Goal: Task Accomplishment & Management: Complete application form

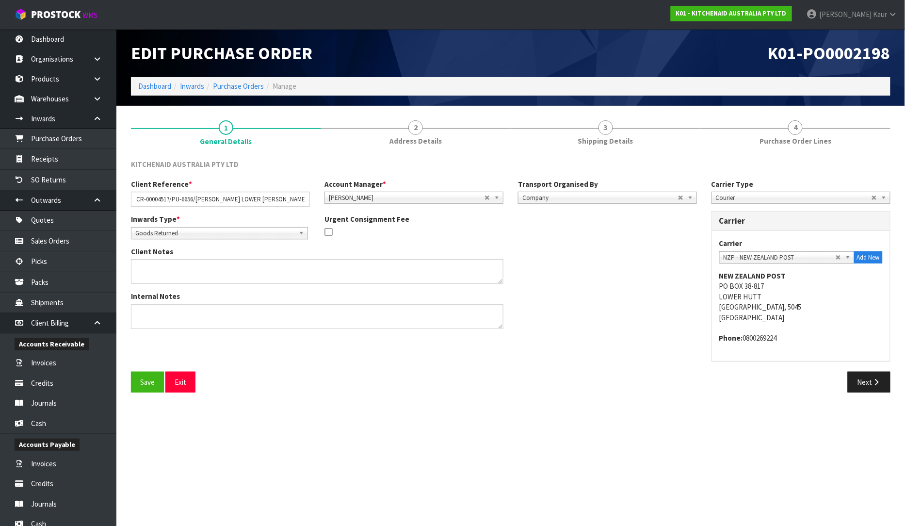
scroll to position [151, 0]
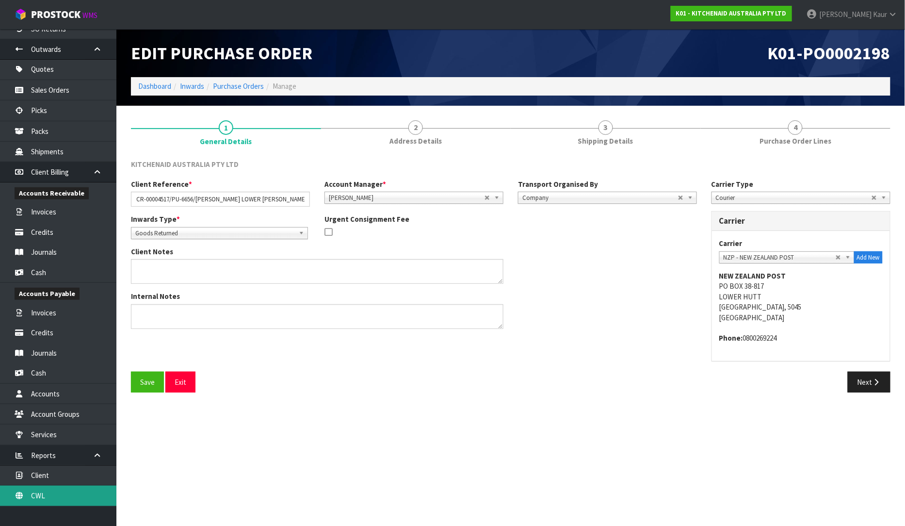
click at [32, 493] on link "CWL" at bounding box center [58, 496] width 116 height 20
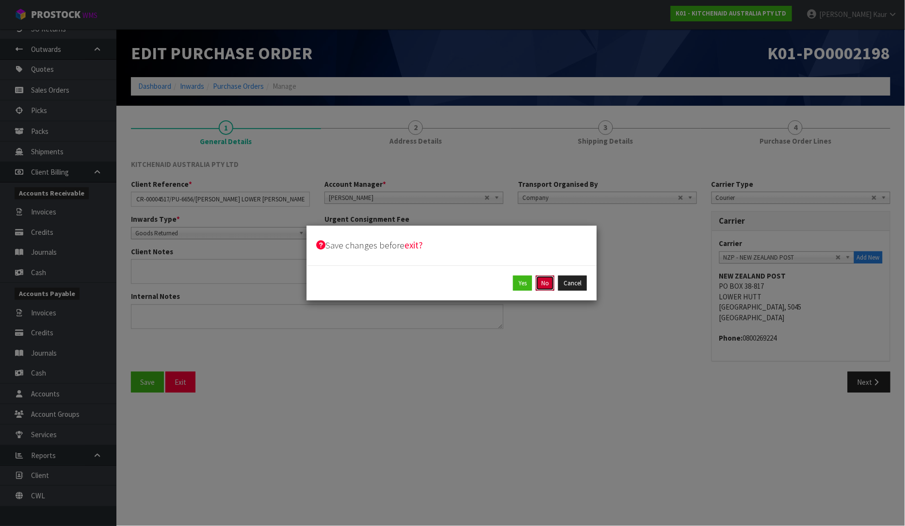
drag, startPoint x: 551, startPoint y: 285, endPoint x: 530, endPoint y: 296, distance: 23.2
click at [549, 285] on button "No" at bounding box center [545, 284] width 18 height 16
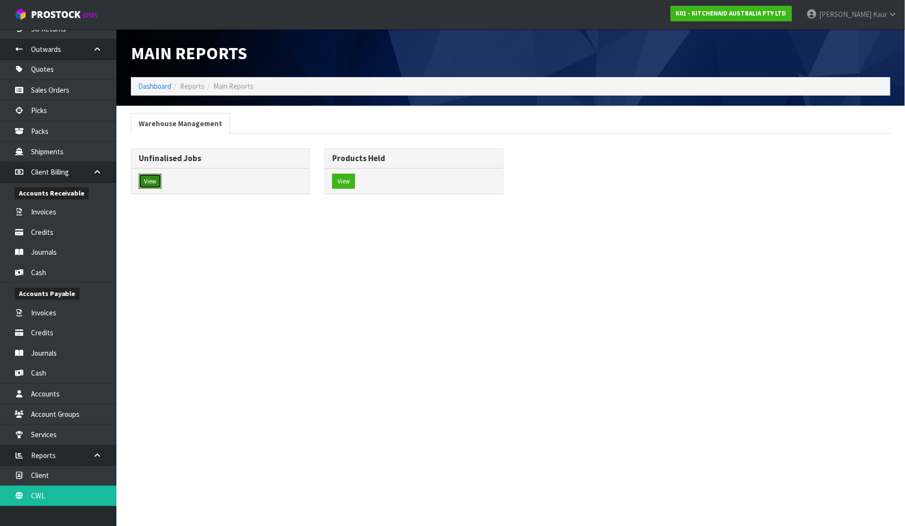
click at [149, 181] on button "View" at bounding box center [150, 182] width 23 height 16
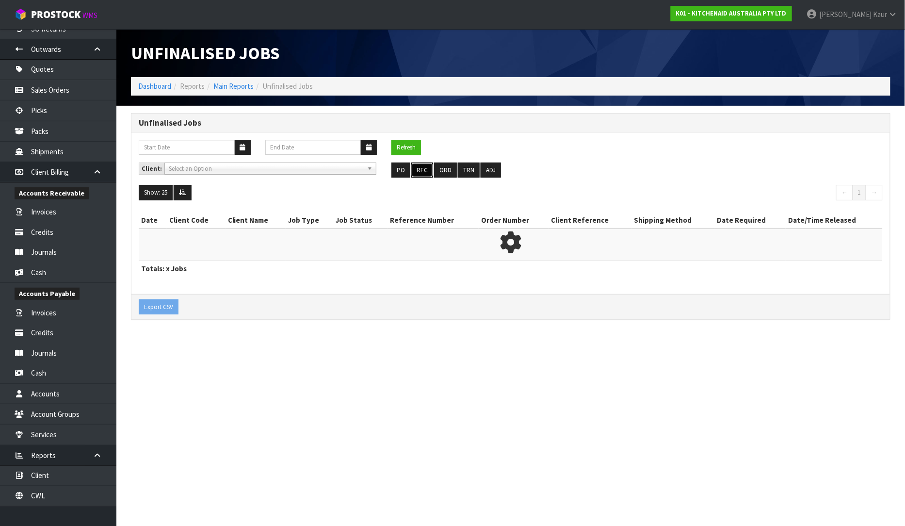
click at [417, 173] on button "REC" at bounding box center [422, 171] width 22 height 16
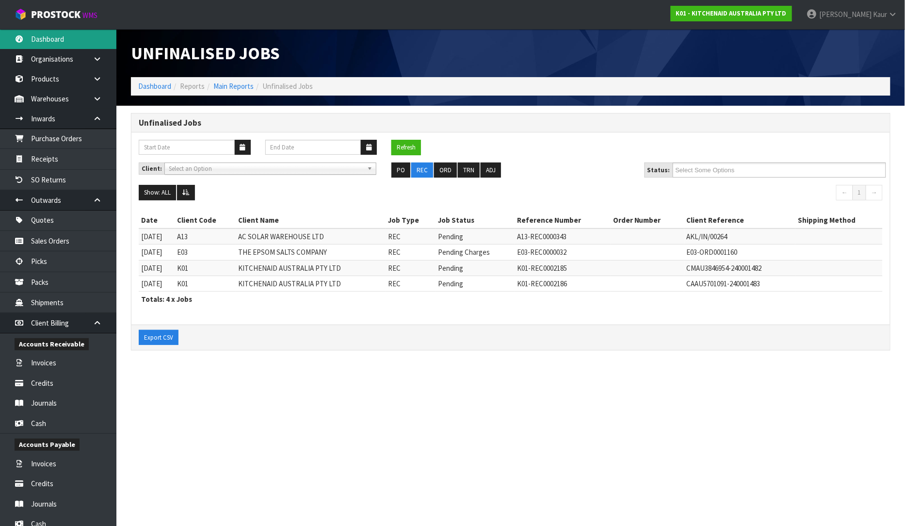
click at [60, 48] on link "Dashboard" at bounding box center [58, 39] width 116 height 20
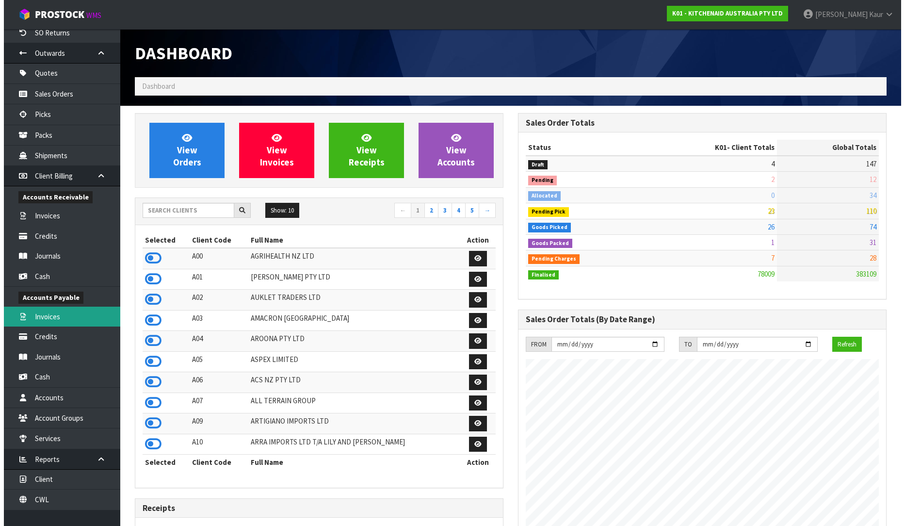
scroll to position [151, 0]
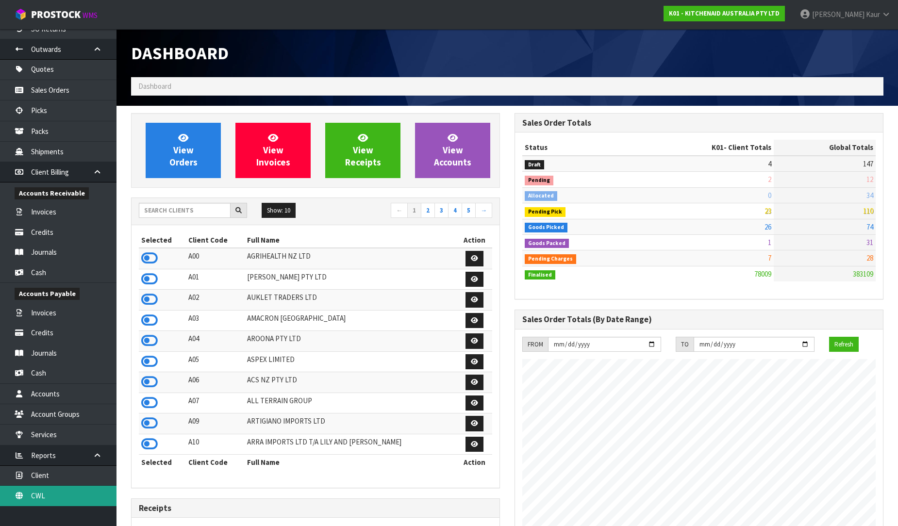
click at [42, 494] on link "CWL" at bounding box center [58, 496] width 116 height 20
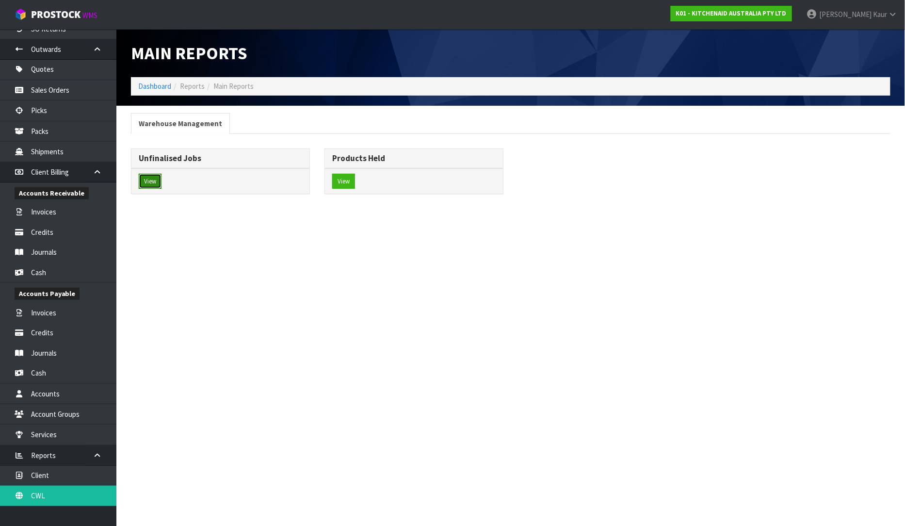
click at [155, 184] on button "View" at bounding box center [150, 182] width 23 height 16
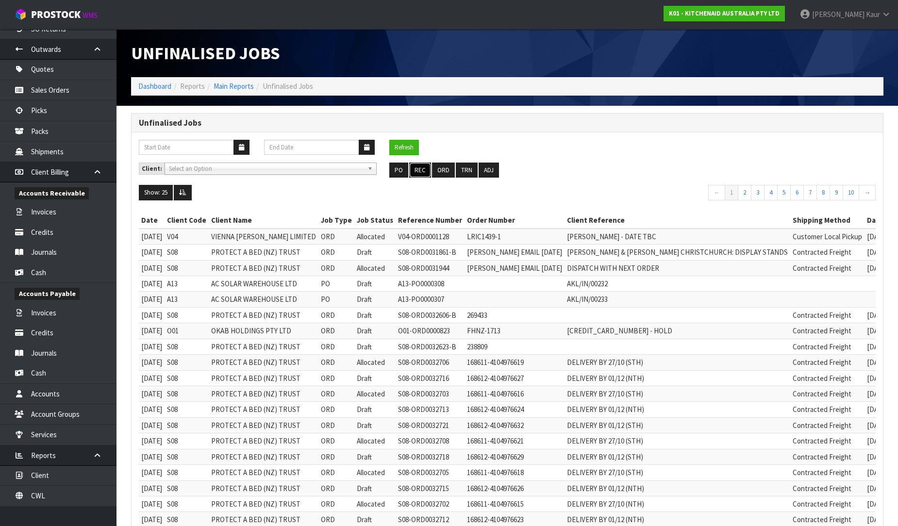
click at [425, 168] on button "REC" at bounding box center [420, 171] width 22 height 16
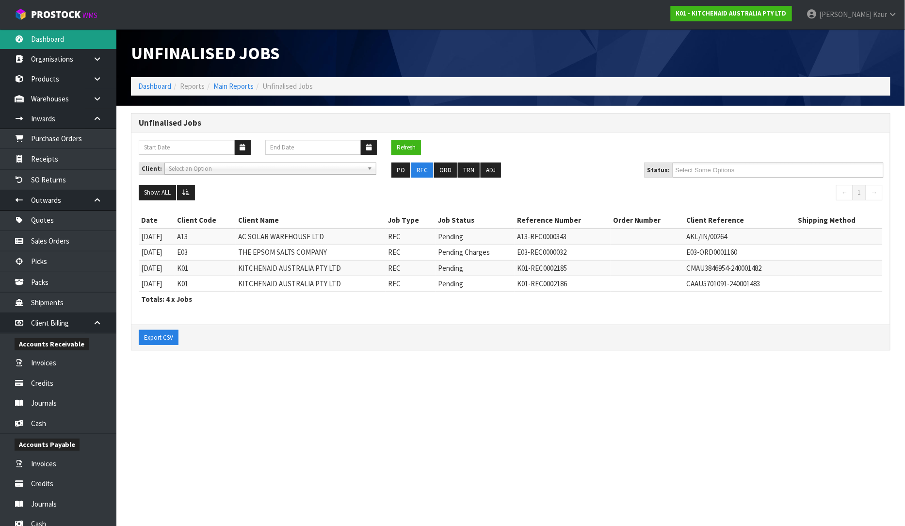
click at [36, 36] on link "Dashboard" at bounding box center [58, 39] width 116 height 20
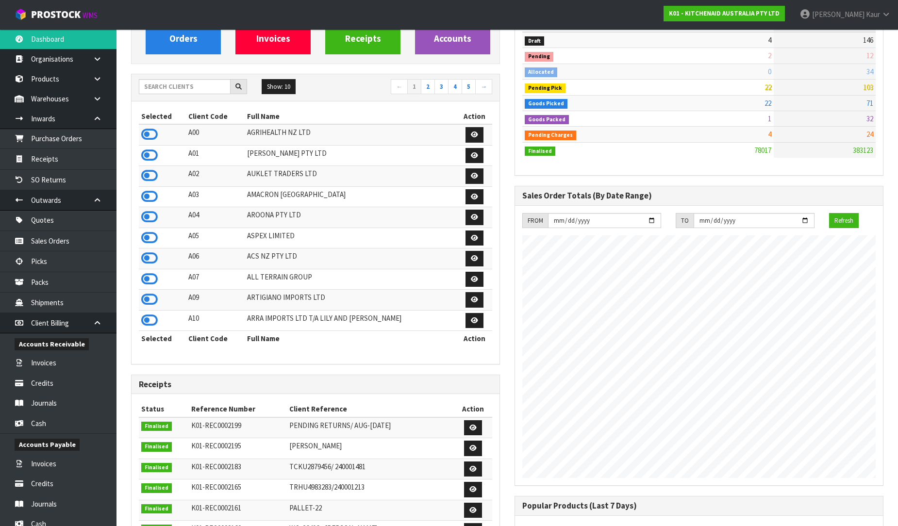
scroll to position [162, 0]
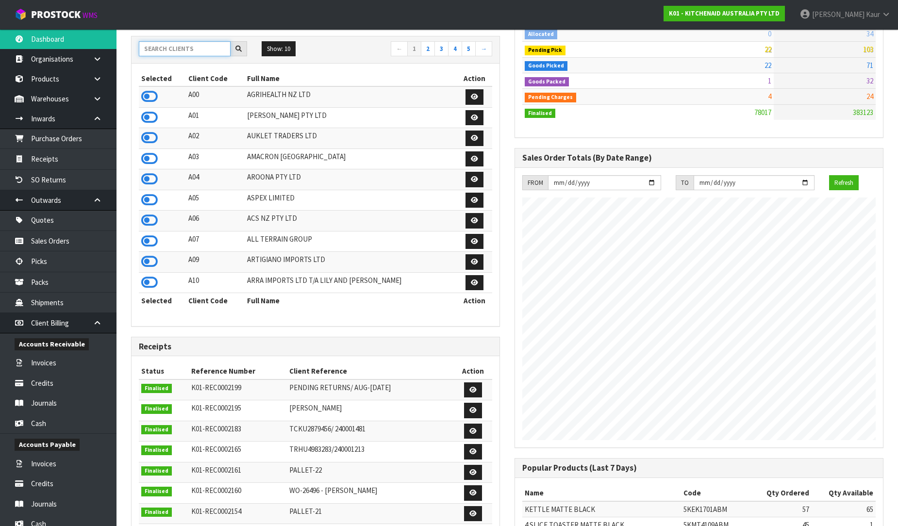
click at [155, 51] on input "text" at bounding box center [185, 48] width 92 height 15
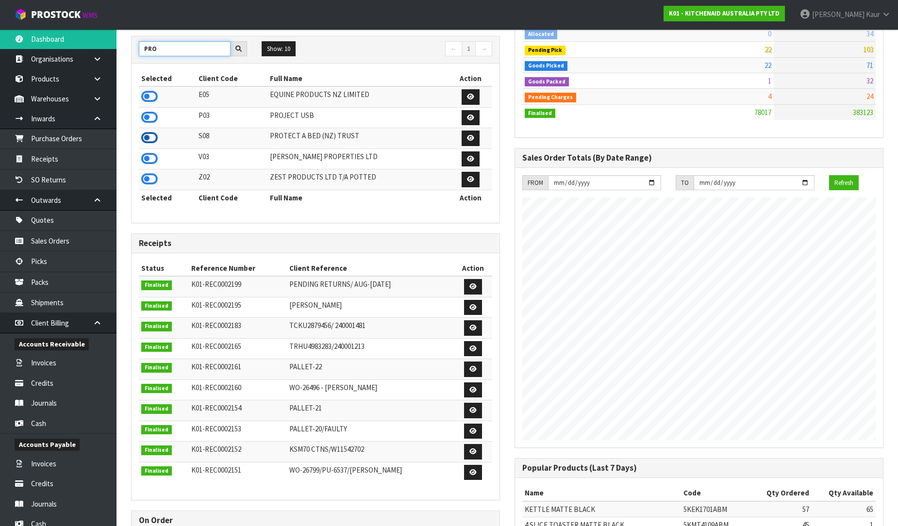
type input "PRO"
click at [143, 135] on icon at bounding box center [149, 138] width 16 height 15
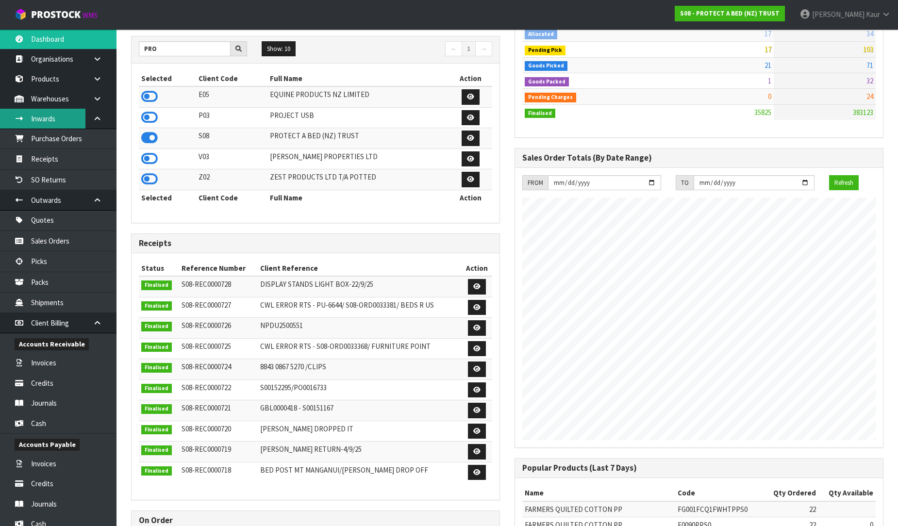
scroll to position [735, 383]
click at [90, 104] on link at bounding box center [100, 99] width 31 height 20
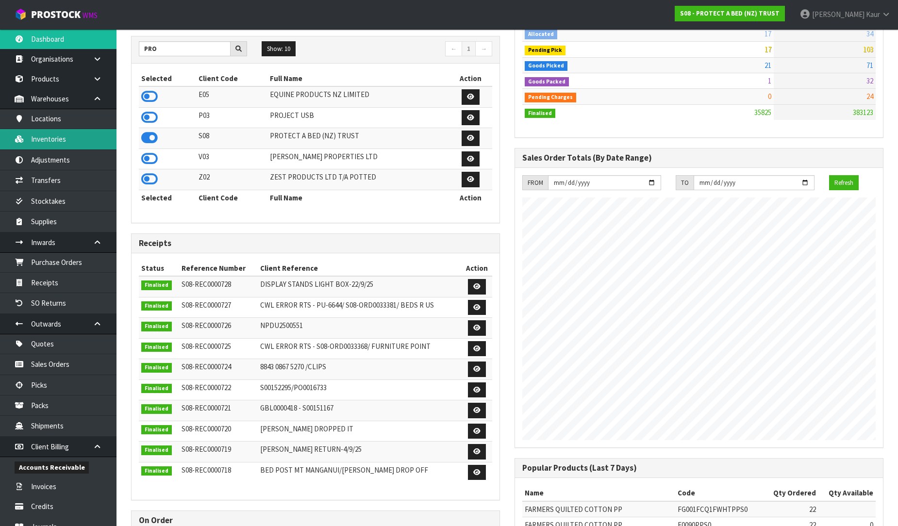
click at [60, 141] on link "Inventories" at bounding box center [58, 139] width 116 height 20
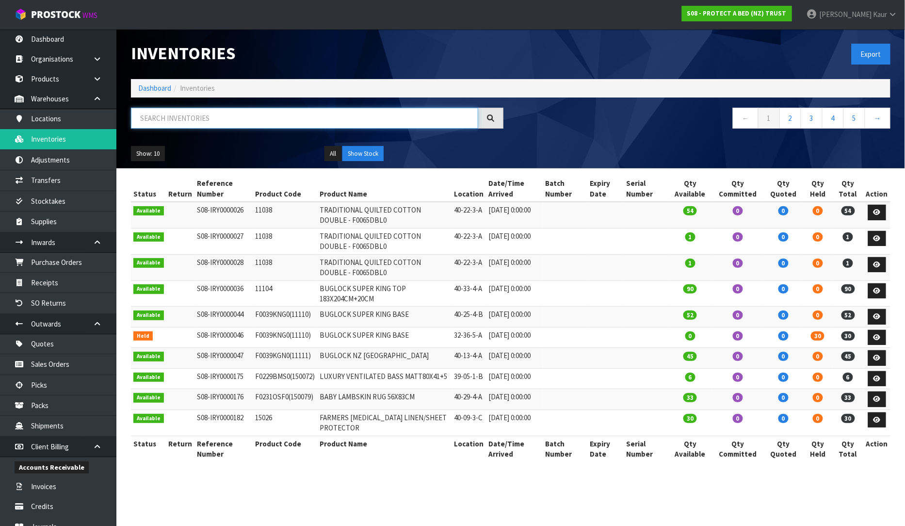
click at [181, 115] on input "text" at bounding box center [304, 118] width 347 height 21
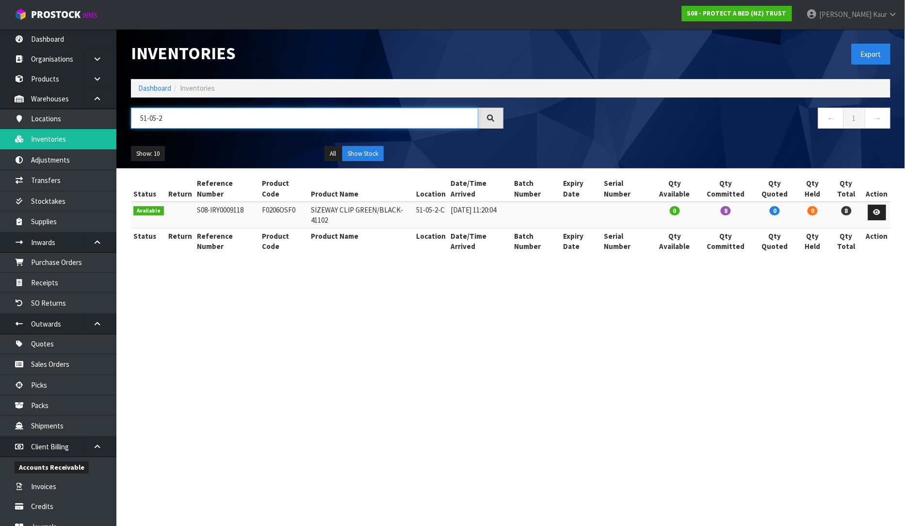
type input "51-05-2"
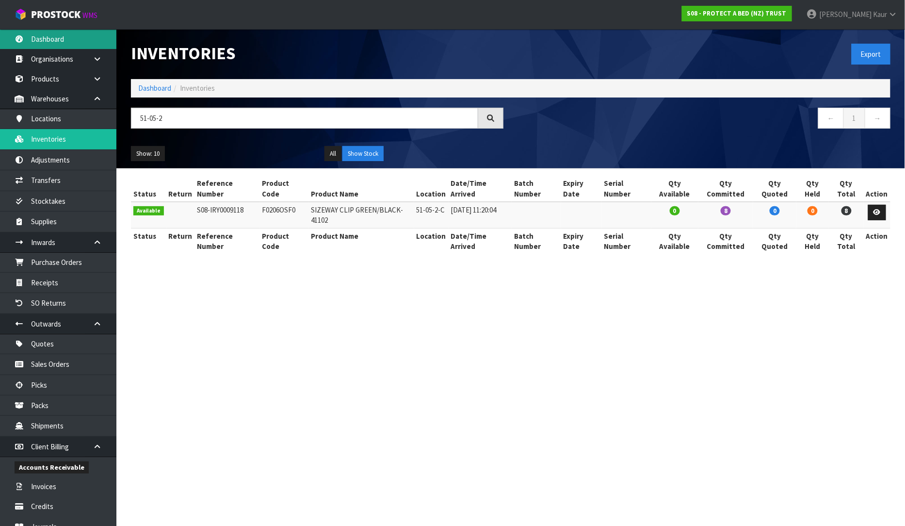
click at [32, 41] on link "Dashboard" at bounding box center [58, 39] width 116 height 20
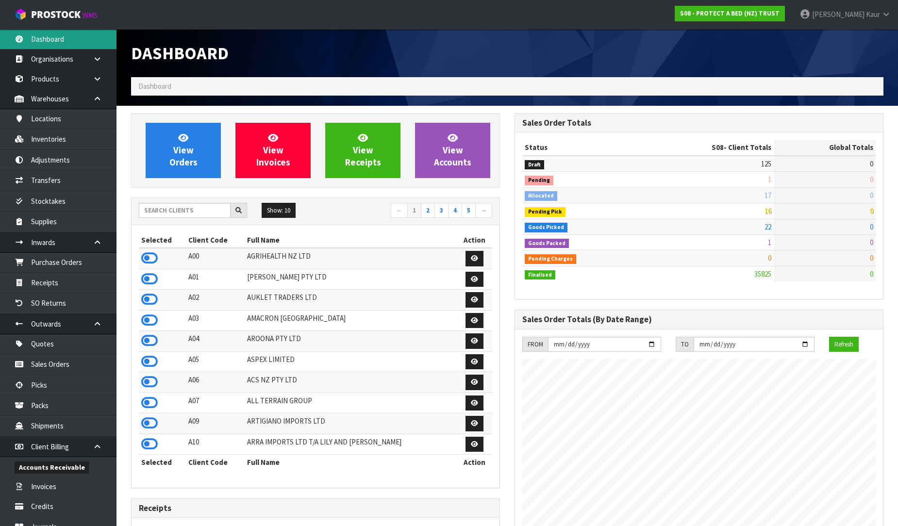
scroll to position [735, 383]
click at [180, 207] on input "text" at bounding box center [185, 210] width 92 height 15
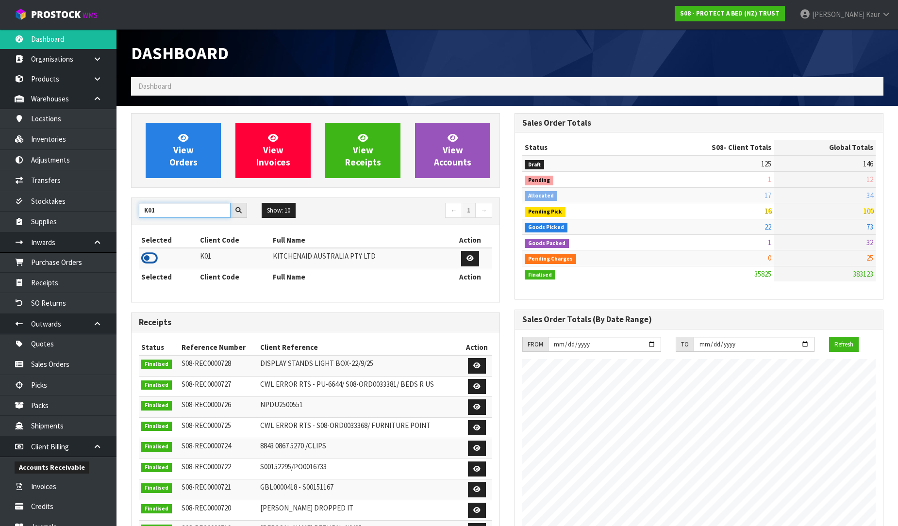
type input "K01"
click at [147, 263] on icon at bounding box center [149, 258] width 16 height 15
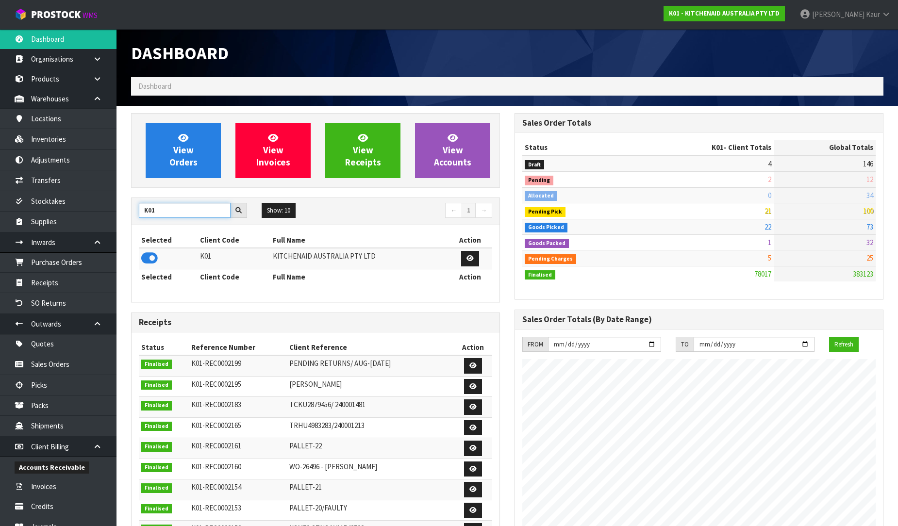
drag, startPoint x: 175, startPoint y: 218, endPoint x: 132, endPoint y: 230, distance: 44.1
click at [132, 230] on div "K01 Show: 10 5 10 25 50 ← 1 → Selected Client Code Full Name Action K01 KITCHEN…" at bounding box center [315, 249] width 369 height 105
type input "PROTECT"
click at [154, 258] on icon at bounding box center [149, 258] width 16 height 15
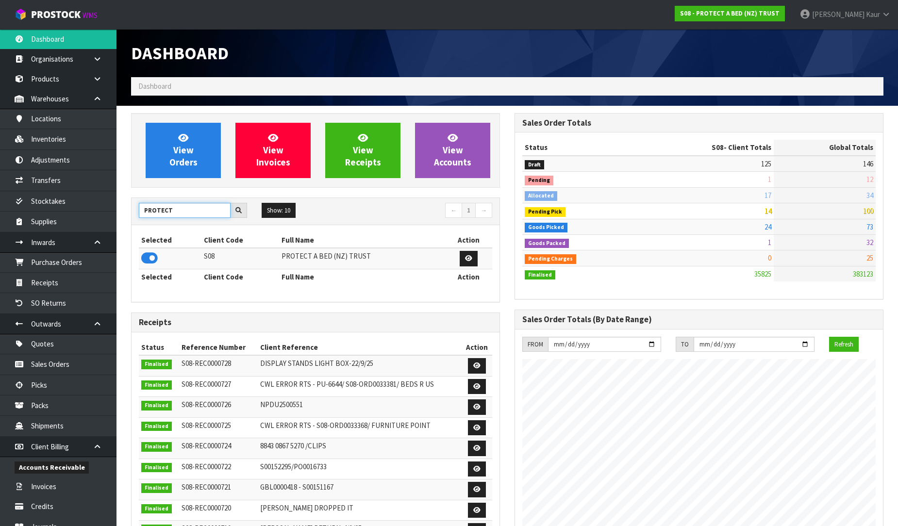
drag, startPoint x: 176, startPoint y: 207, endPoint x: 132, endPoint y: 222, distance: 46.8
click at [132, 222] on div "PROTECT Show: 10 5 10 25 50 ← 1 →" at bounding box center [315, 211] width 368 height 27
type input "DATS"
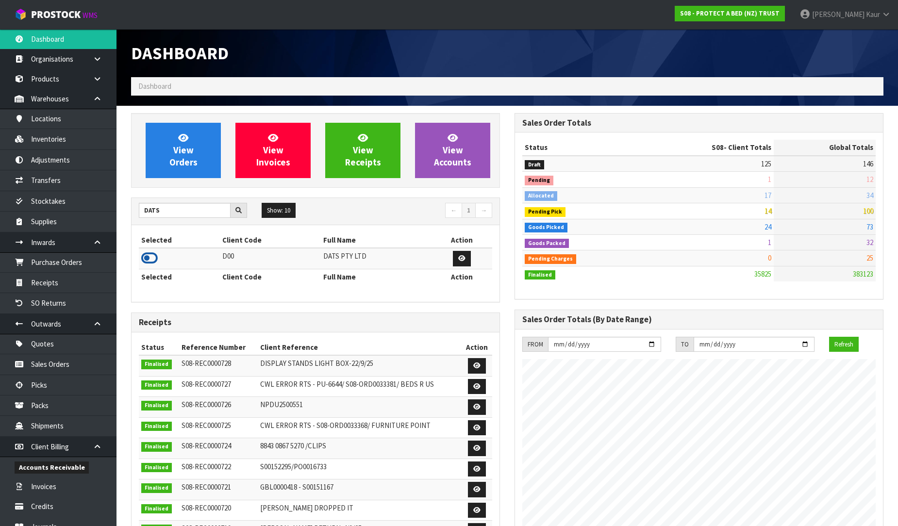
click at [152, 263] on icon at bounding box center [149, 258] width 16 height 15
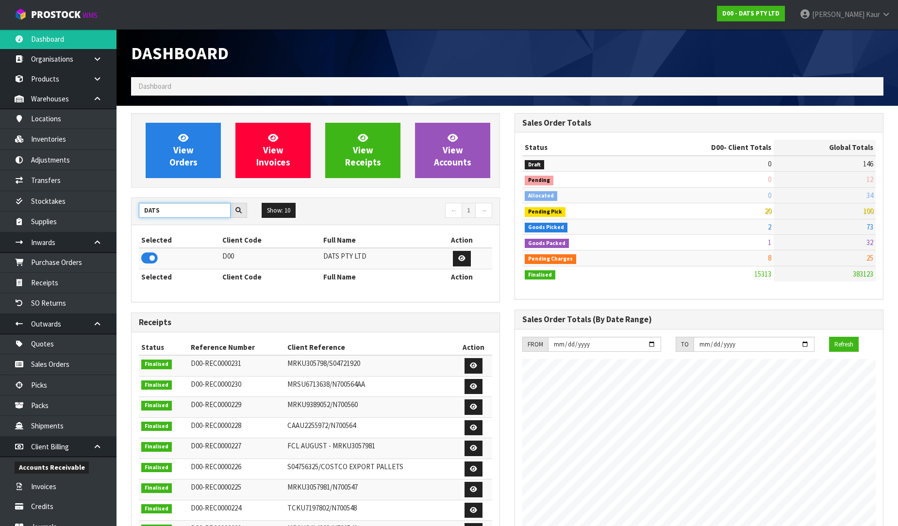
click at [141, 224] on div "DATS Show: 10 5 10 25 50 ← 1 →" at bounding box center [315, 211] width 368 height 27
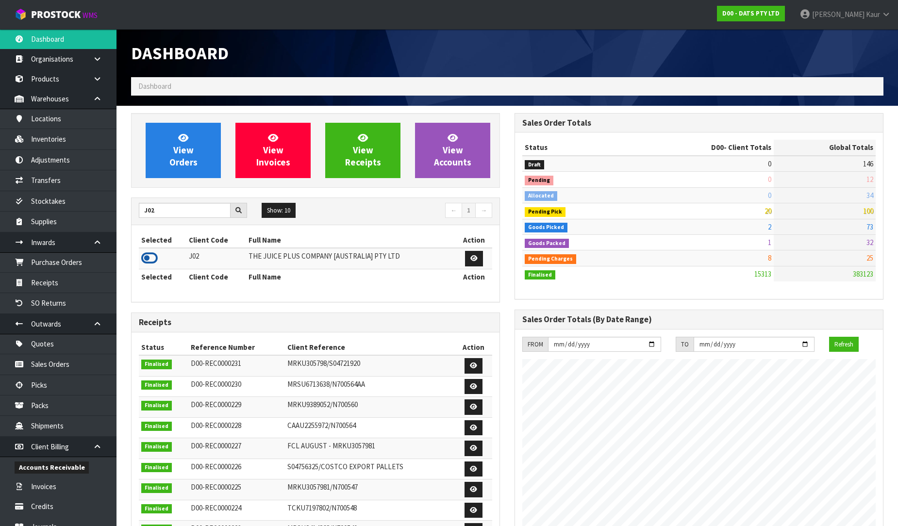
click at [152, 254] on icon at bounding box center [149, 258] width 16 height 15
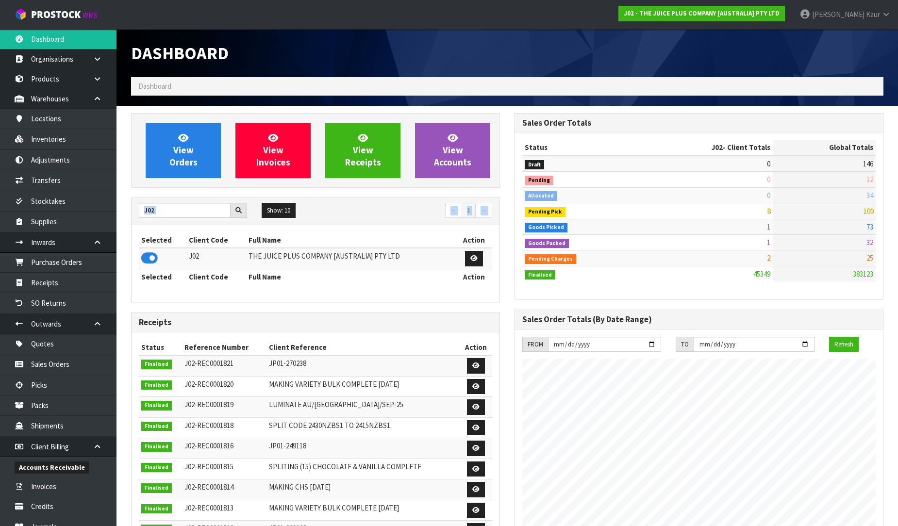
drag, startPoint x: 159, startPoint y: 219, endPoint x: 150, endPoint y: 224, distance: 9.6
click at [146, 226] on div "J02 Show: 10 5 10 25 50 ← 1 → Selected Client Code Full Name Action J02 THE JUI…" at bounding box center [315, 249] width 369 height 105
click at [162, 213] on input "J02" at bounding box center [185, 210] width 92 height 15
type input "J"
type input "BABW"
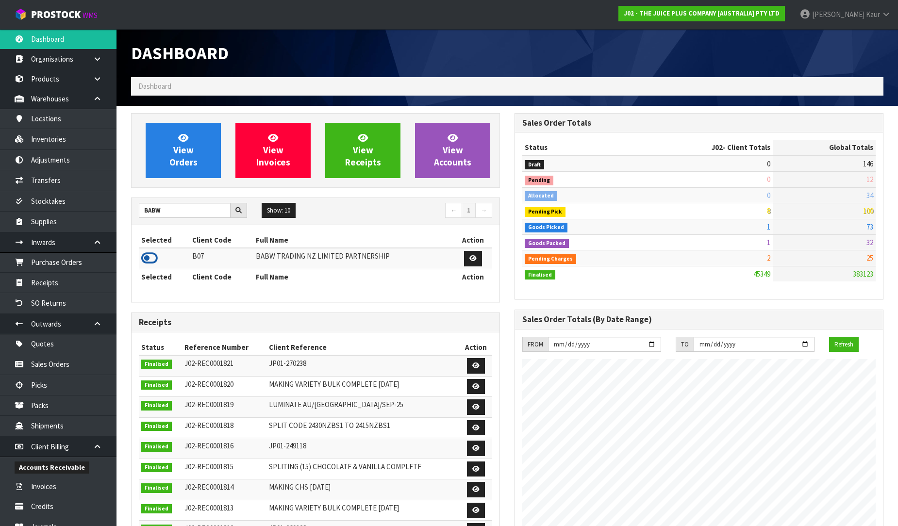
click at [141, 258] on icon at bounding box center [149, 258] width 16 height 15
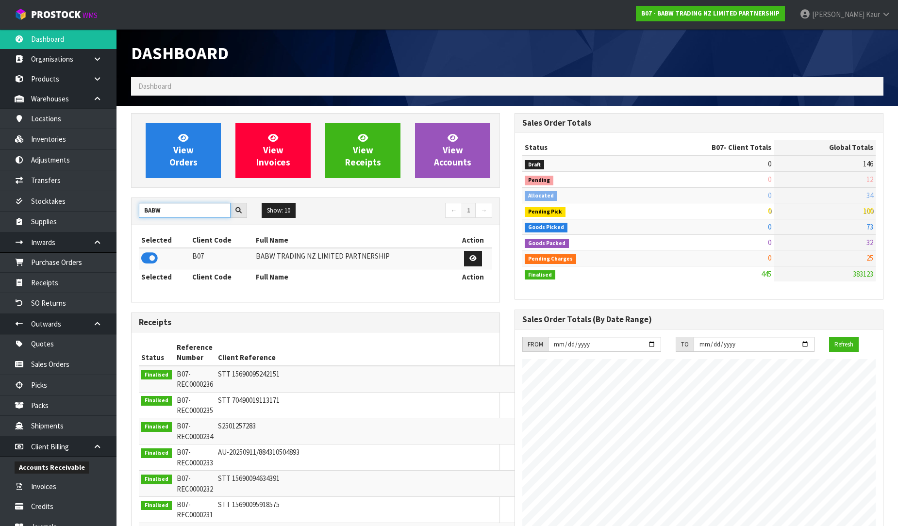
drag, startPoint x: 199, startPoint y: 209, endPoint x: 138, endPoint y: 244, distance: 70.6
click at [138, 244] on div "BABW Show: 10 5 10 25 50 ← 1 → Selected Client Code Full Name Action B07 BABW T…" at bounding box center [315, 249] width 369 height 105
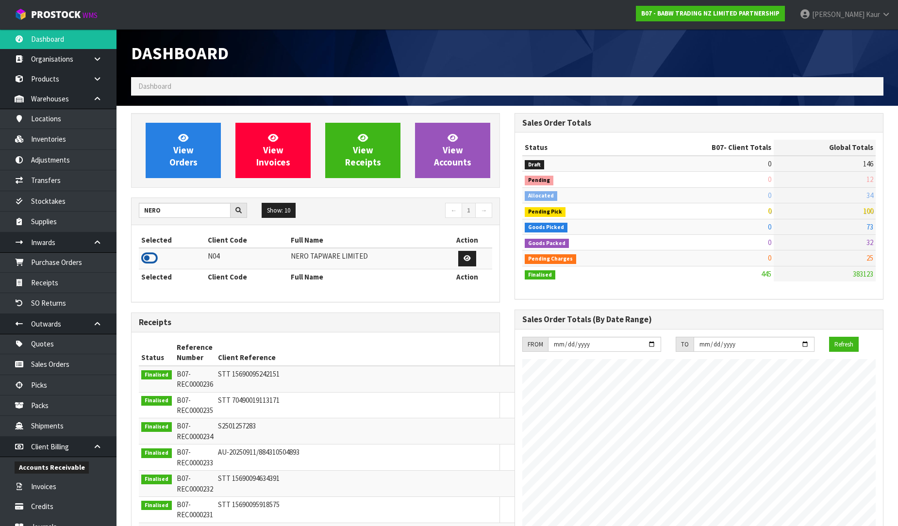
click at [144, 255] on icon at bounding box center [149, 258] width 16 height 15
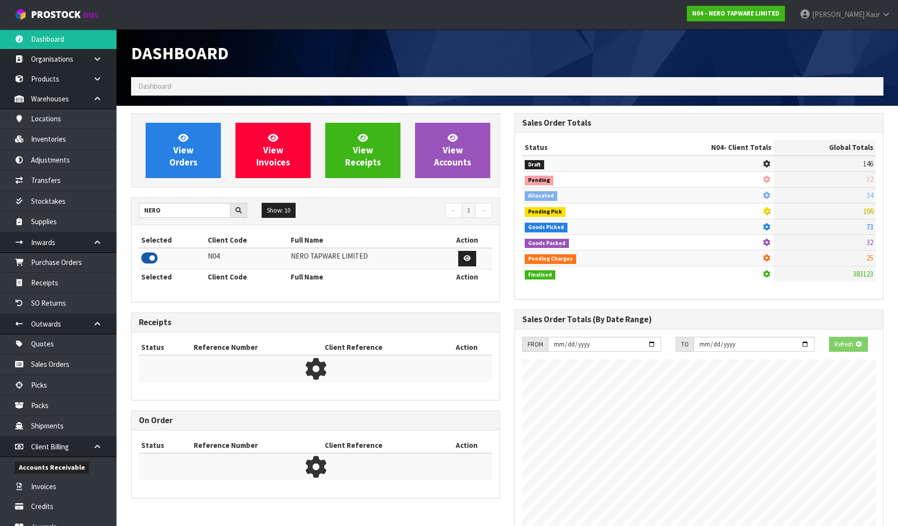
scroll to position [767, 383]
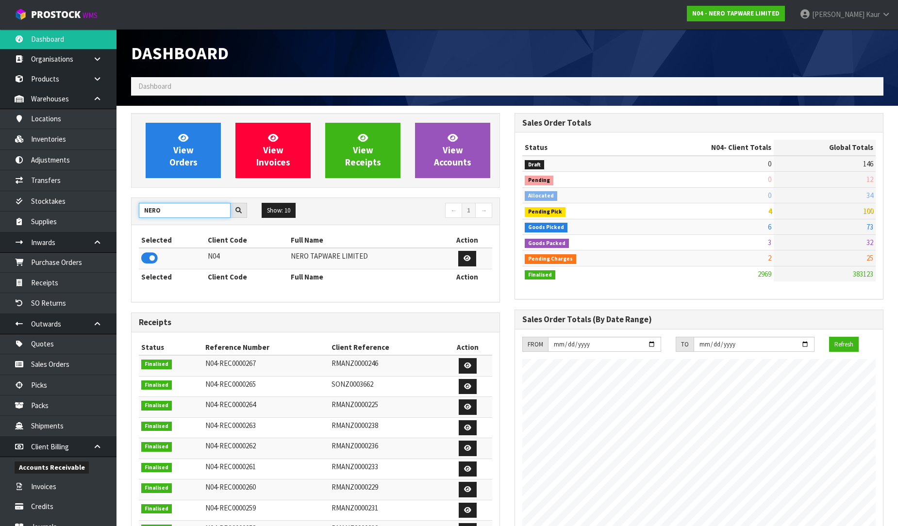
drag, startPoint x: 172, startPoint y: 210, endPoint x: 147, endPoint y: 214, distance: 25.2
click at [147, 214] on input "NERO" at bounding box center [185, 210] width 92 height 15
type input "N"
type input "K01"
click at [153, 254] on icon at bounding box center [149, 258] width 16 height 15
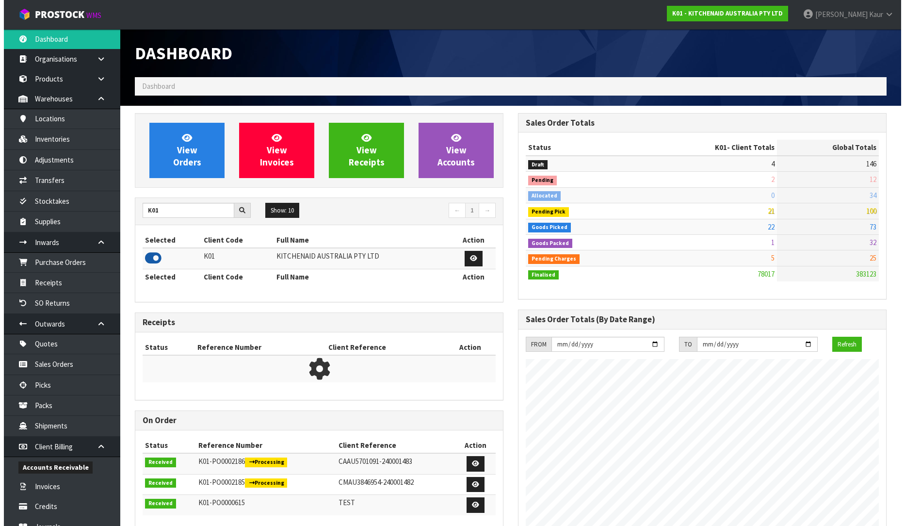
scroll to position [735, 383]
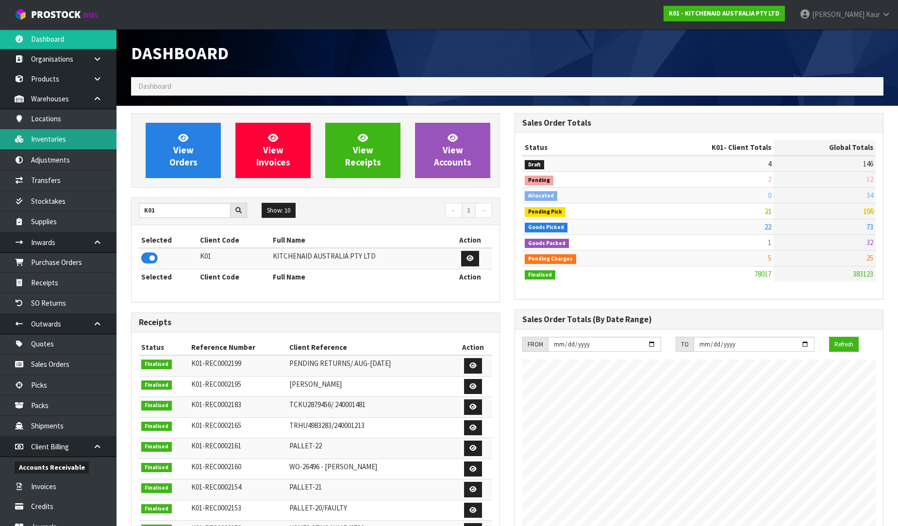
click at [61, 133] on link "Inventories" at bounding box center [58, 139] width 116 height 20
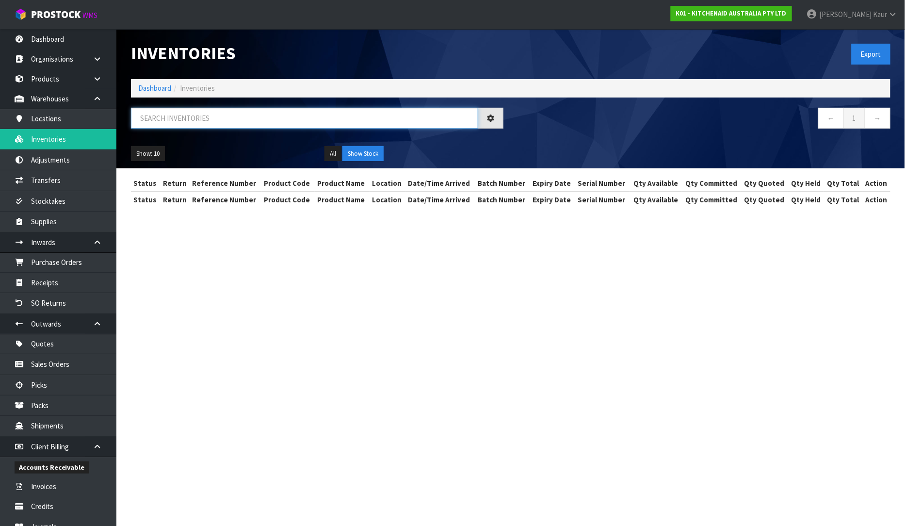
click at [195, 109] on input "text" at bounding box center [304, 118] width 347 height 21
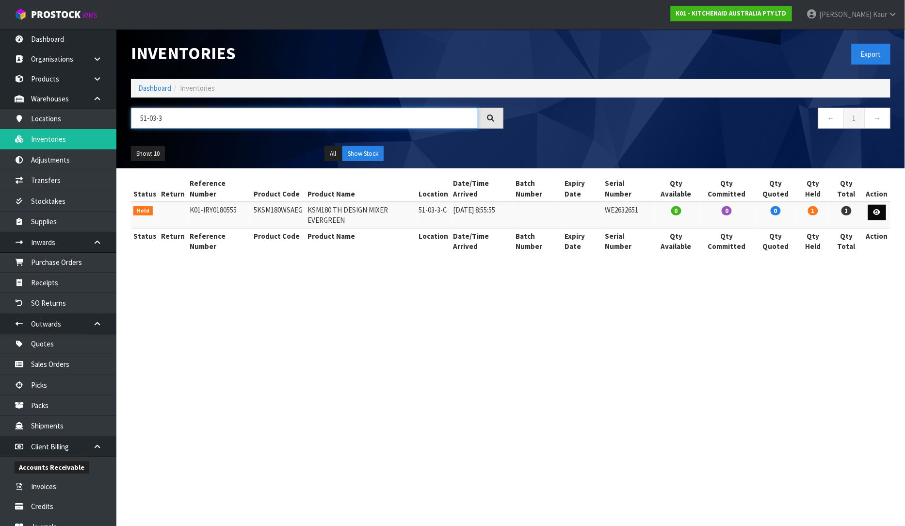
type input "51-03-3"
click at [880, 212] on icon at bounding box center [877, 212] width 7 height 6
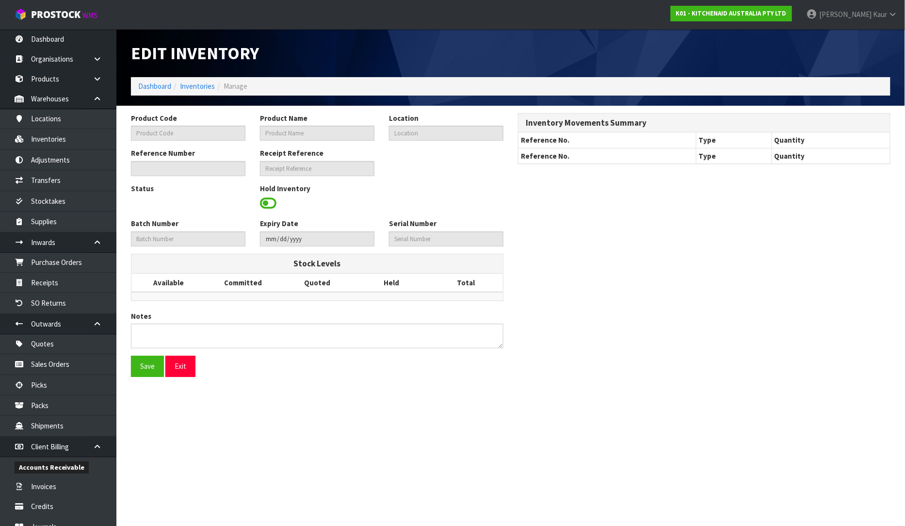
type input "5KSM180WSAEG"
type input "KSM180 TH DESIGN MIXER EVERGREEN"
type input "51-03-3-C"
type input "K01-IRY0180555"
type input "K01-REC0002165"
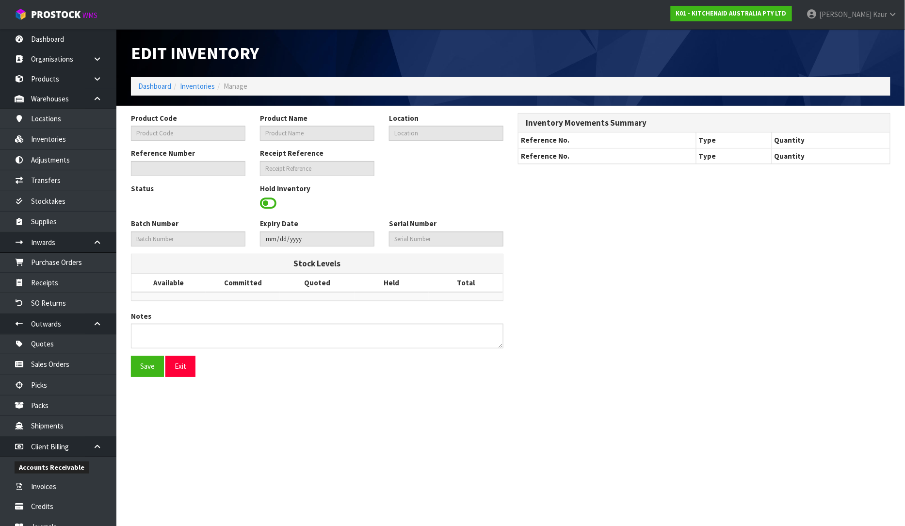
type input "WE2632651"
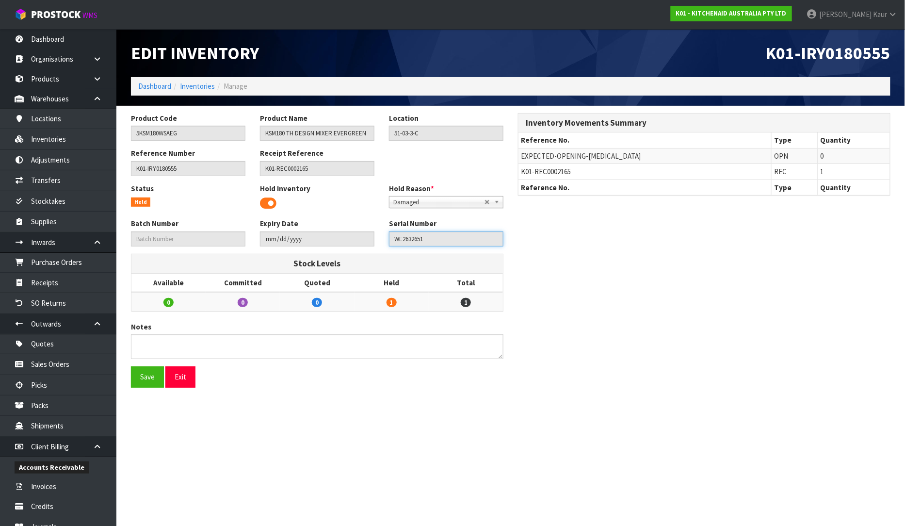
drag, startPoint x: 411, startPoint y: 244, endPoint x: 370, endPoint y: 245, distance: 41.3
click at [370, 245] on div "Batch Number Expiry Date Serial Number WE2632651" at bounding box center [317, 235] width 387 height 35
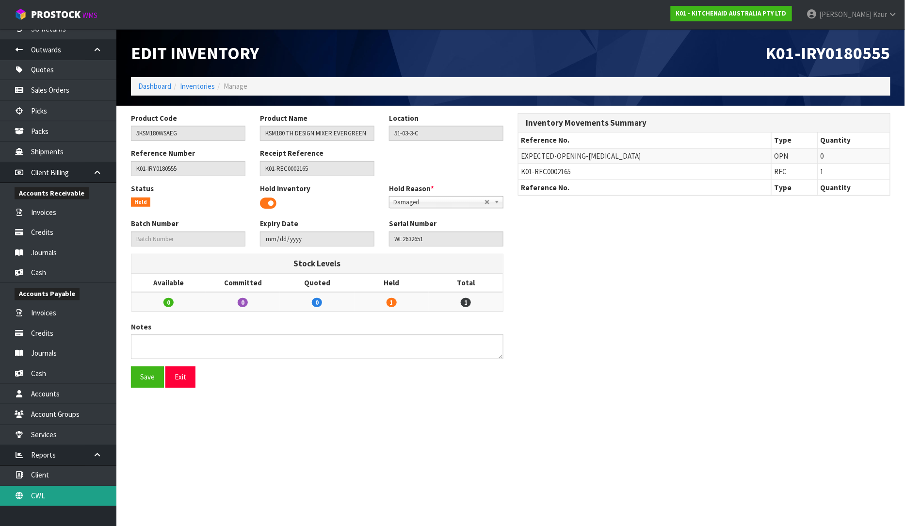
scroll to position [275, 0]
click at [45, 496] on link "CWL" at bounding box center [58, 496] width 116 height 20
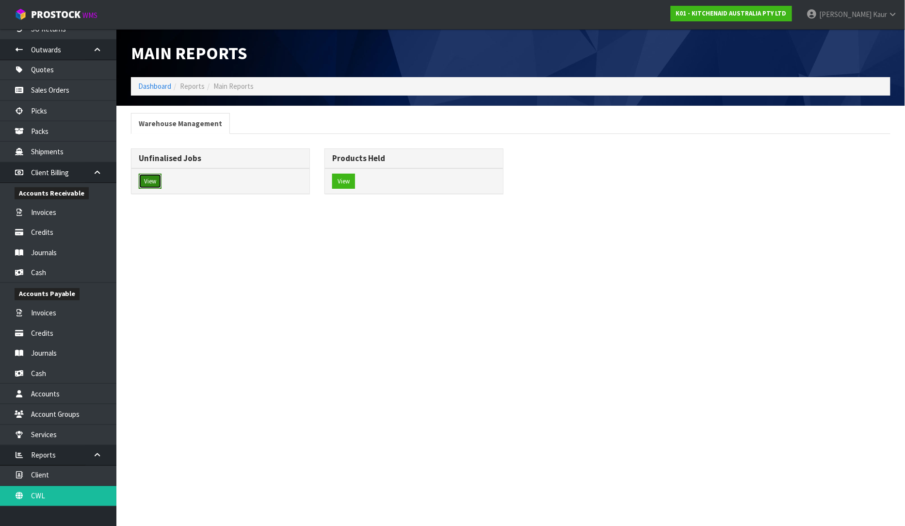
click at [141, 181] on button "View" at bounding box center [150, 182] width 23 height 16
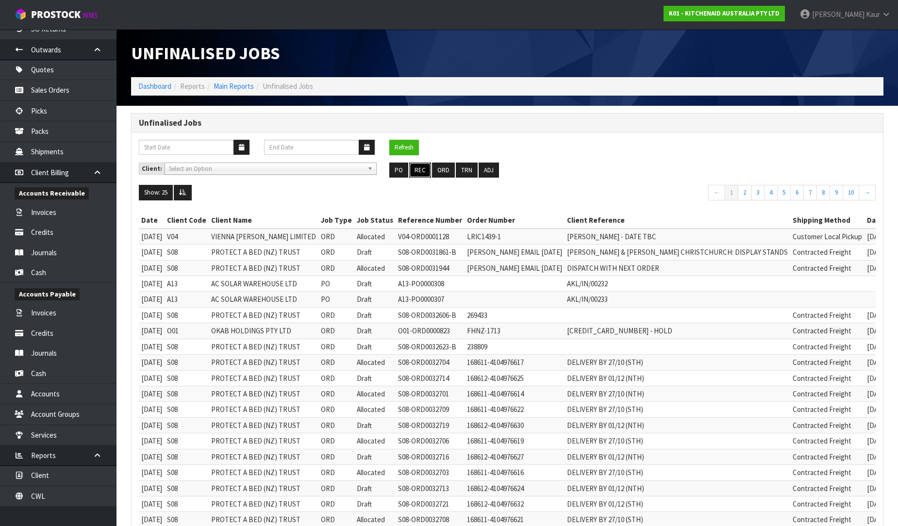
click at [425, 171] on button "REC" at bounding box center [420, 171] width 22 height 16
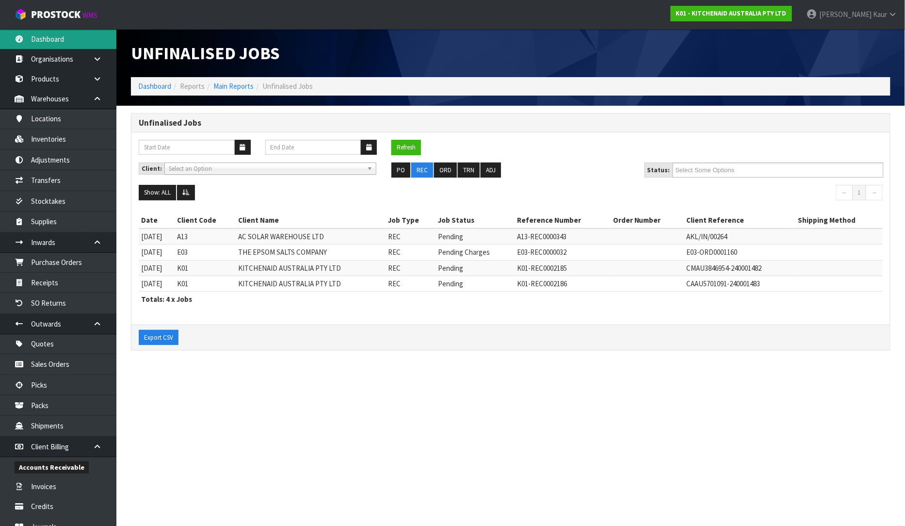
click at [67, 40] on link "Dashboard" at bounding box center [58, 39] width 116 height 20
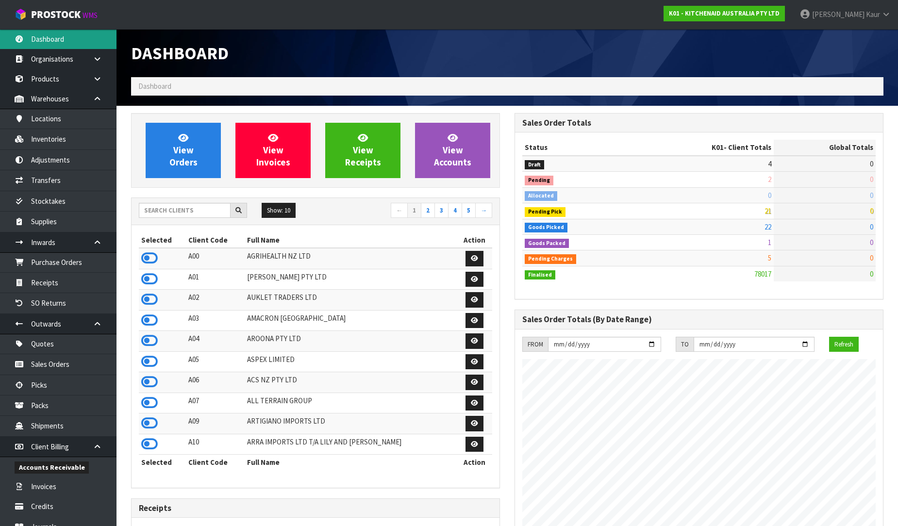
scroll to position [735, 383]
click at [177, 212] on input "text" at bounding box center [185, 210] width 92 height 15
click at [142, 257] on icon at bounding box center [149, 258] width 16 height 15
click at [160, 214] on input "text" at bounding box center [185, 210] width 92 height 15
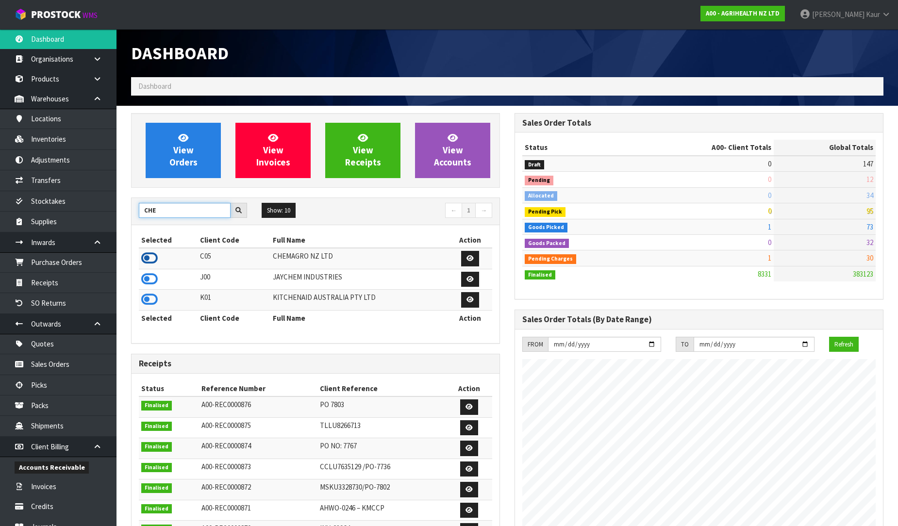
type input "CHE"
click at [150, 262] on icon at bounding box center [149, 258] width 16 height 15
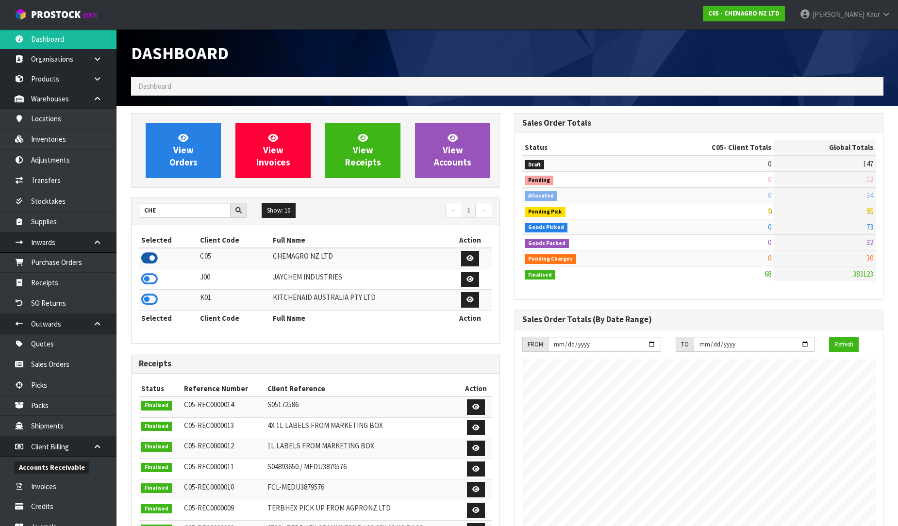
scroll to position [609, 383]
drag, startPoint x: 179, startPoint y: 214, endPoint x: 125, endPoint y: 235, distance: 57.6
click at [125, 235] on div "View Orders View Invoices View Receipts View Accounts CHE Show: 10 5 10 25 50 ←…" at bounding box center [315, 415] width 383 height 605
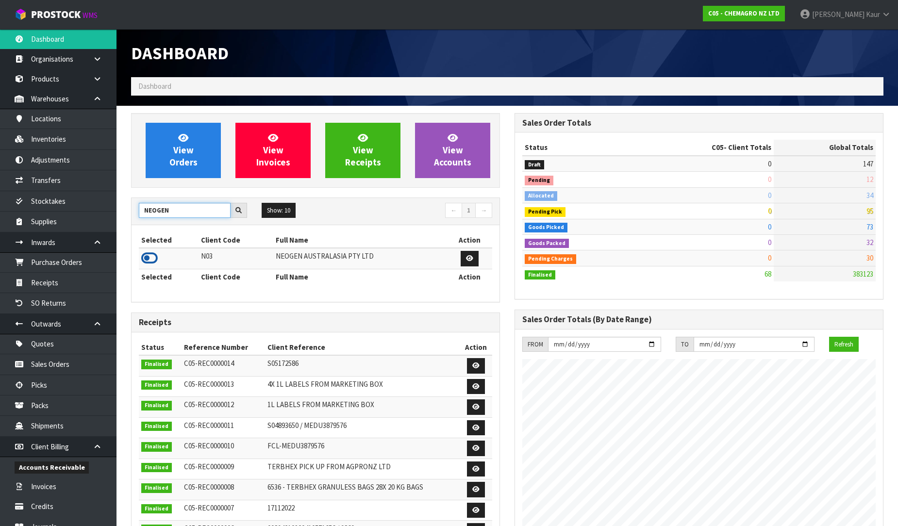
type input "NEOGEN"
click at [149, 255] on icon at bounding box center [149, 258] width 16 height 15
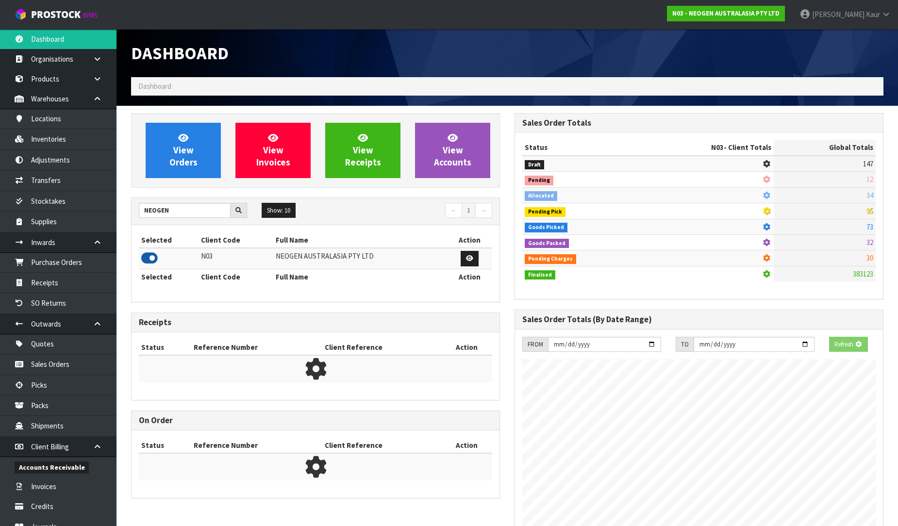
scroll to position [735, 383]
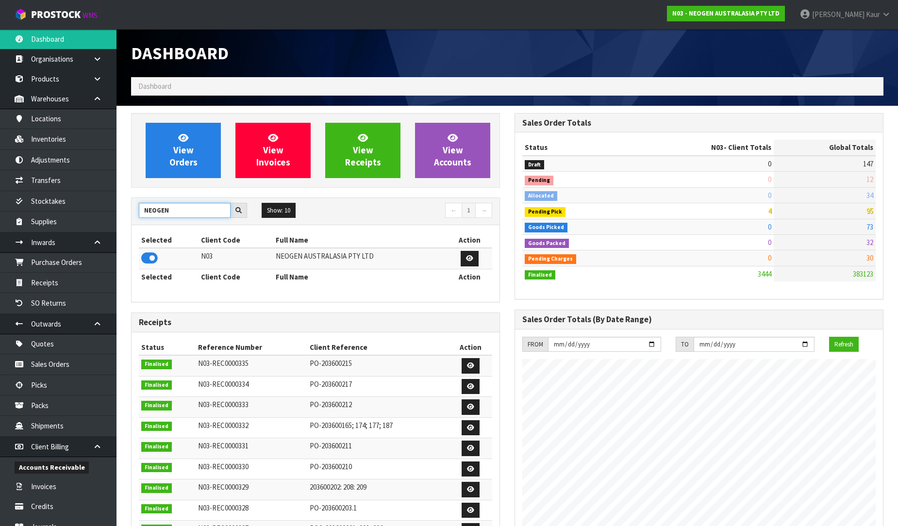
drag, startPoint x: 187, startPoint y: 210, endPoint x: 130, endPoint y: 213, distance: 57.3
click at [130, 213] on div "View Orders View Invoices View Receipts View Accounts NEOGEN Show: 10 5 10 25 5…" at bounding box center [315, 394] width 383 height 563
type input "C11"
click at [148, 260] on icon at bounding box center [149, 258] width 16 height 15
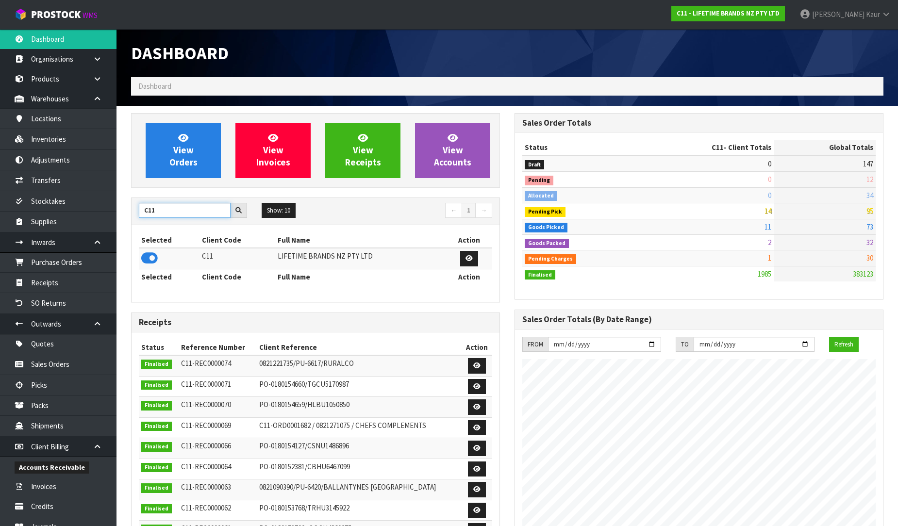
click at [133, 218] on div "C11 Show: 10 5 10 25 50 ← 1 →" at bounding box center [315, 211] width 368 height 17
type input "TUFF"
click at [147, 253] on icon at bounding box center [149, 258] width 16 height 15
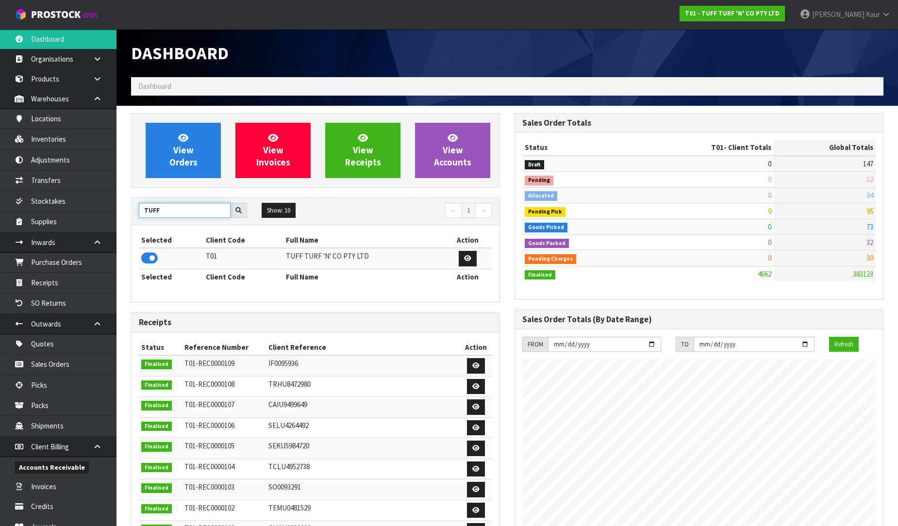
drag, startPoint x: 172, startPoint y: 214, endPoint x: 134, endPoint y: 217, distance: 38.0
click at [134, 217] on div "TUFF" at bounding box center [192, 211] width 123 height 16
type input "Y01"
click at [151, 256] on icon at bounding box center [149, 258] width 16 height 15
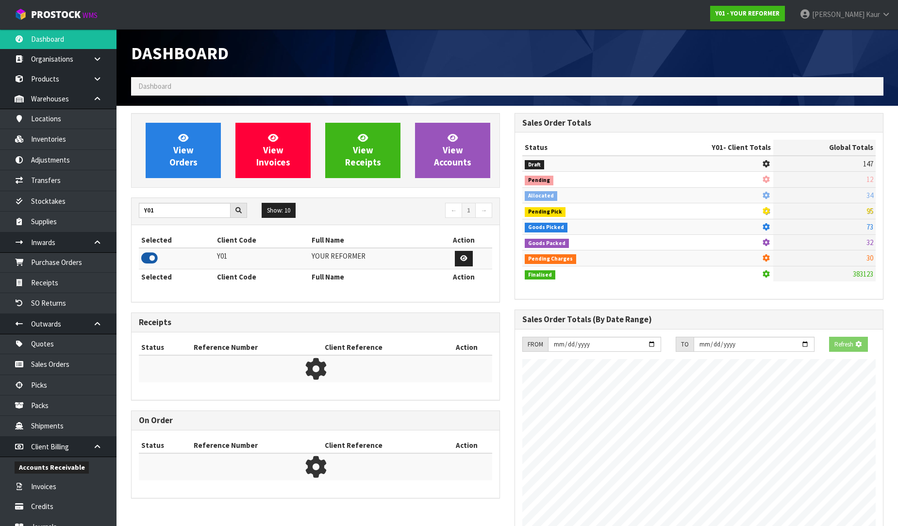
scroll to position [641, 383]
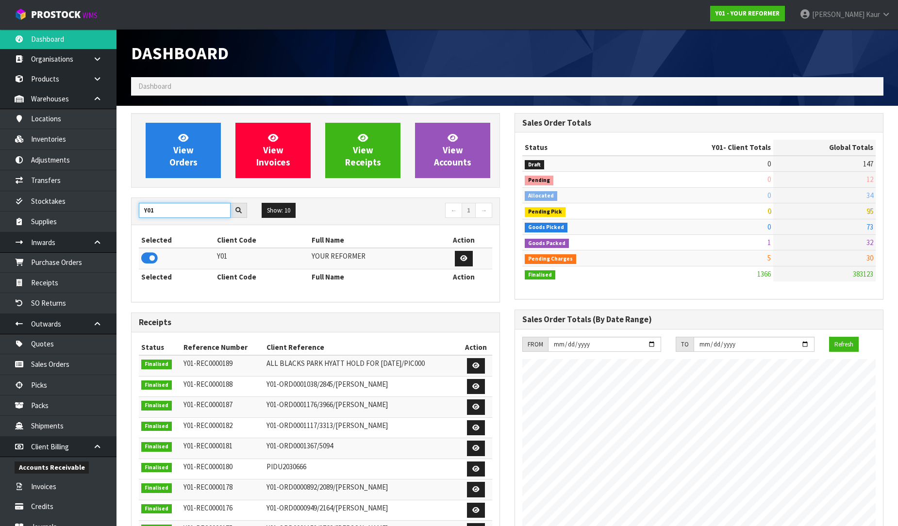
drag, startPoint x: 178, startPoint y: 207, endPoint x: 116, endPoint y: 207, distance: 61.6
click at [116, 207] on section "View Orders View Invoices View Receipts View Accounts Y01 Show: 10 5 10 25 50 ←…" at bounding box center [506, 434] width 781 height 656
click at [152, 255] on icon at bounding box center [149, 258] width 16 height 15
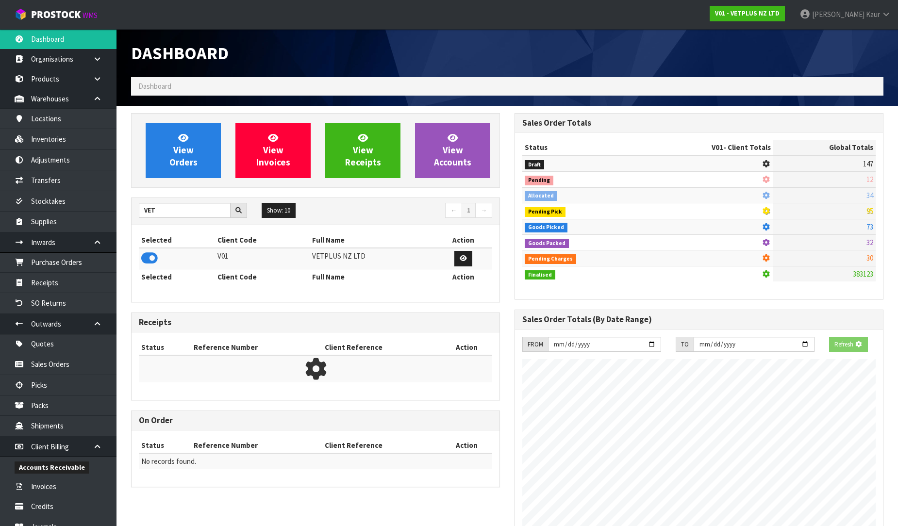
scroll to position [767, 383]
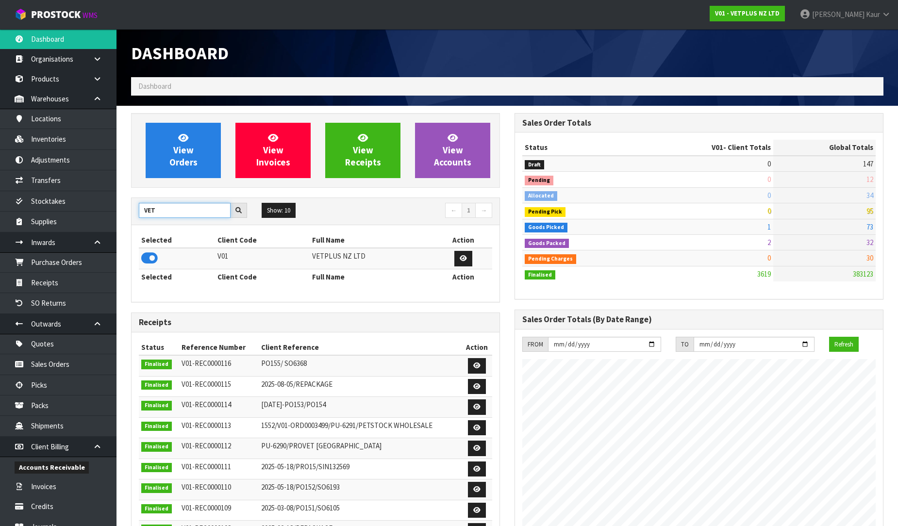
click at [168, 212] on input "VET" at bounding box center [185, 210] width 92 height 15
type input "VALEN"
click at [151, 254] on icon at bounding box center [149, 258] width 16 height 15
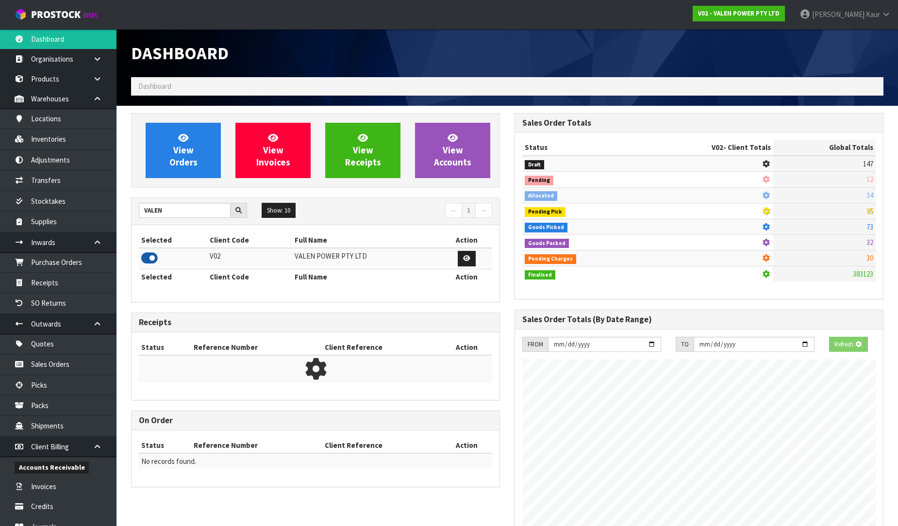
scroll to position [735, 383]
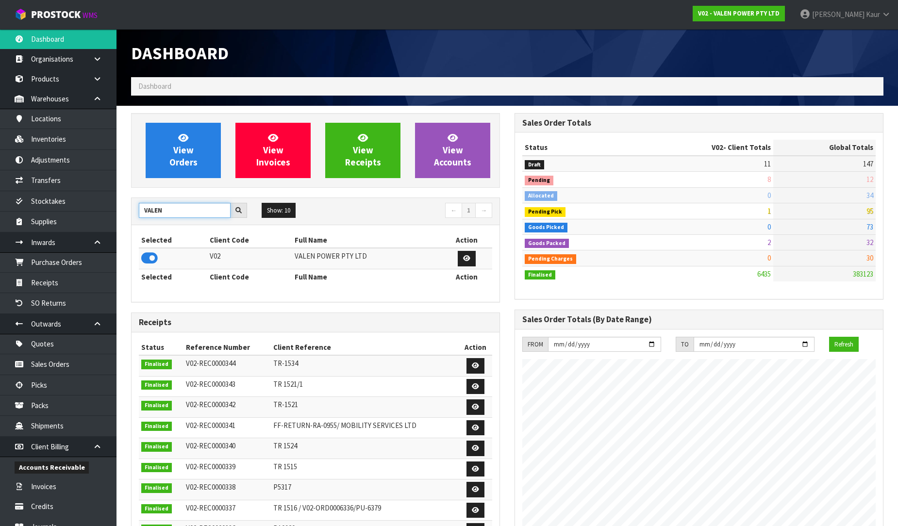
drag, startPoint x: 151, startPoint y: 213, endPoint x: 123, endPoint y: 211, distance: 28.7
click at [123, 211] on section "View Orders View Invoices View Receipts View Accounts VALEN Show: 10 5 10 25 50…" at bounding box center [506, 481] width 781 height 750
type input "BOOKS"
click at [152, 259] on icon at bounding box center [149, 258] width 16 height 15
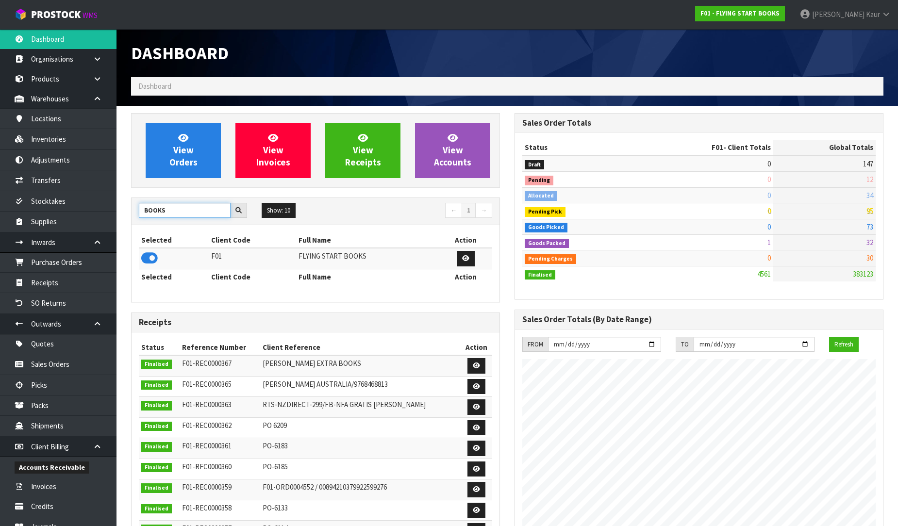
drag, startPoint x: 164, startPoint y: 214, endPoint x: 138, endPoint y: 211, distance: 26.5
click at [138, 211] on div "BOOKS" at bounding box center [192, 211] width 123 height 16
type input "PROTECT"
click at [147, 259] on icon at bounding box center [149, 258] width 16 height 15
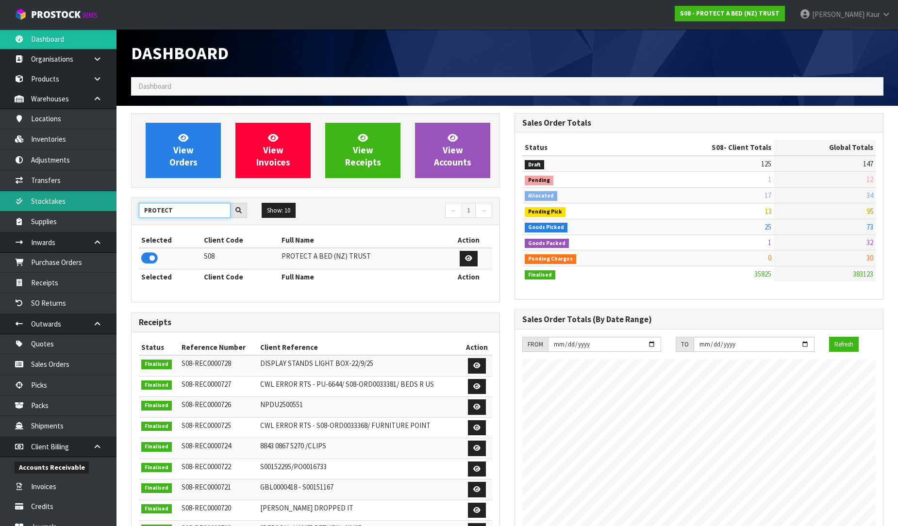
drag, startPoint x: 183, startPoint y: 214, endPoint x: 104, endPoint y: 208, distance: 79.8
click at [104, 208] on body "Toggle navigation ProStock WMS S08 - PROTECT A BED (NZ) TRUST [PERSON_NAME] Log…" at bounding box center [449, 263] width 898 height 526
type input "K01"
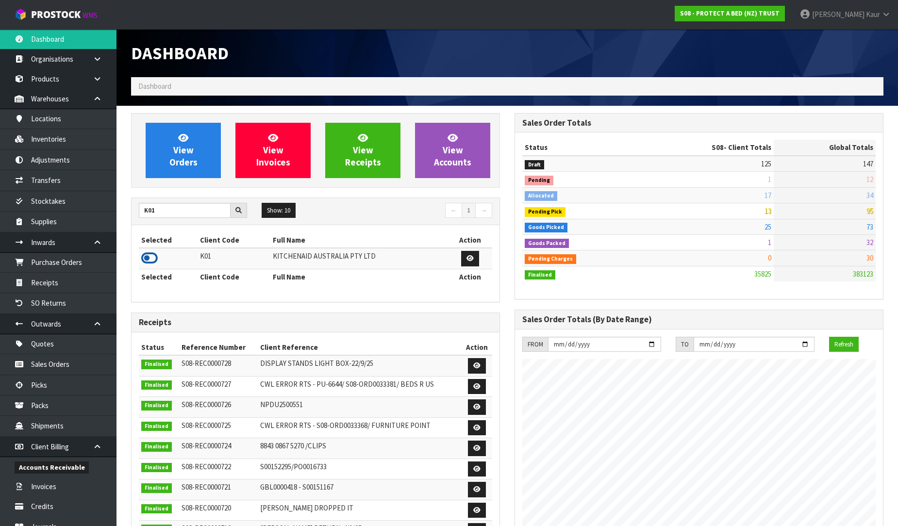
click at [146, 252] on icon at bounding box center [149, 258] width 16 height 15
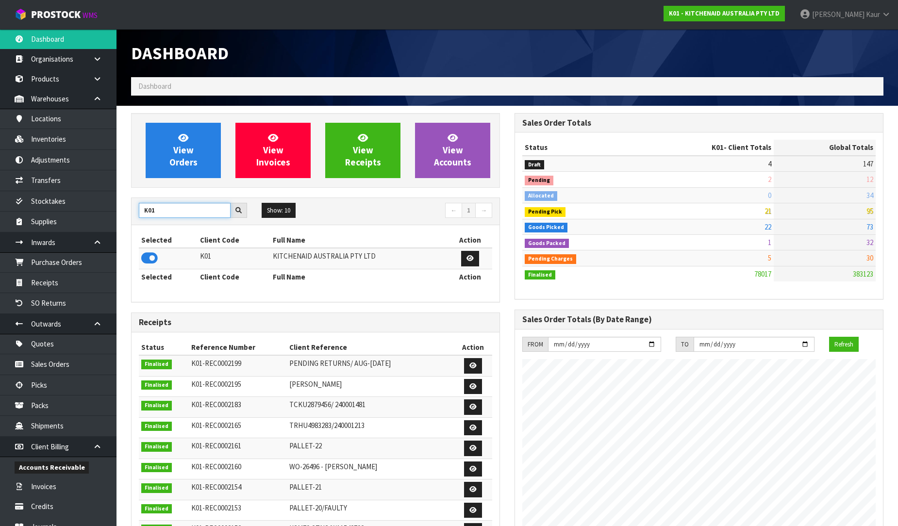
drag, startPoint x: 131, startPoint y: 214, endPoint x: 114, endPoint y: 214, distance: 17.0
click at [114, 214] on body "Toggle navigation ProStock WMS K01 - KITCHENAID AUSTRALIA PTY LTD [PERSON_NAME]…" at bounding box center [449, 263] width 898 height 526
type input "J02"
click at [154, 259] on icon at bounding box center [149, 258] width 16 height 15
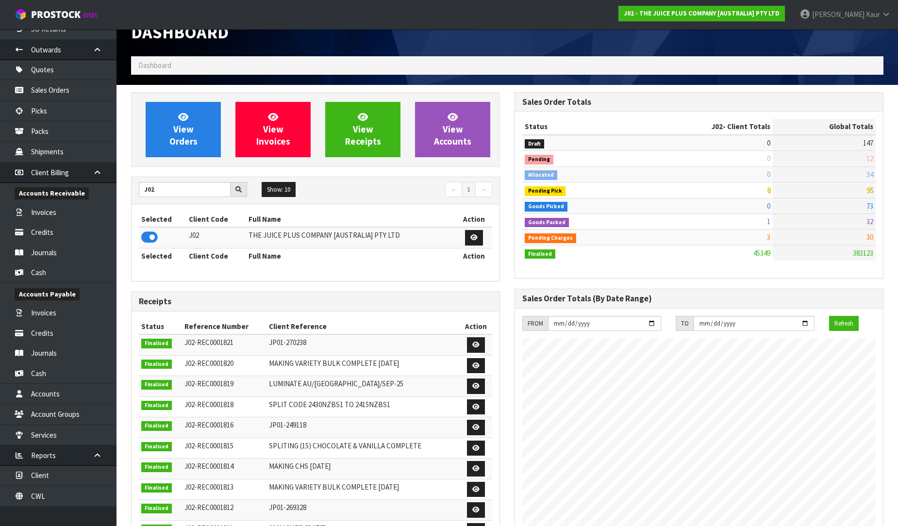
scroll to position [0, 0]
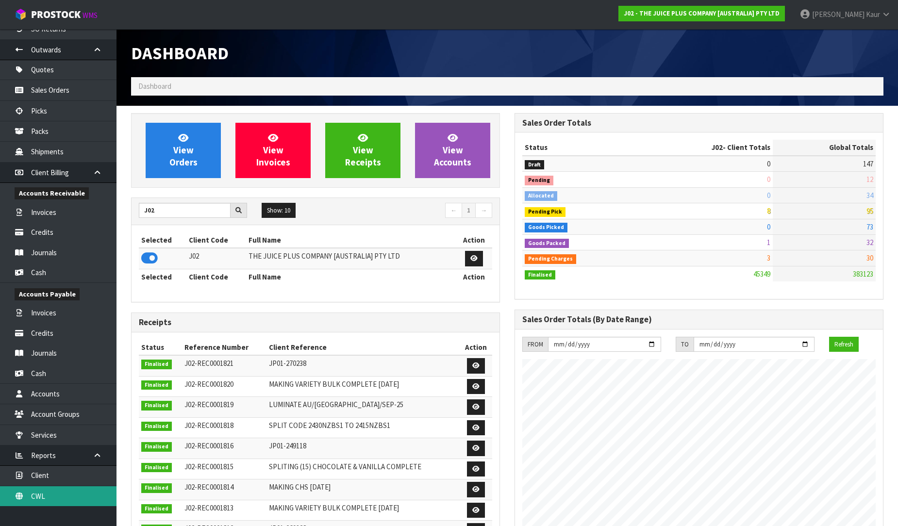
click at [46, 493] on link "CWL" at bounding box center [58, 496] width 116 height 20
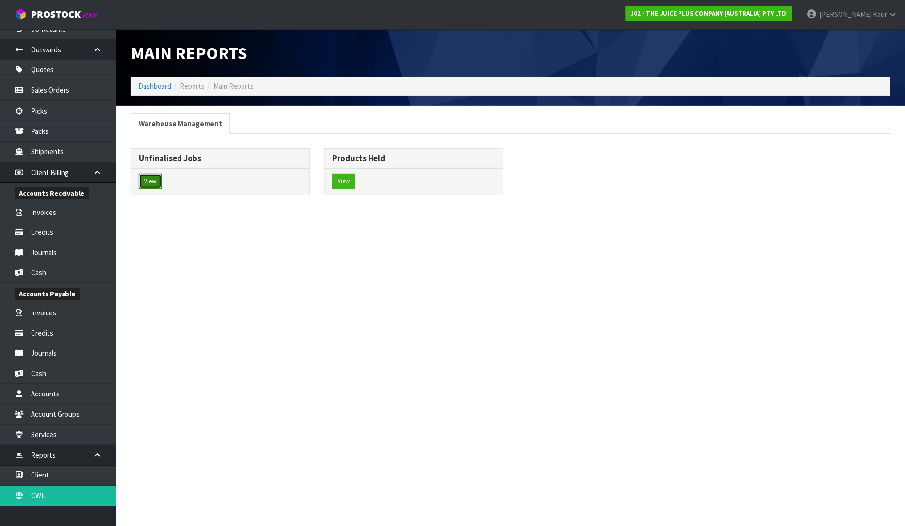
click at [156, 187] on button "View" at bounding box center [150, 182] width 23 height 16
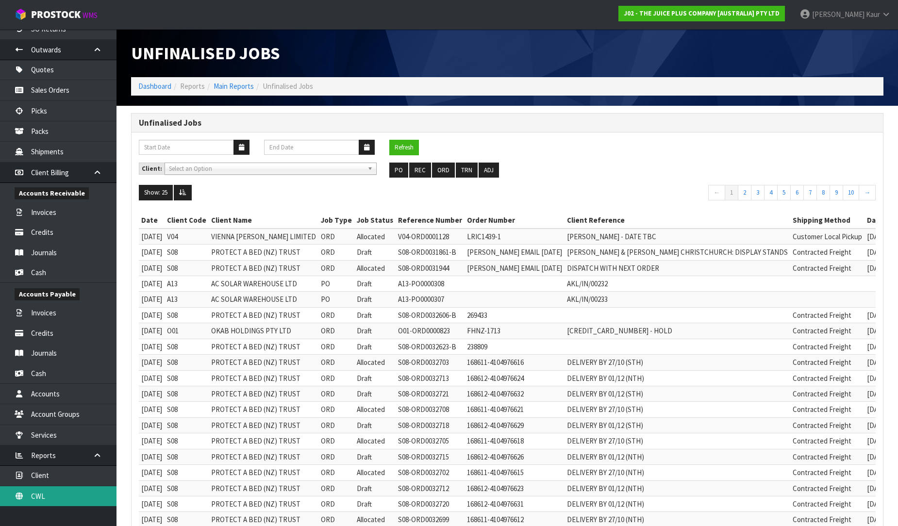
click at [41, 492] on link "CWL" at bounding box center [58, 496] width 116 height 20
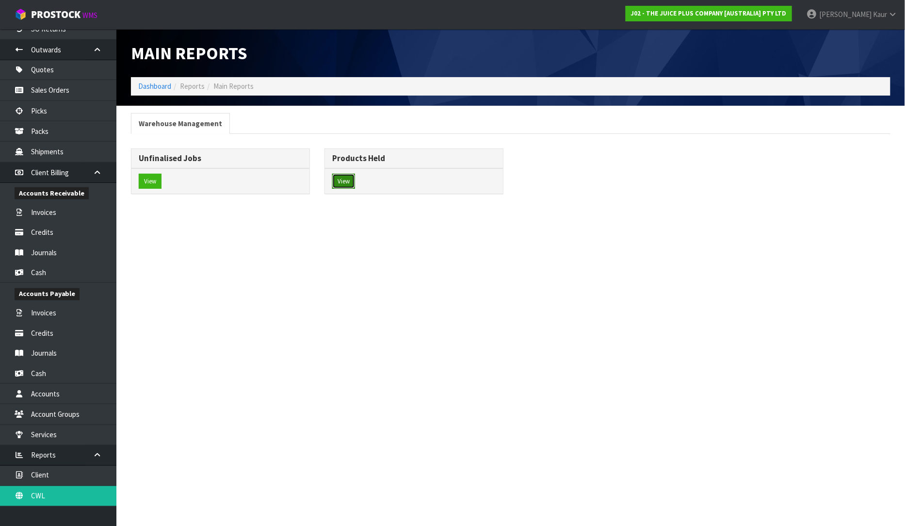
click at [348, 177] on button "View" at bounding box center [343, 182] width 23 height 16
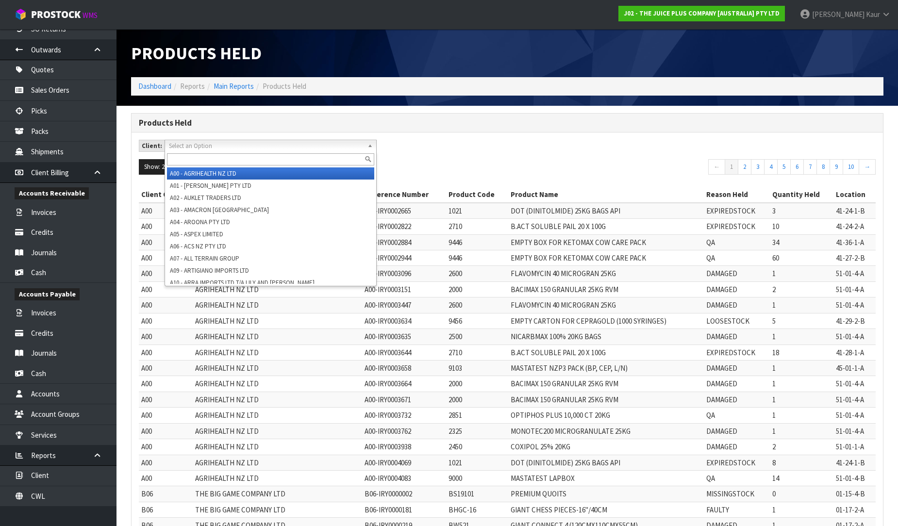
click at [224, 143] on span "Select an Option" at bounding box center [266, 146] width 195 height 12
click at [430, 152] on div "Client: A00 - AGRIHEALTH NZ LTD A01 - [PERSON_NAME] PTY LTD A02 - AUKLET TRADER…" at bounding box center [506, 149] width 751 height 19
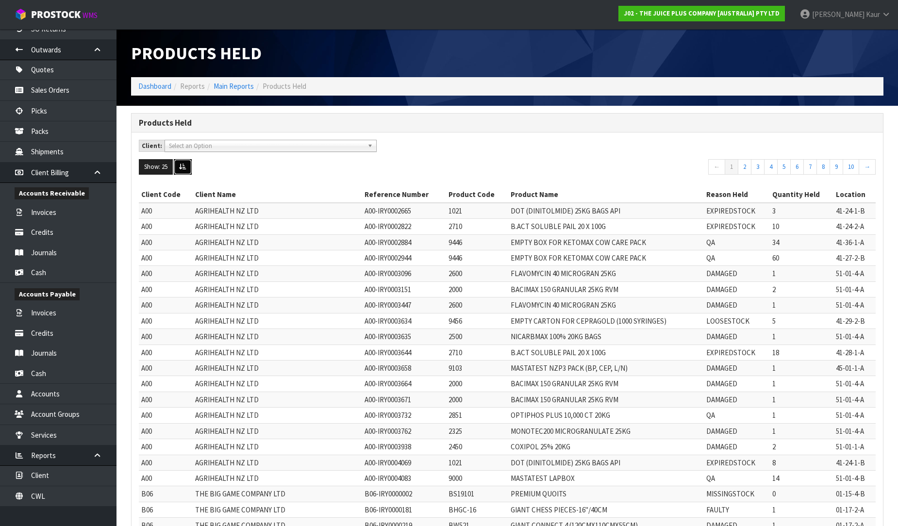
click at [183, 165] on icon at bounding box center [182, 167] width 7 height 6
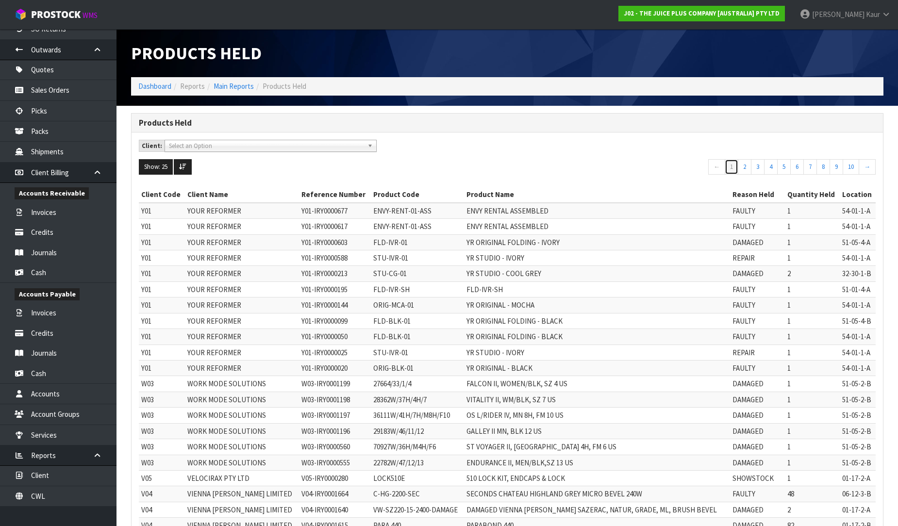
click at [726, 169] on link "1" at bounding box center [731, 167] width 14 height 16
click at [743, 165] on link "2" at bounding box center [745, 167] width 14 height 16
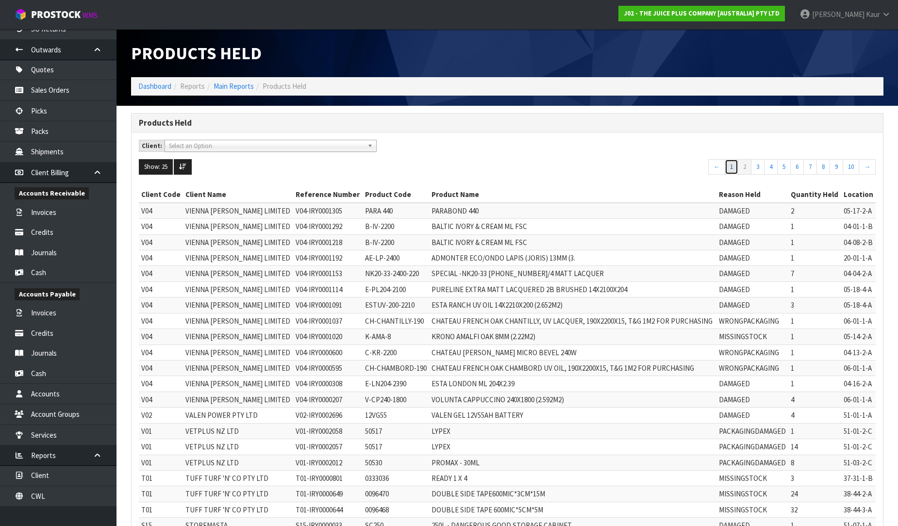
click at [728, 170] on link "1" at bounding box center [731, 167] width 14 height 16
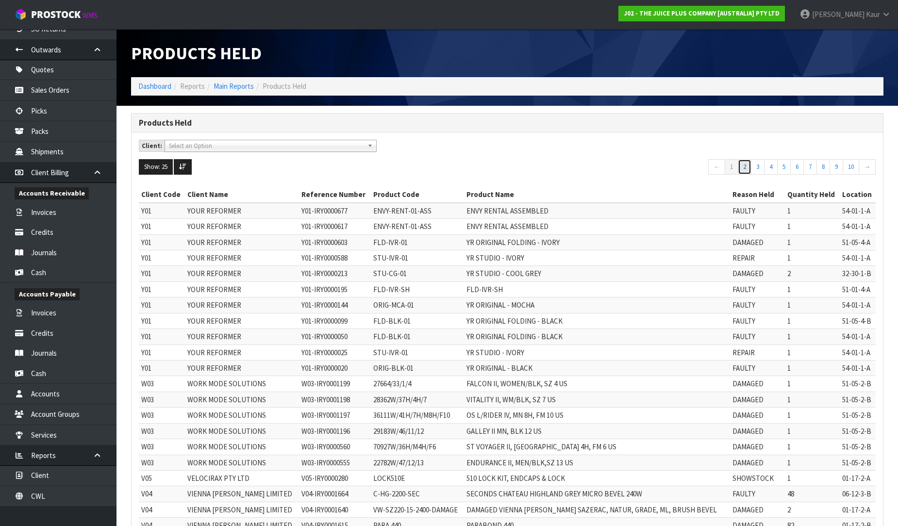
click at [743, 169] on link "2" at bounding box center [745, 167] width 14 height 16
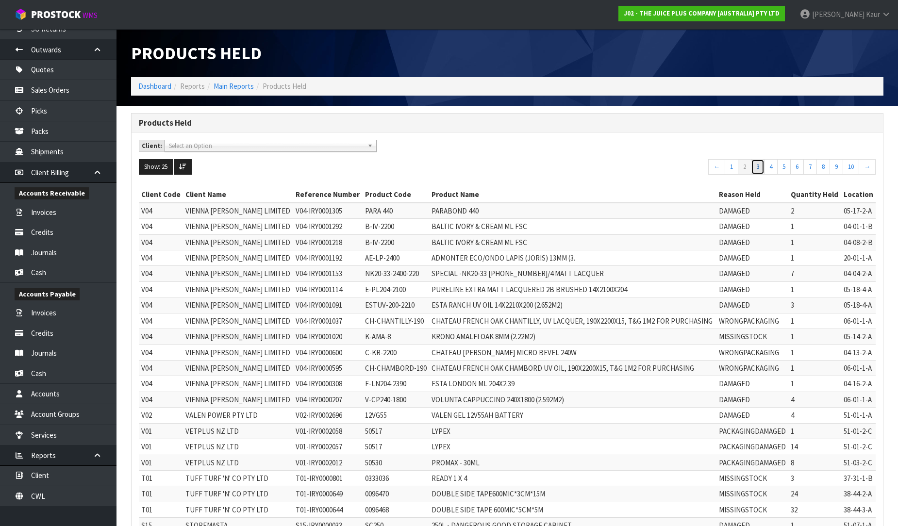
click at [755, 170] on link "3" at bounding box center [758, 167] width 14 height 16
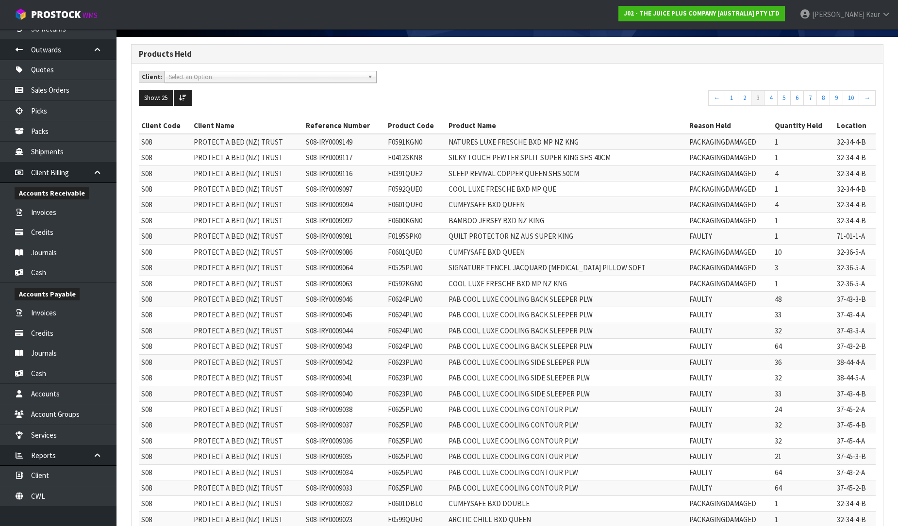
scroll to position [40, 0]
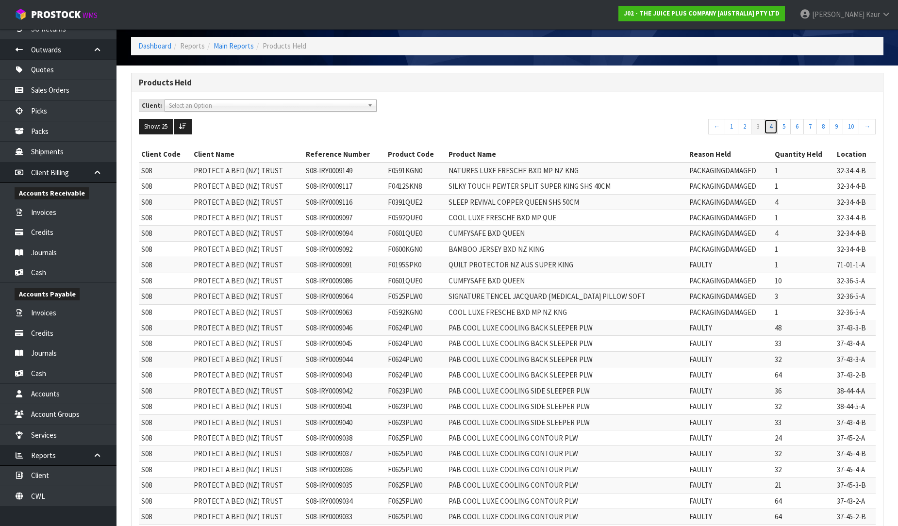
click at [766, 120] on link "4" at bounding box center [771, 127] width 14 height 16
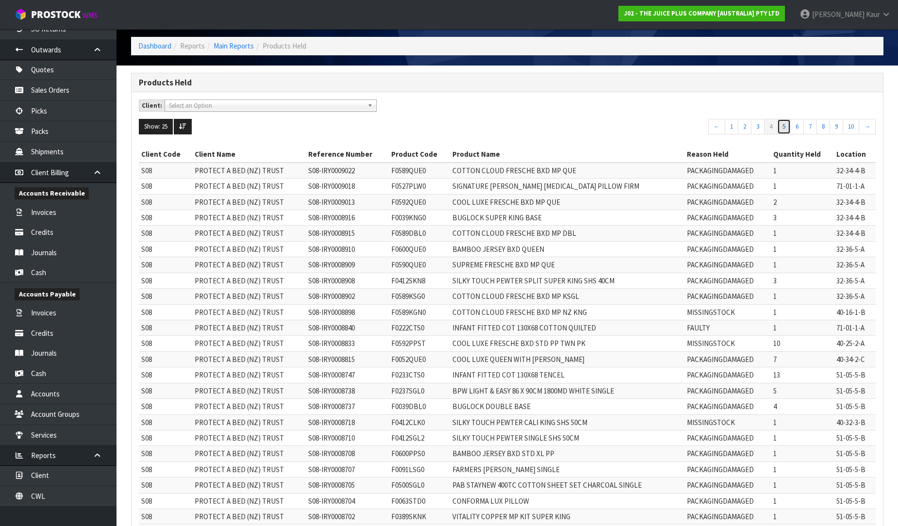
click at [777, 130] on link "5" at bounding box center [784, 127] width 14 height 16
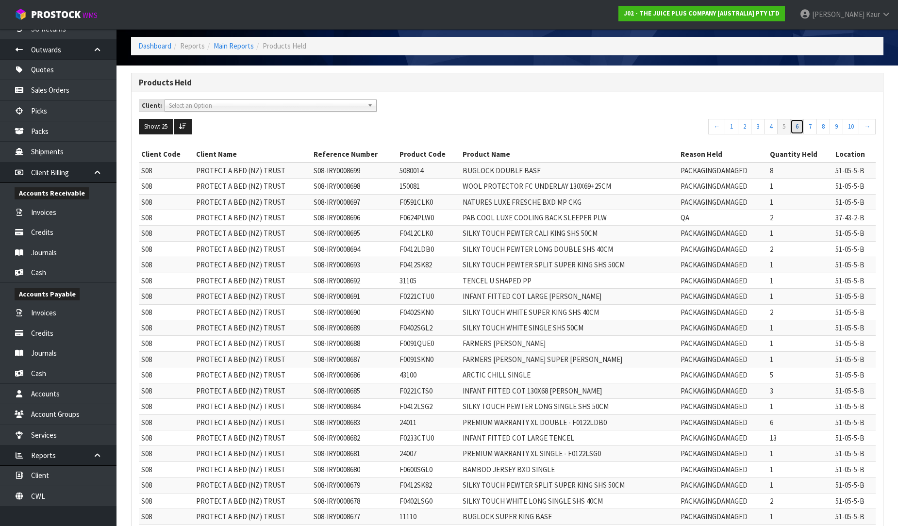
click at [800, 128] on link "6" at bounding box center [797, 127] width 14 height 16
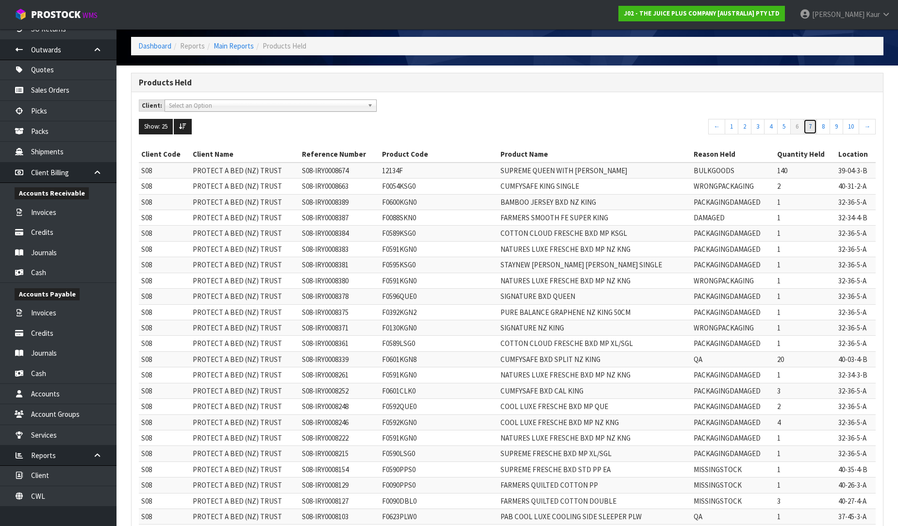
click at [809, 129] on link "7" at bounding box center [810, 127] width 14 height 16
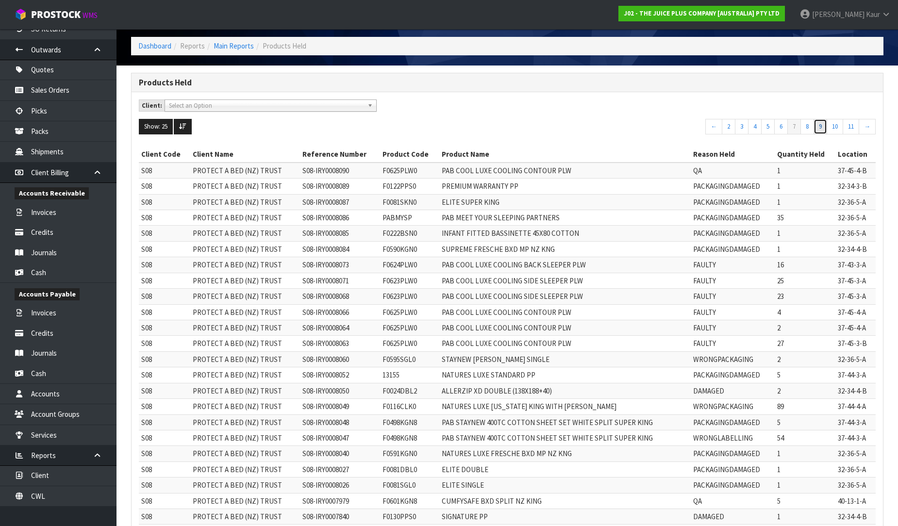
click at [824, 129] on link "9" at bounding box center [820, 127] width 14 height 16
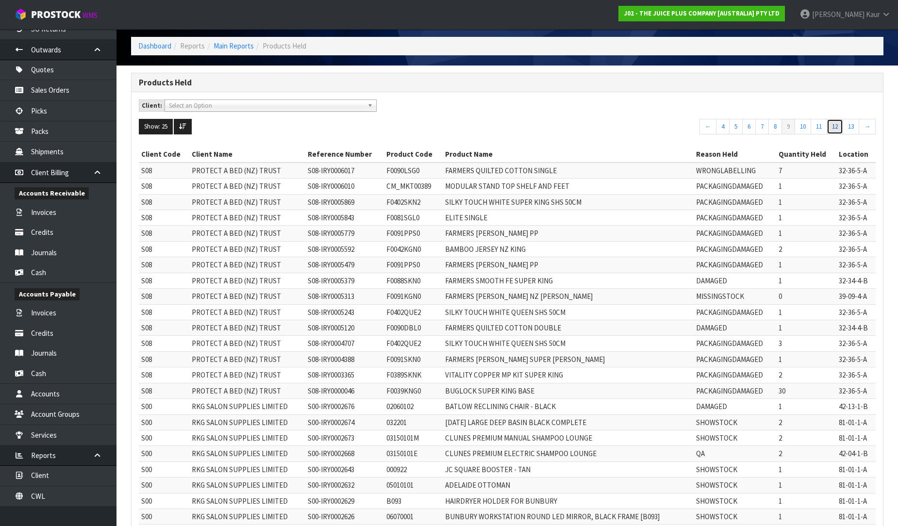
click at [832, 128] on link "12" at bounding box center [834, 127] width 16 height 16
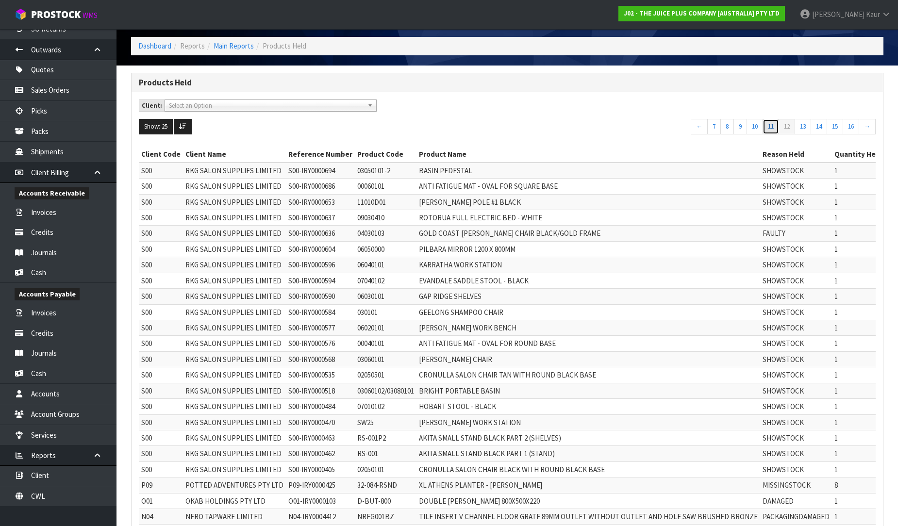
click at [768, 124] on link "11" at bounding box center [770, 127] width 16 height 16
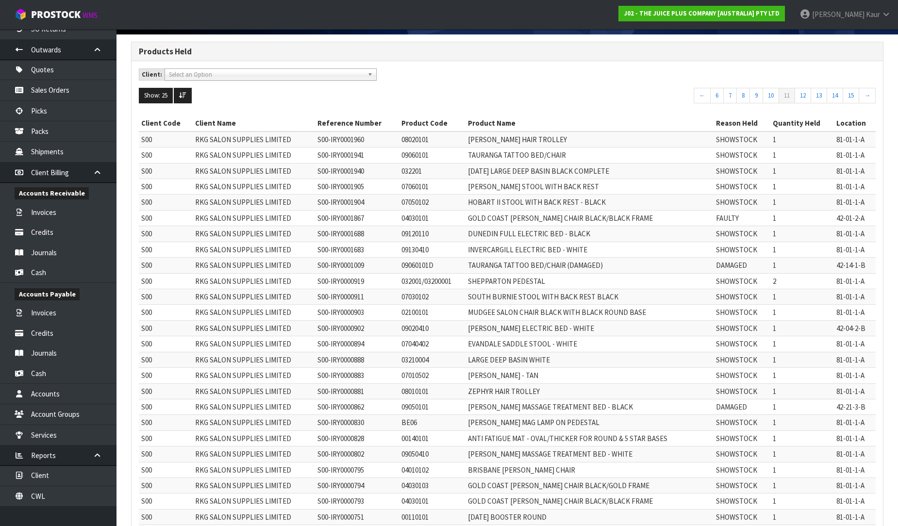
scroll to position [0, 0]
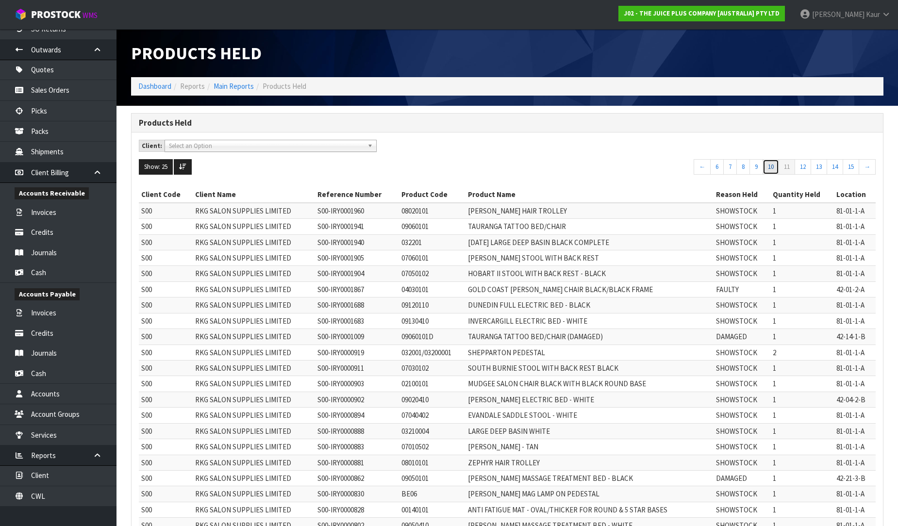
click at [767, 167] on link "10" at bounding box center [770, 167] width 16 height 16
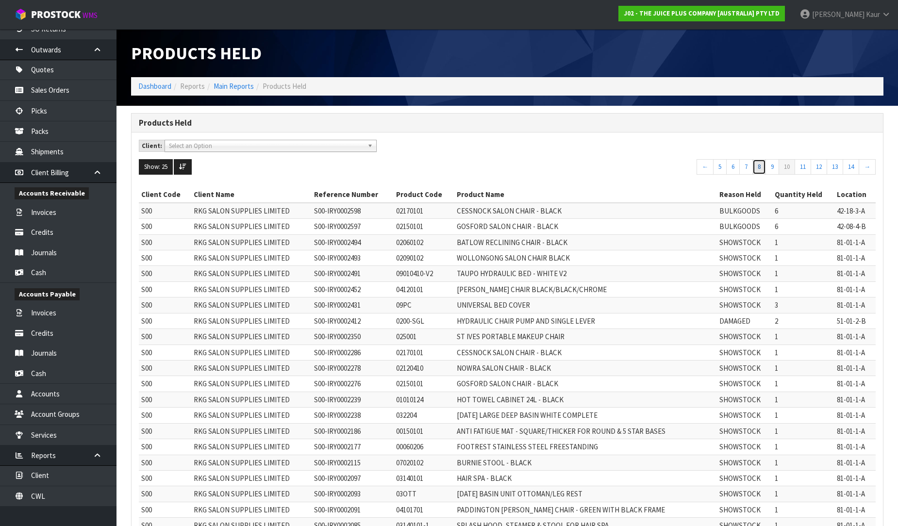
click at [755, 167] on link "8" at bounding box center [759, 167] width 14 height 16
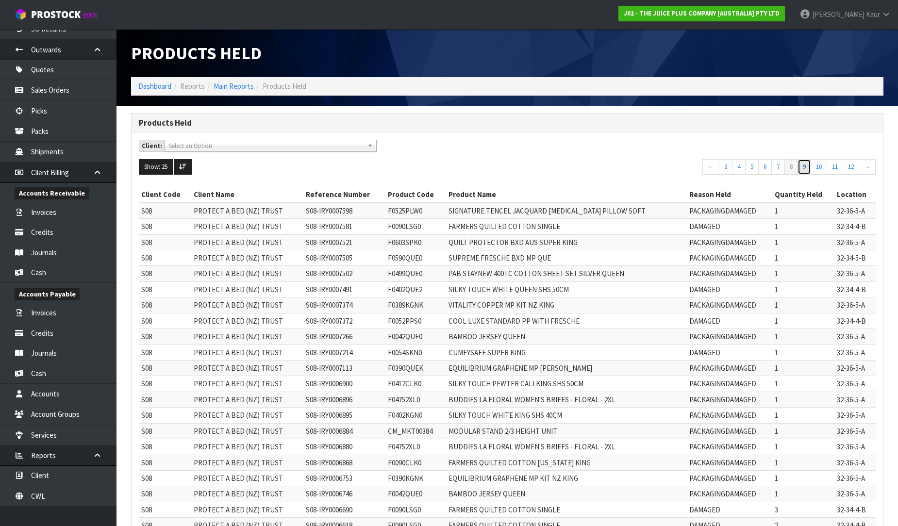
click at [803, 166] on link "9" at bounding box center [804, 167] width 14 height 16
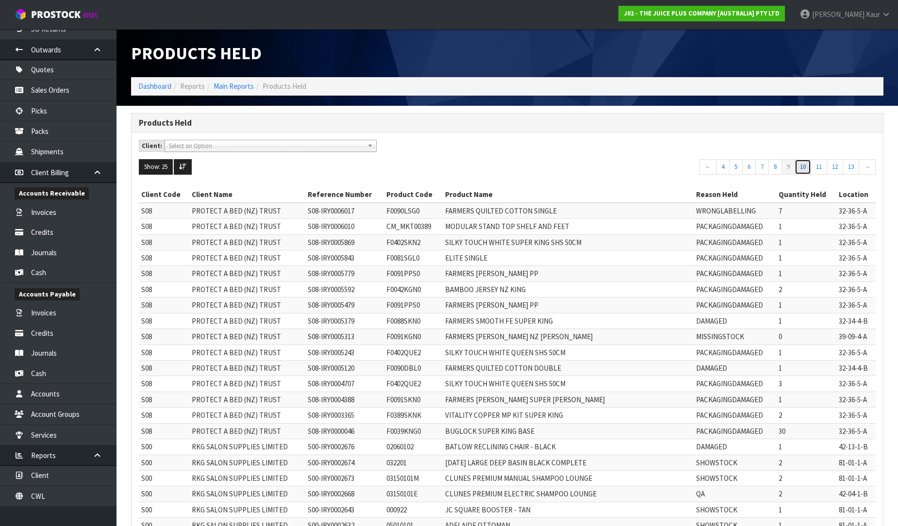
click at [800, 172] on link "10" at bounding box center [802, 167] width 16 height 16
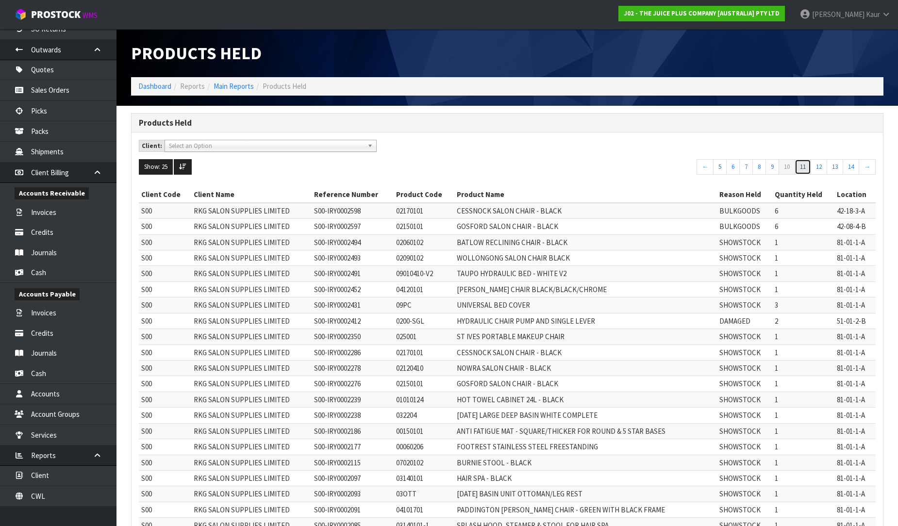
click at [802, 171] on link "11" at bounding box center [802, 167] width 16 height 16
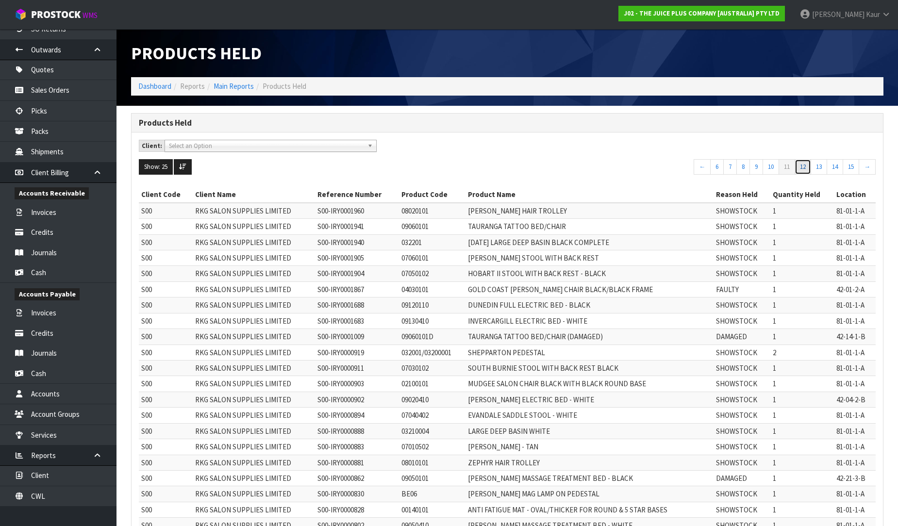
click at [804, 166] on link "12" at bounding box center [802, 167] width 16 height 16
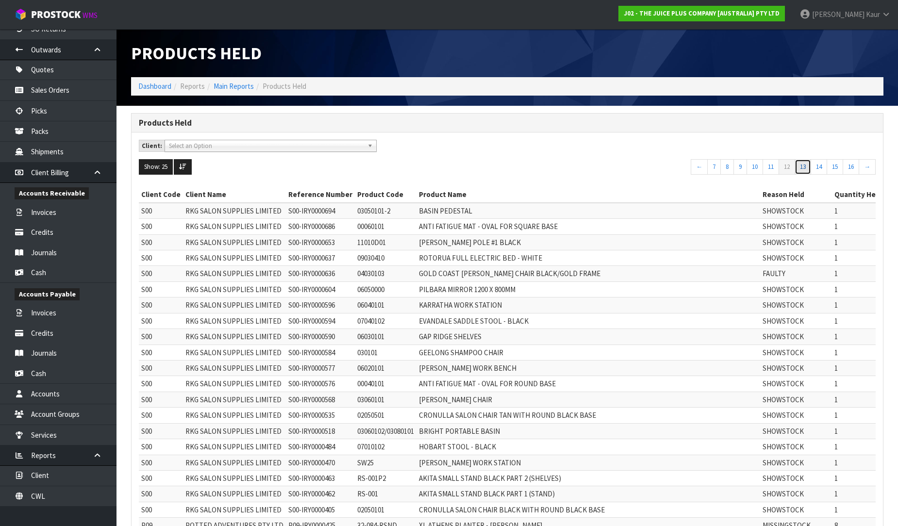
click at [800, 170] on link "13" at bounding box center [802, 167] width 16 height 16
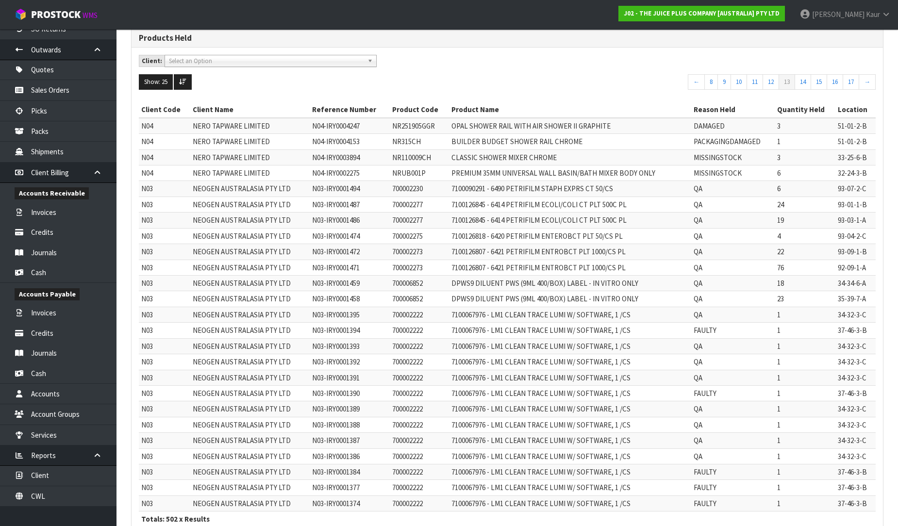
scroll to position [40, 0]
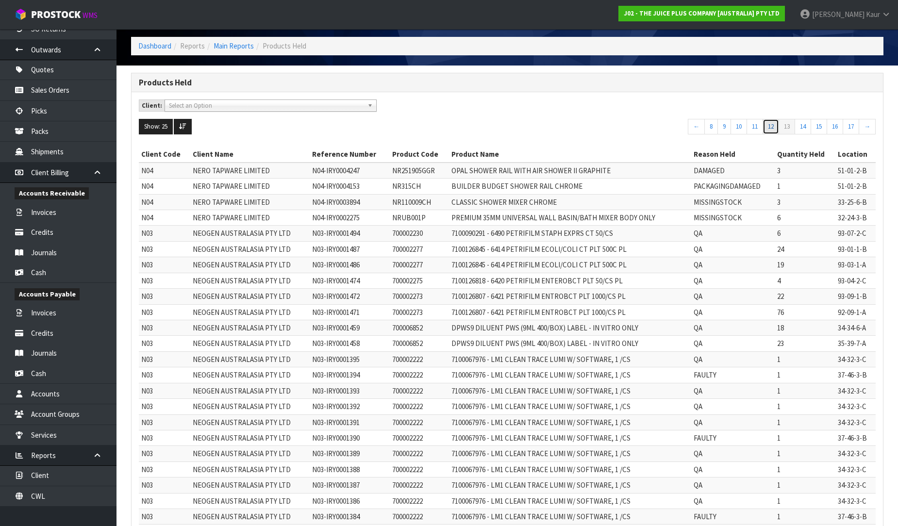
click at [769, 128] on link "12" at bounding box center [770, 127] width 16 height 16
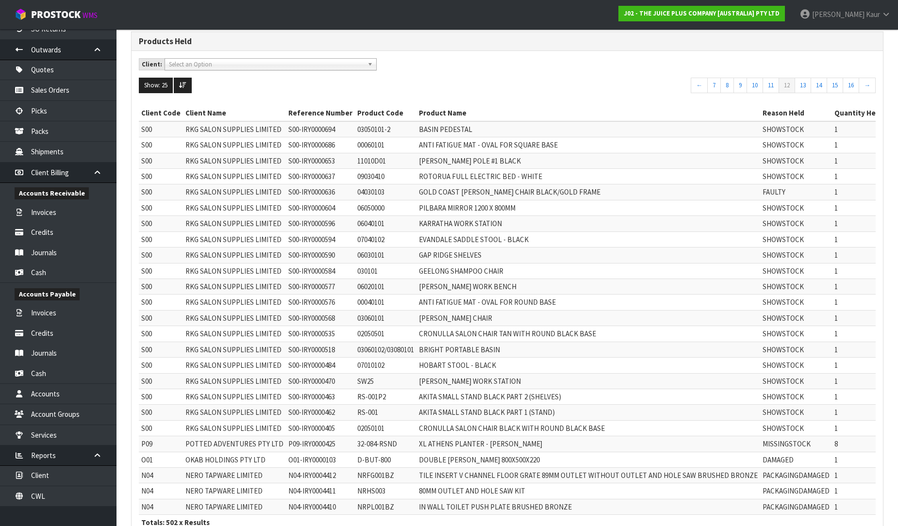
scroll to position [0, 0]
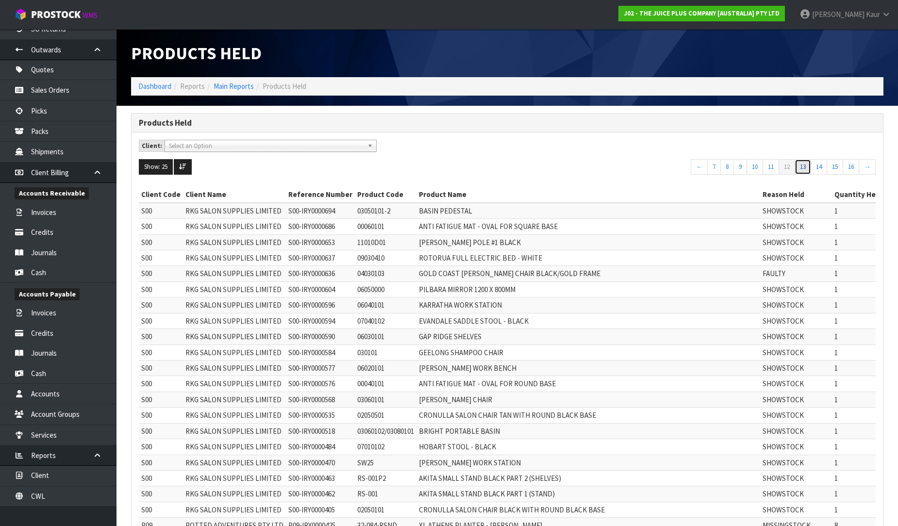
click at [803, 168] on link "13" at bounding box center [802, 167] width 16 height 16
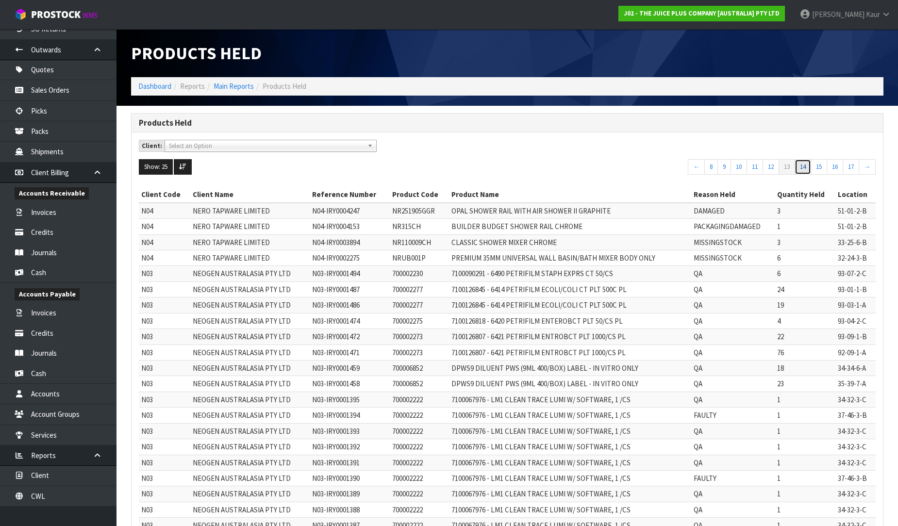
click at [797, 167] on link "14" at bounding box center [802, 167] width 16 height 16
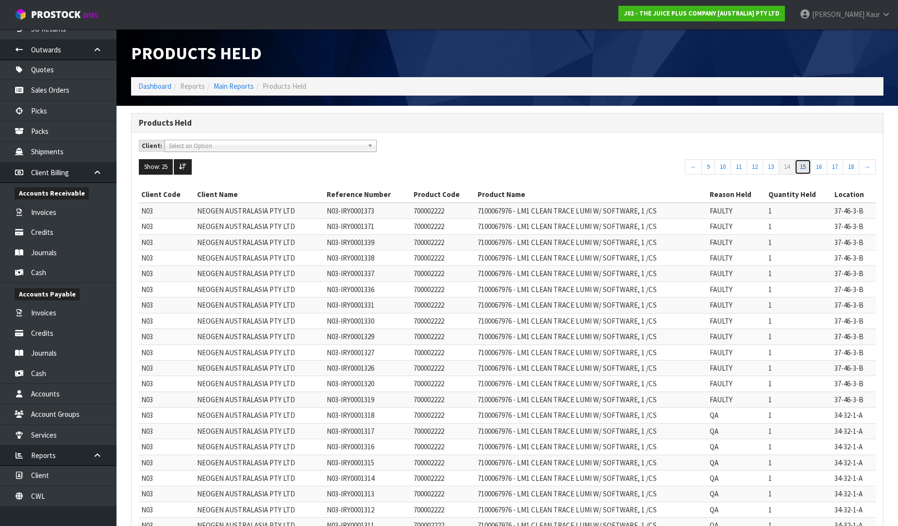
click at [803, 169] on link "15" at bounding box center [802, 167] width 16 height 16
click at [804, 167] on link "16" at bounding box center [802, 167] width 16 height 16
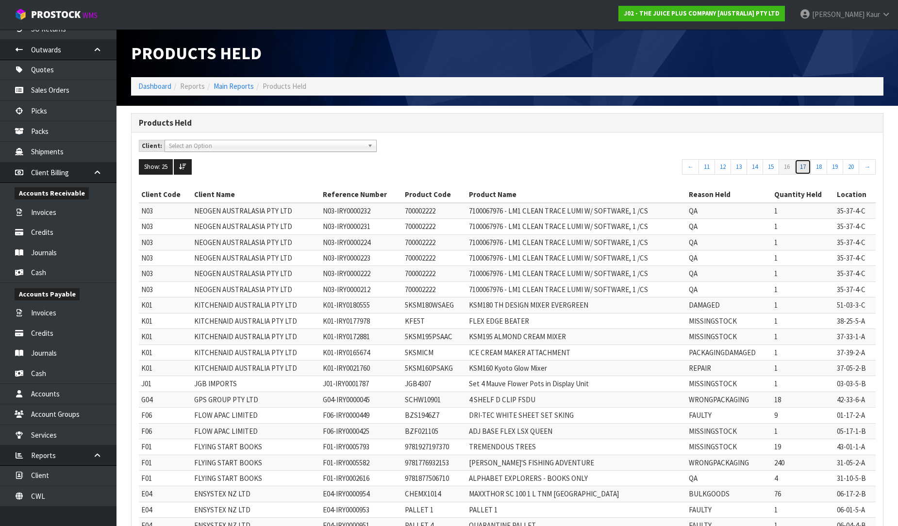
click at [802, 168] on link "17" at bounding box center [802, 167] width 16 height 16
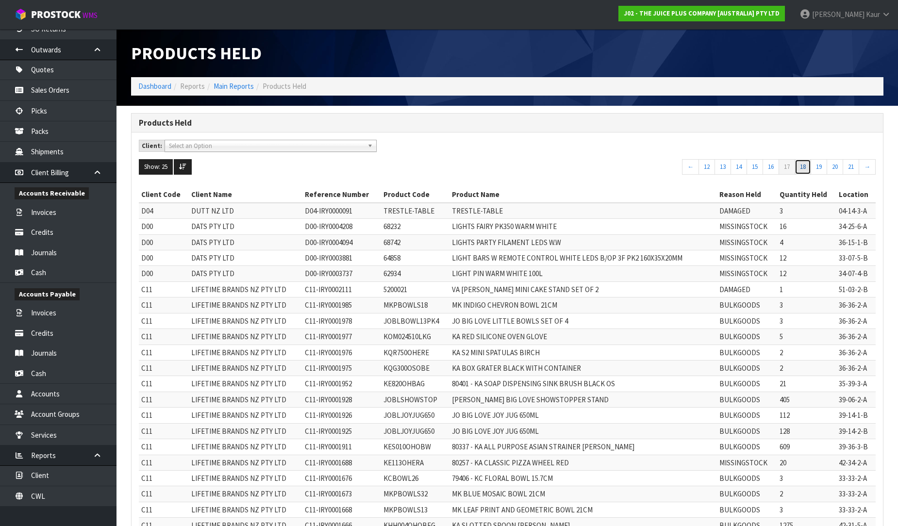
click at [803, 168] on link "18" at bounding box center [802, 167] width 16 height 16
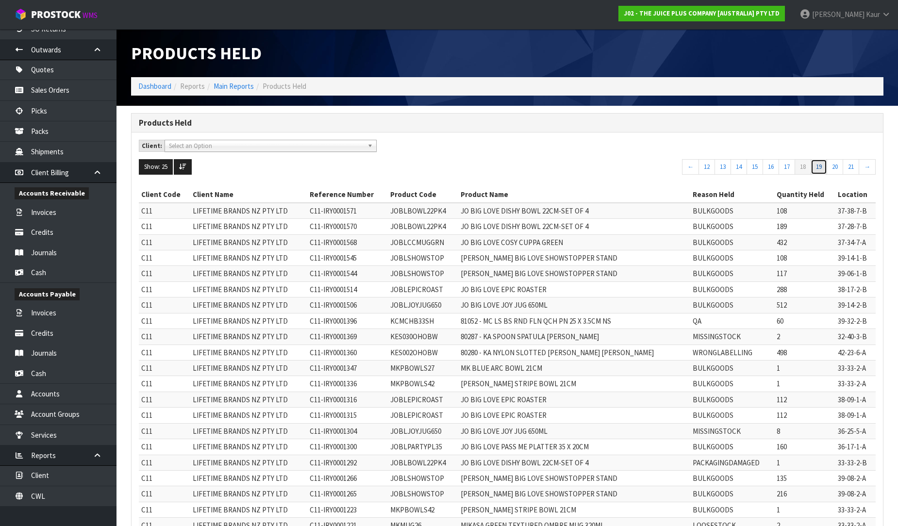
click at [816, 167] on link "19" at bounding box center [818, 167] width 16 height 16
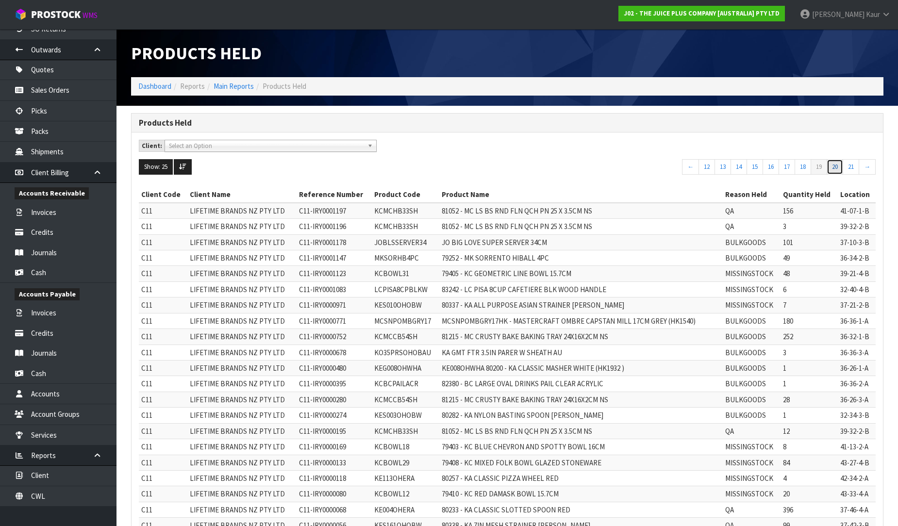
click at [831, 165] on link "20" at bounding box center [834, 167] width 16 height 16
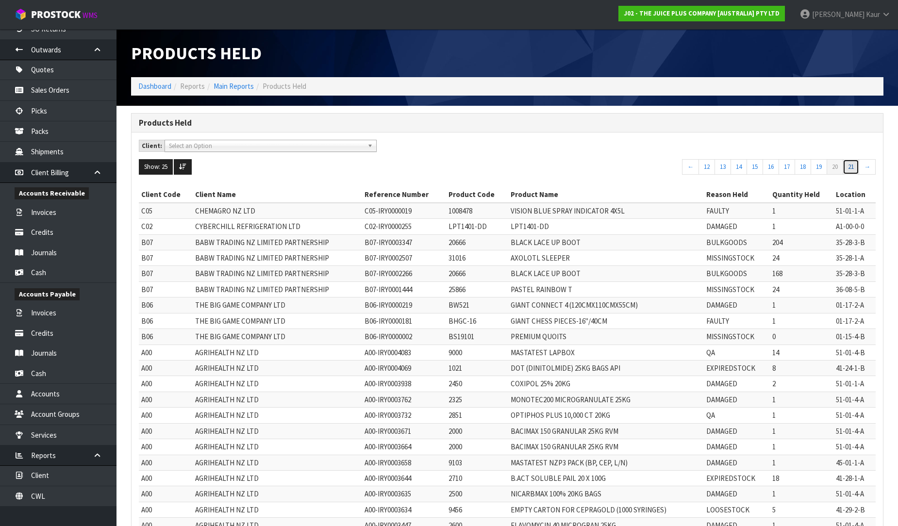
click at [850, 167] on link "21" at bounding box center [850, 167] width 16 height 16
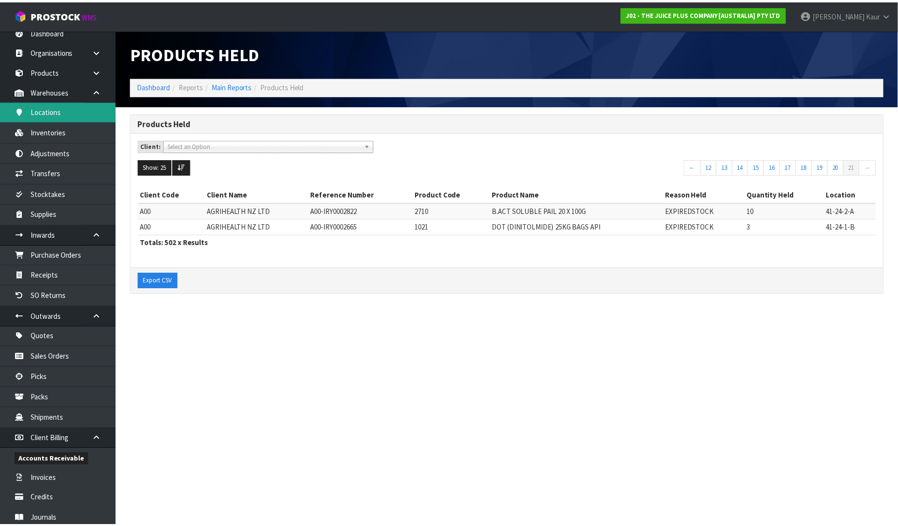
scroll to position [5, 0]
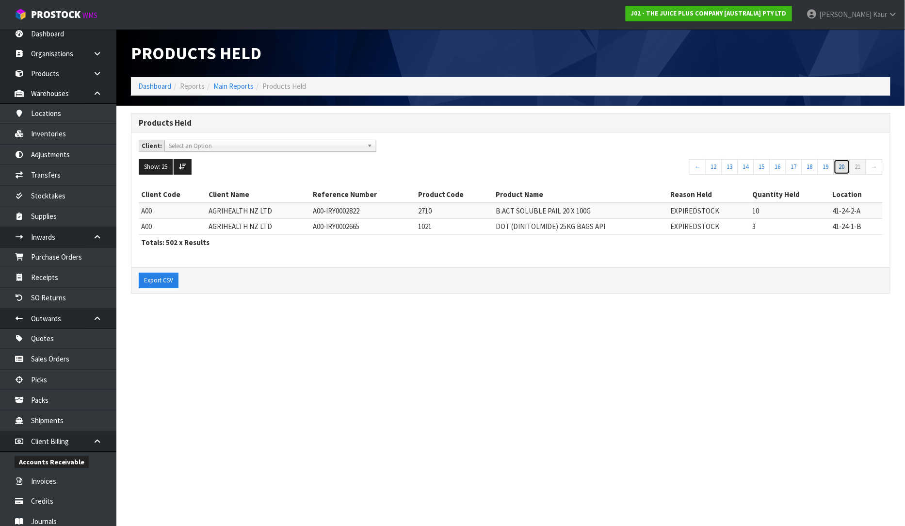
click at [838, 164] on link "20" at bounding box center [842, 167] width 16 height 16
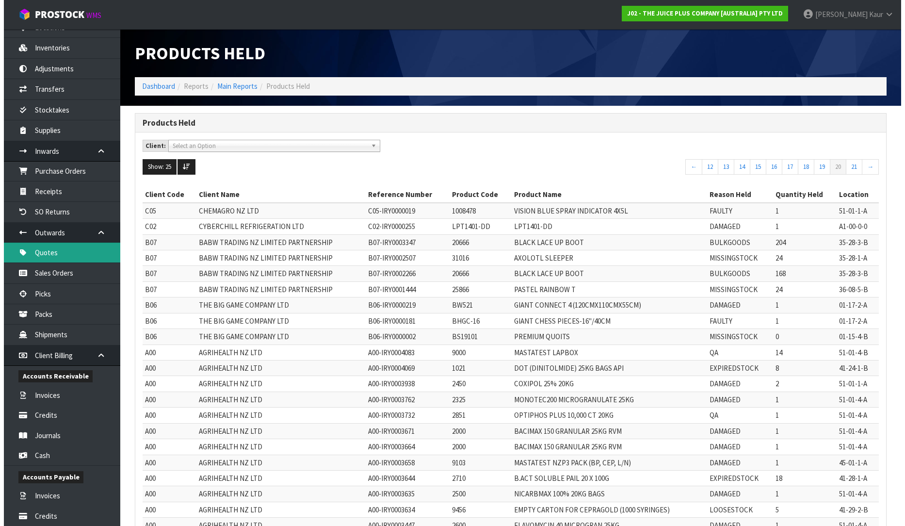
scroll to position [275, 0]
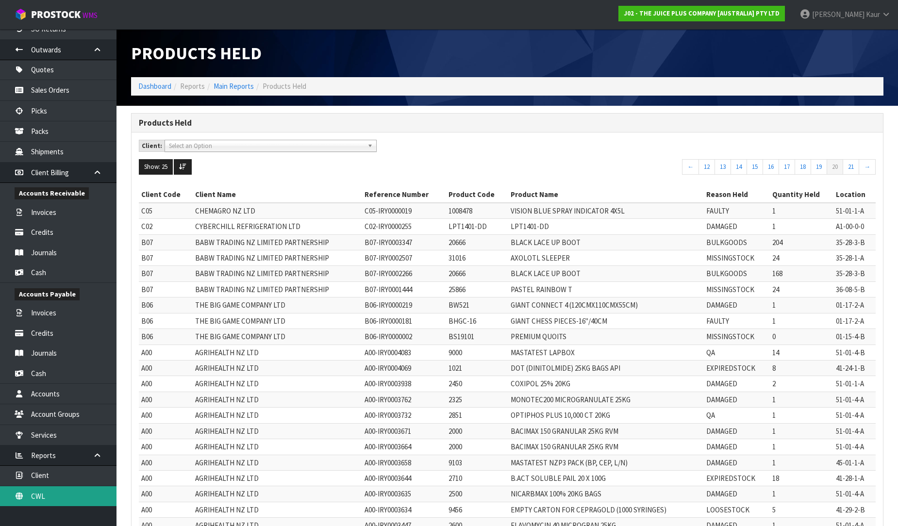
click at [34, 490] on link "CWL" at bounding box center [58, 496] width 116 height 20
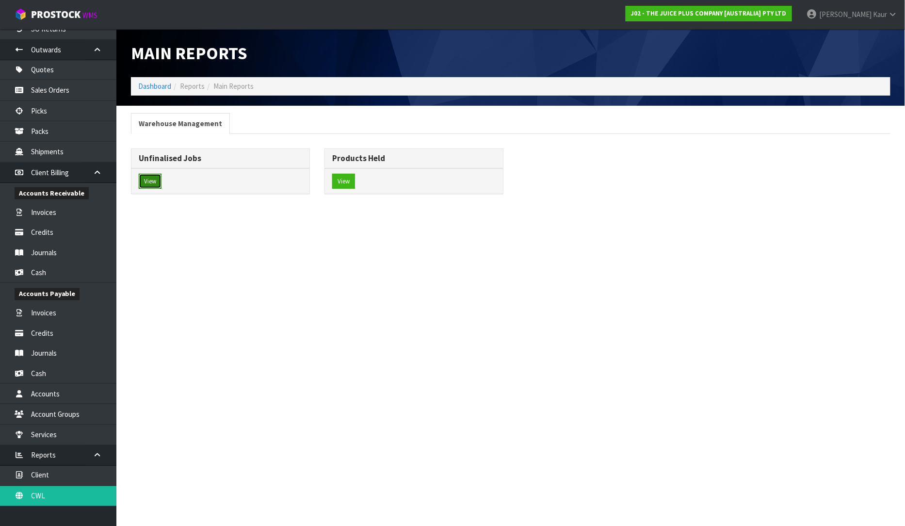
click at [149, 179] on button "View" at bounding box center [150, 182] width 23 height 16
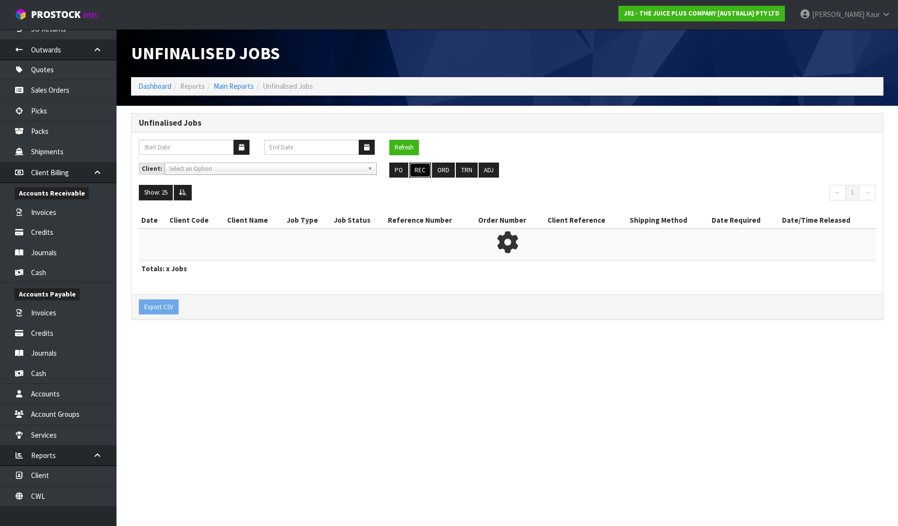
click at [413, 168] on button "REC" at bounding box center [420, 171] width 22 height 16
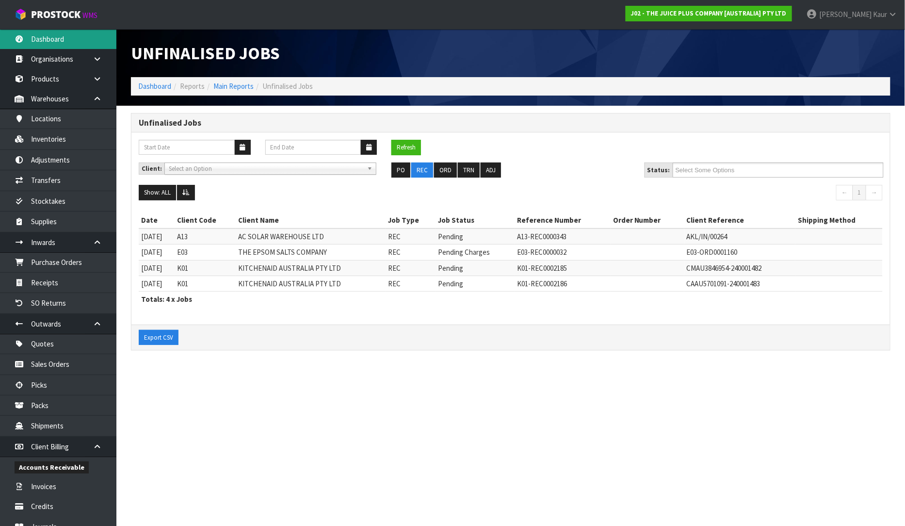
click at [68, 44] on link "Dashboard" at bounding box center [58, 39] width 116 height 20
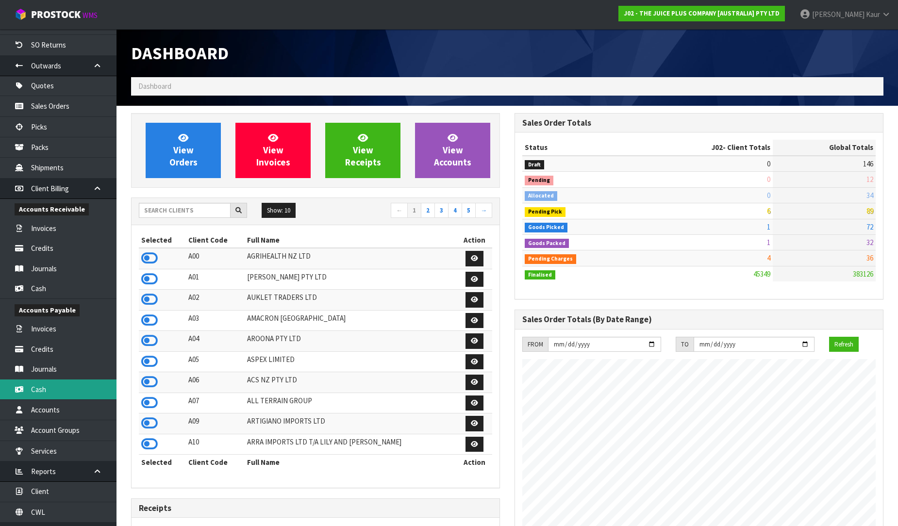
scroll to position [275, 0]
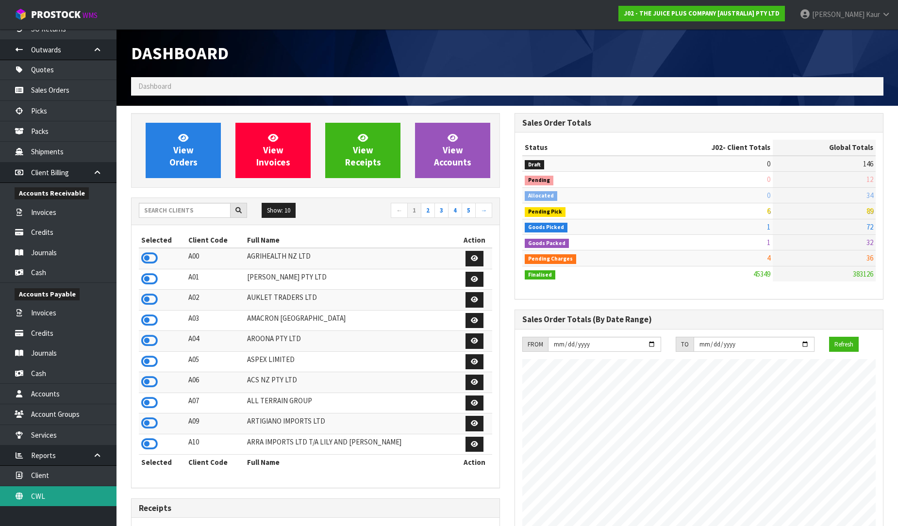
click at [73, 494] on link "CWL" at bounding box center [58, 496] width 116 height 20
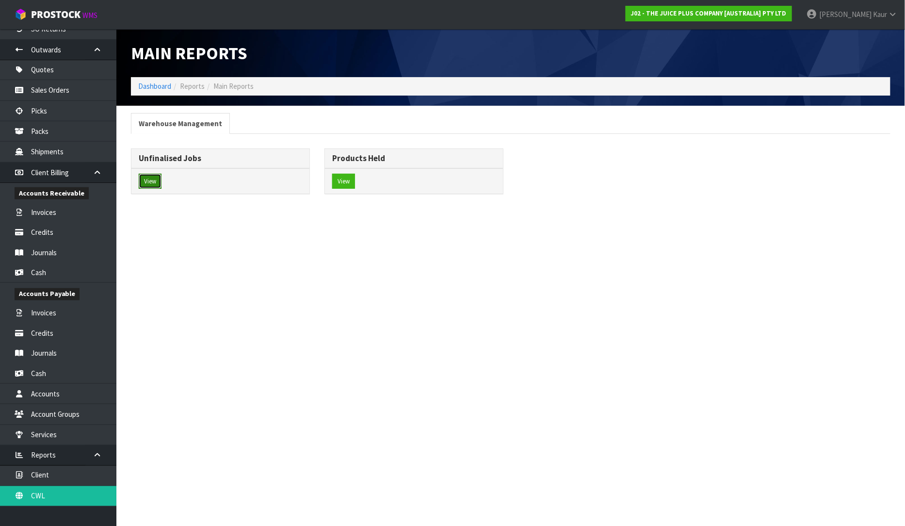
click at [157, 181] on button "View" at bounding box center [150, 182] width 23 height 16
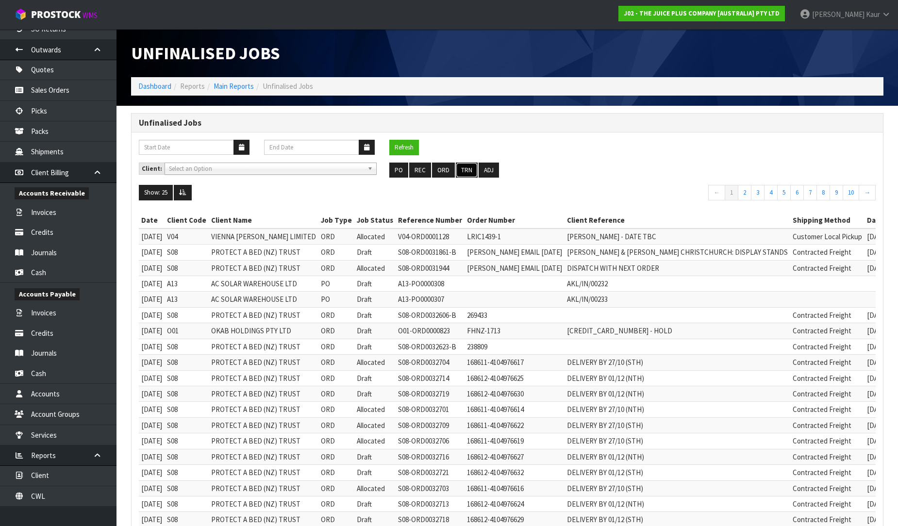
click at [470, 172] on button "TRN" at bounding box center [467, 171] width 22 height 16
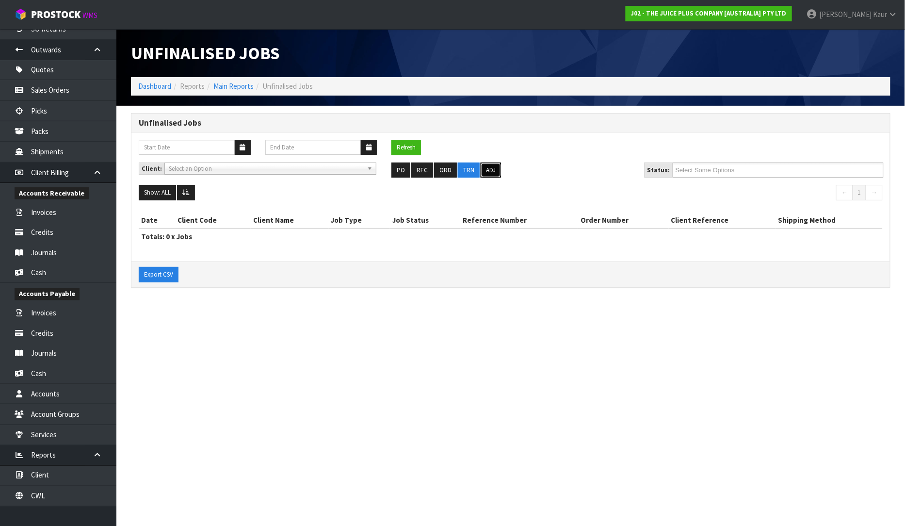
click at [492, 167] on button "ADJ" at bounding box center [491, 171] width 20 height 16
click at [450, 170] on button "ORD" at bounding box center [445, 171] width 23 height 16
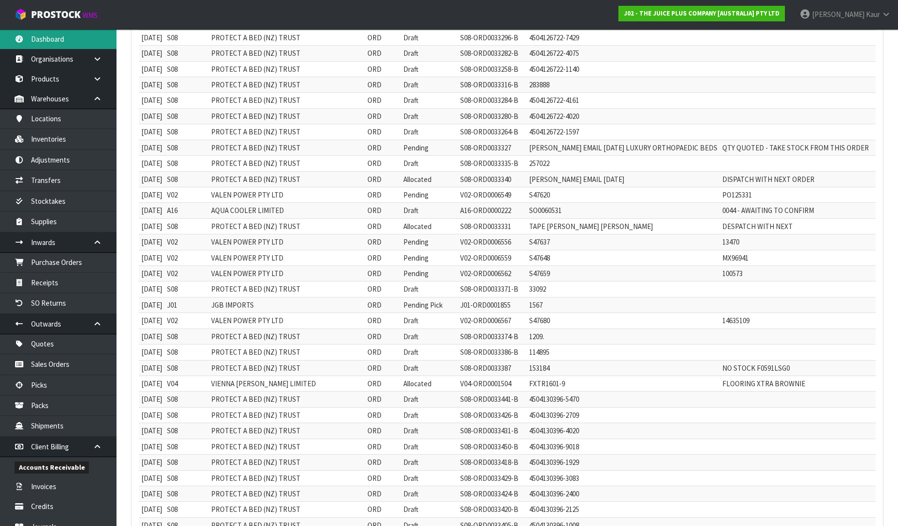
click at [69, 36] on link "Dashboard" at bounding box center [58, 39] width 116 height 20
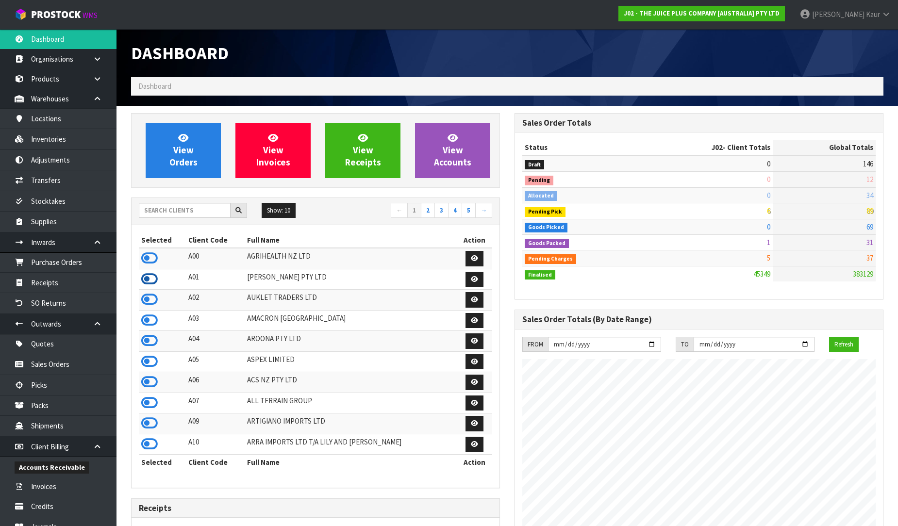
click at [147, 279] on icon at bounding box center [149, 279] width 16 height 15
click at [166, 210] on input "text" at bounding box center [185, 210] width 92 height 15
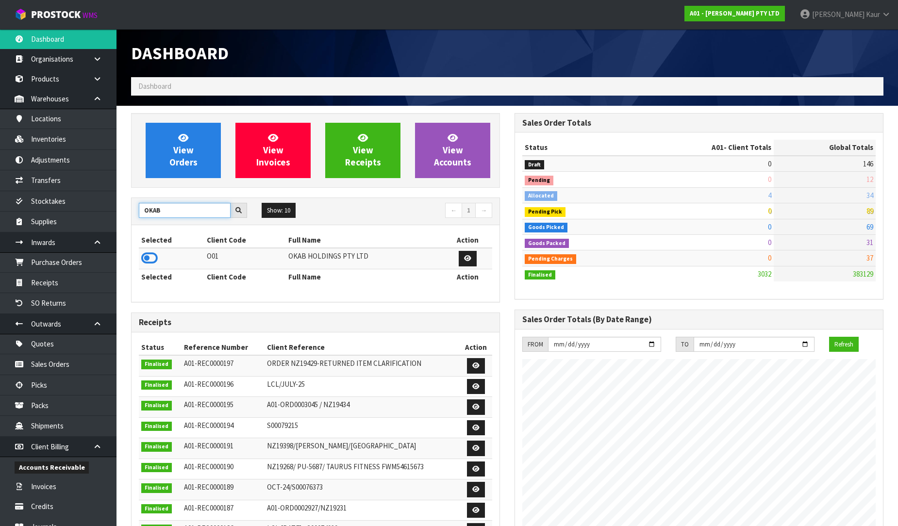
type input "OKAB"
click at [145, 267] on td at bounding box center [172, 258] width 66 height 21
click at [150, 261] on icon at bounding box center [149, 258] width 16 height 15
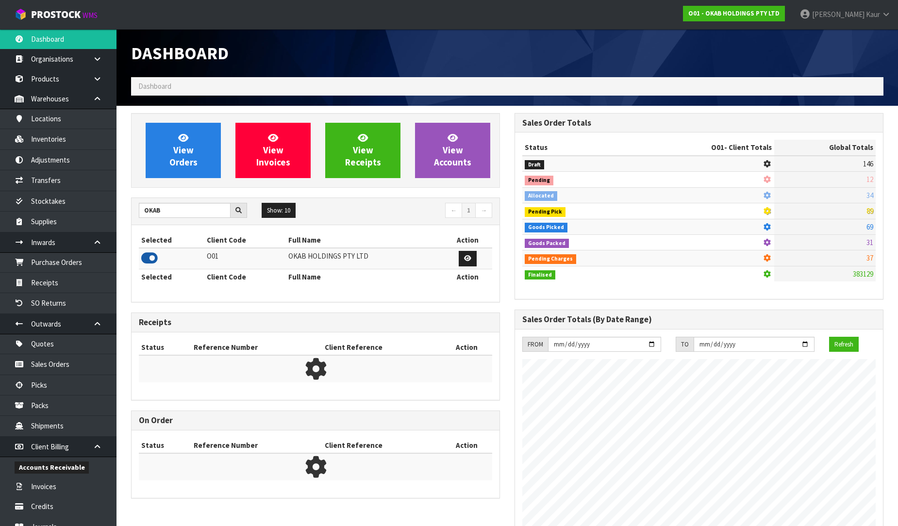
scroll to position [714, 383]
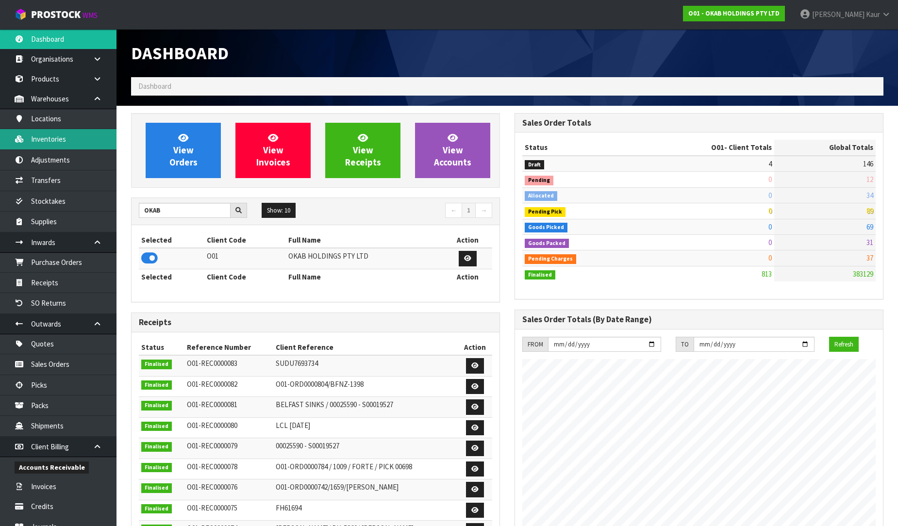
click at [60, 133] on link "Inventories" at bounding box center [58, 139] width 116 height 20
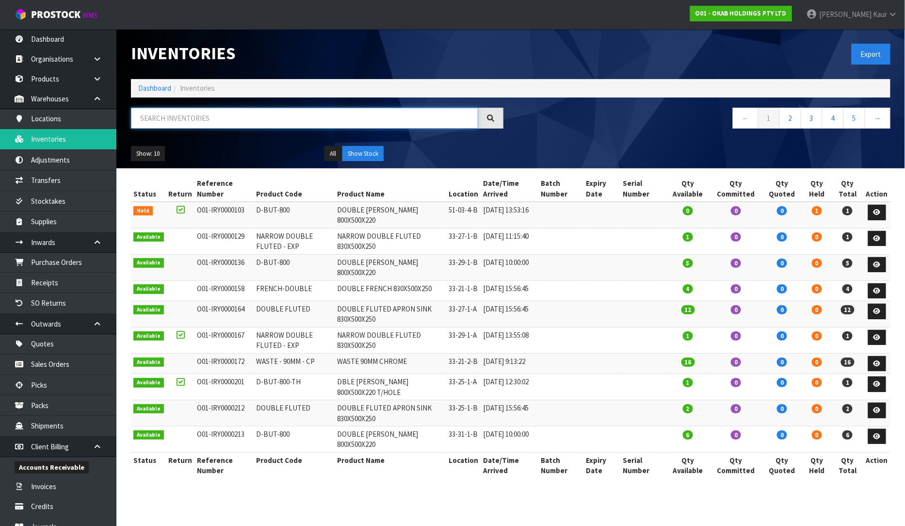
click at [187, 114] on input "text" at bounding box center [304, 118] width 347 height 21
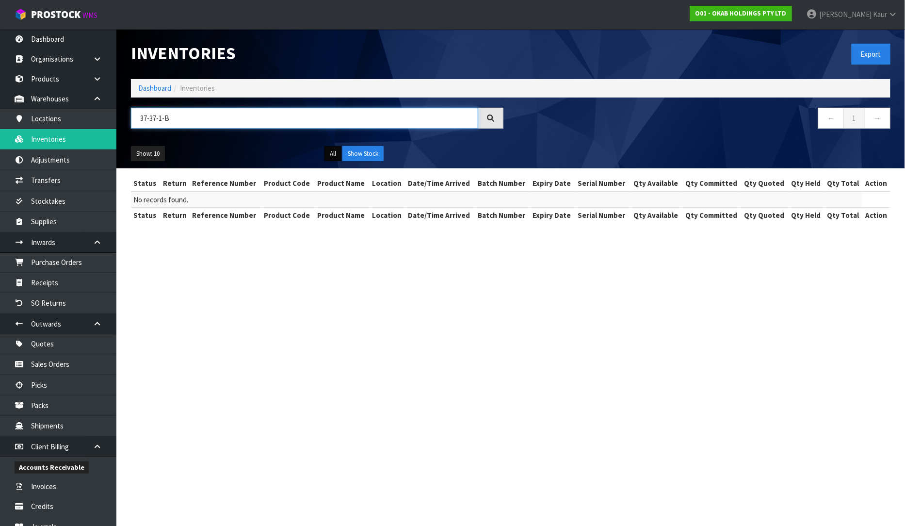
type input "37-37-1-B"
click at [331, 153] on button "All" at bounding box center [333, 154] width 17 height 16
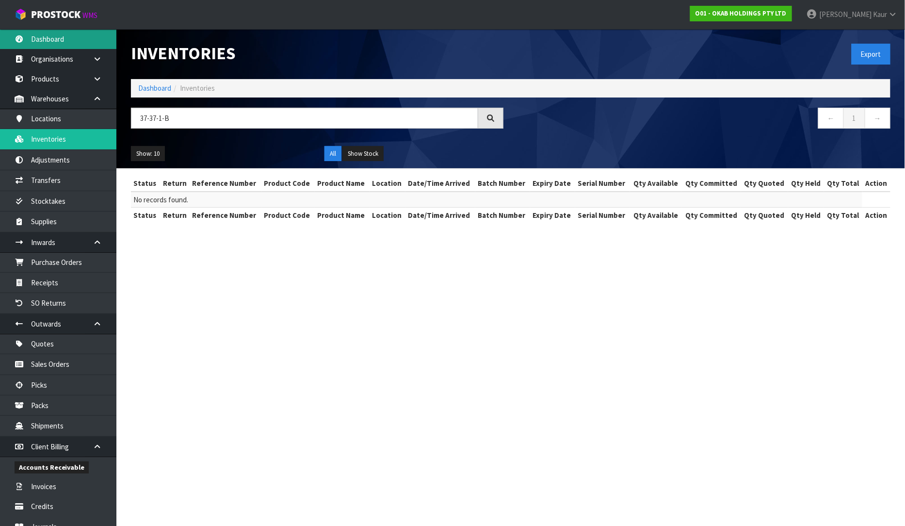
click at [73, 44] on link "Dashboard" at bounding box center [58, 39] width 116 height 20
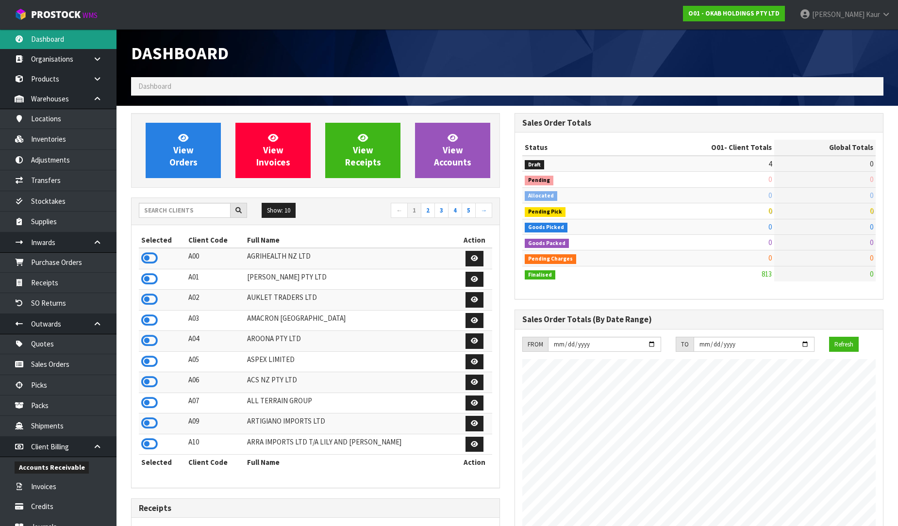
scroll to position [714, 383]
click at [171, 209] on input "text" at bounding box center [185, 210] width 92 height 15
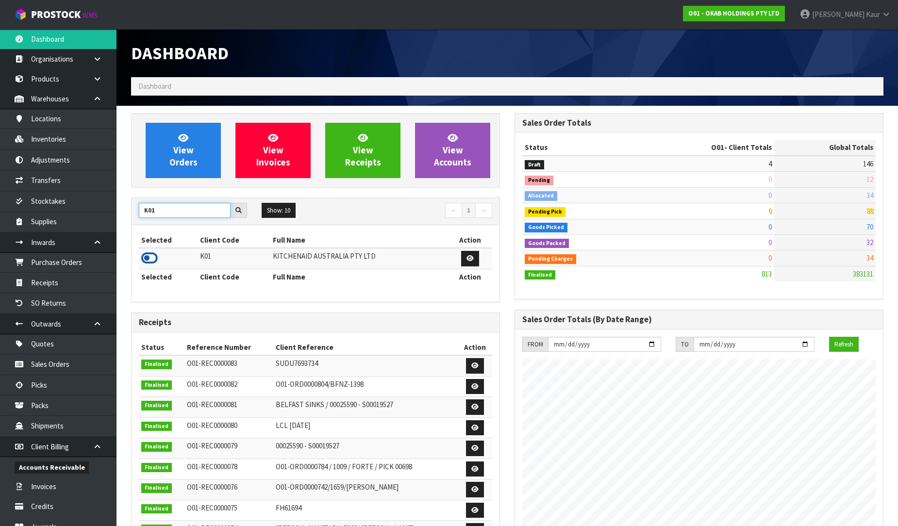
type input "K01"
click at [148, 254] on icon at bounding box center [149, 258] width 16 height 15
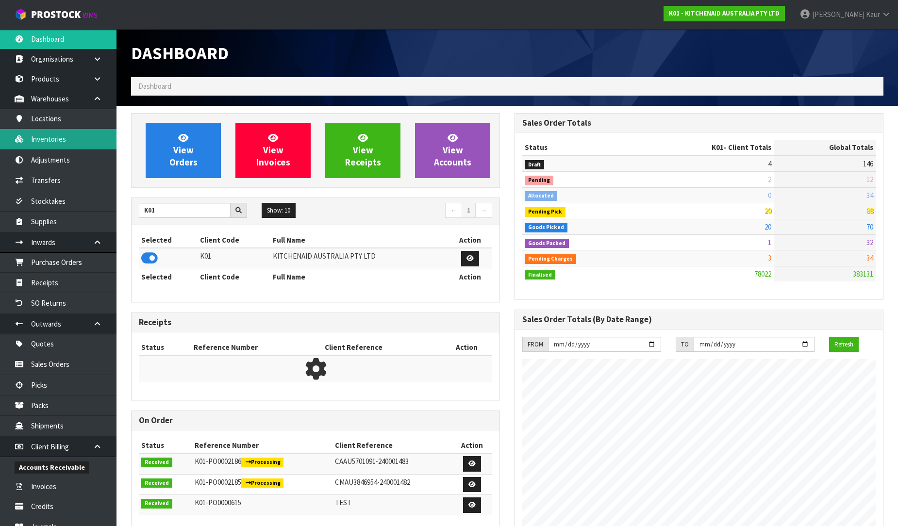
click at [80, 145] on link "Inventories" at bounding box center [58, 139] width 116 height 20
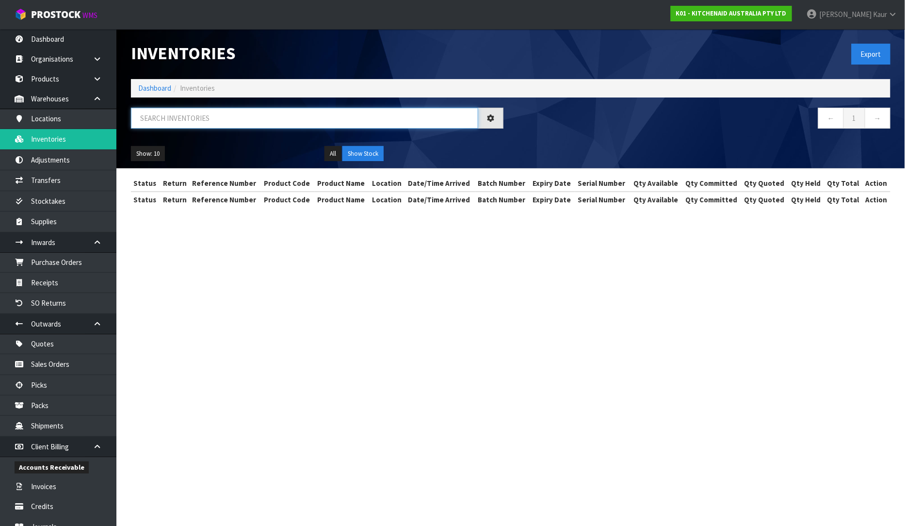
click at [161, 120] on input "text" at bounding box center [304, 118] width 347 height 21
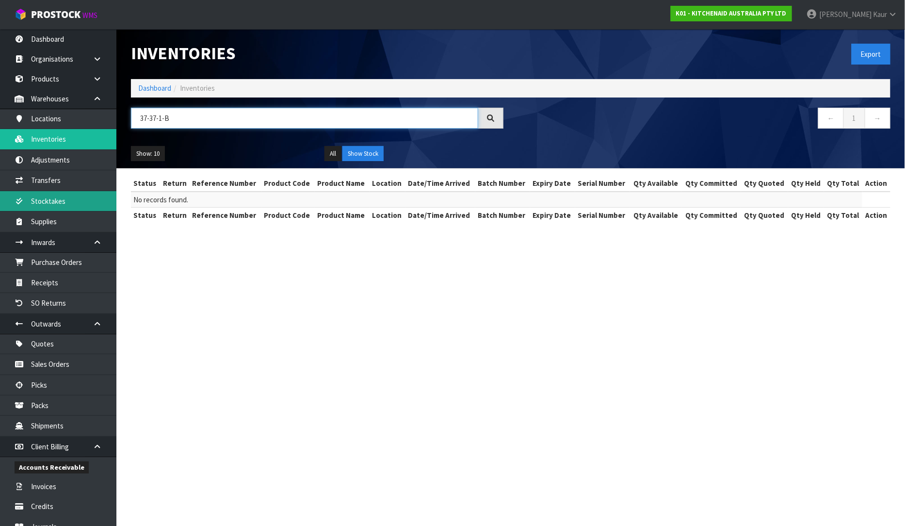
type input "37-37-1-B"
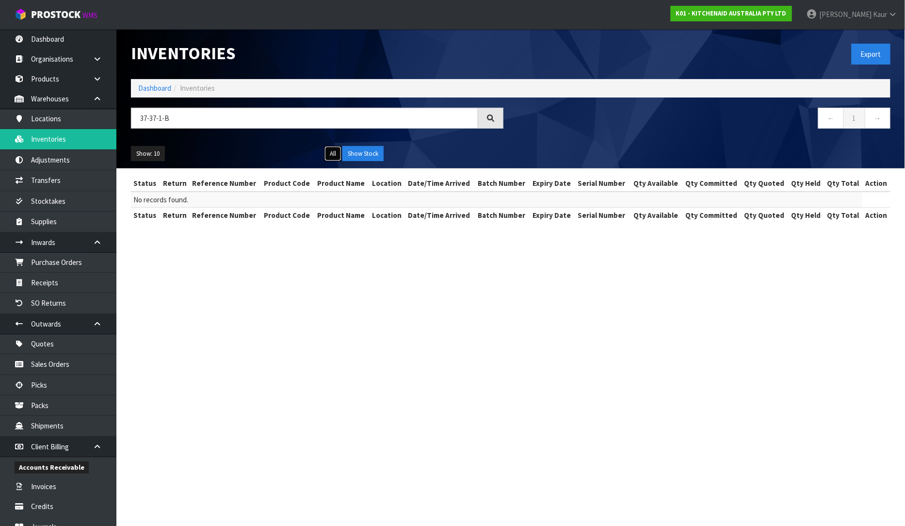
click at [336, 157] on button "All" at bounding box center [333, 154] width 17 height 16
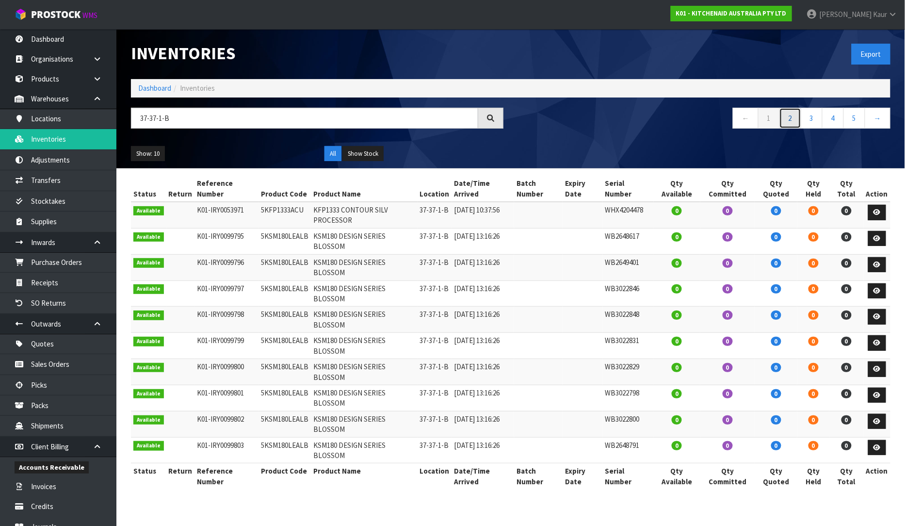
click at [792, 120] on link "2" at bounding box center [791, 118] width 22 height 21
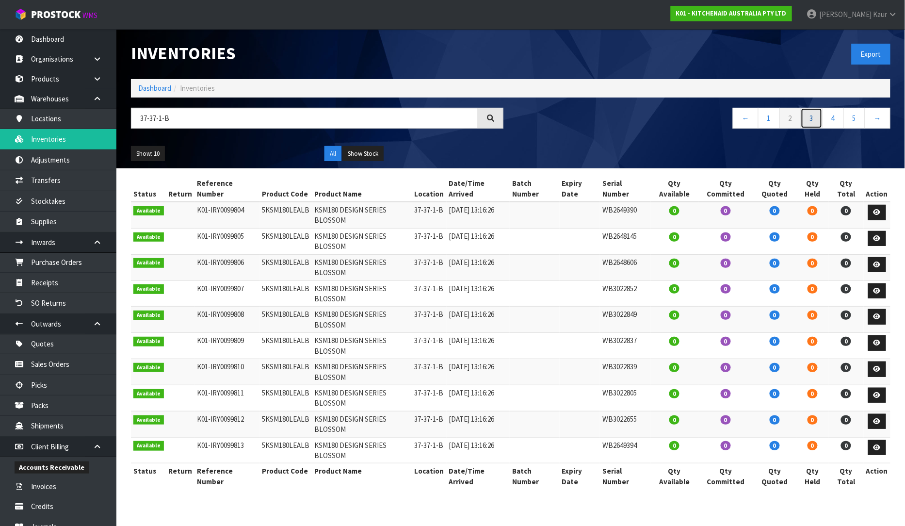
click at [816, 118] on link "3" at bounding box center [812, 118] width 22 height 21
click at [840, 120] on link "4" at bounding box center [833, 118] width 22 height 21
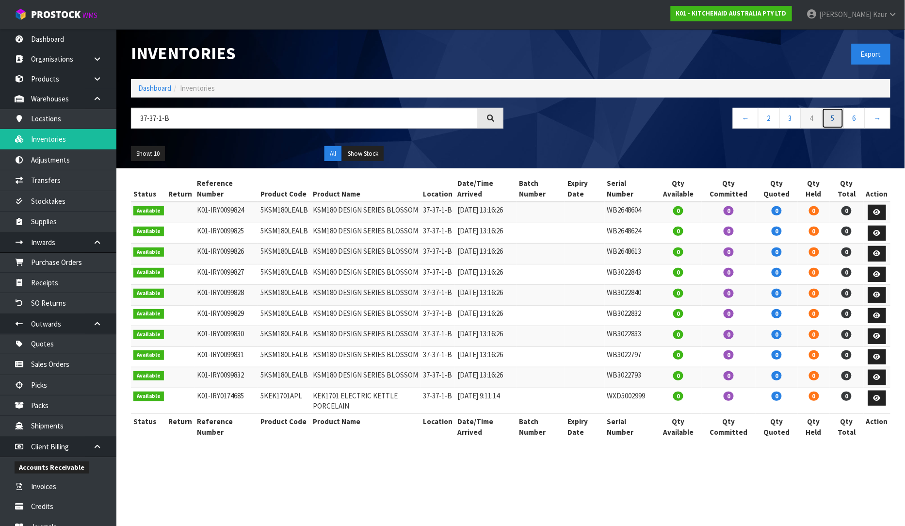
click at [838, 118] on link "5" at bounding box center [833, 118] width 22 height 21
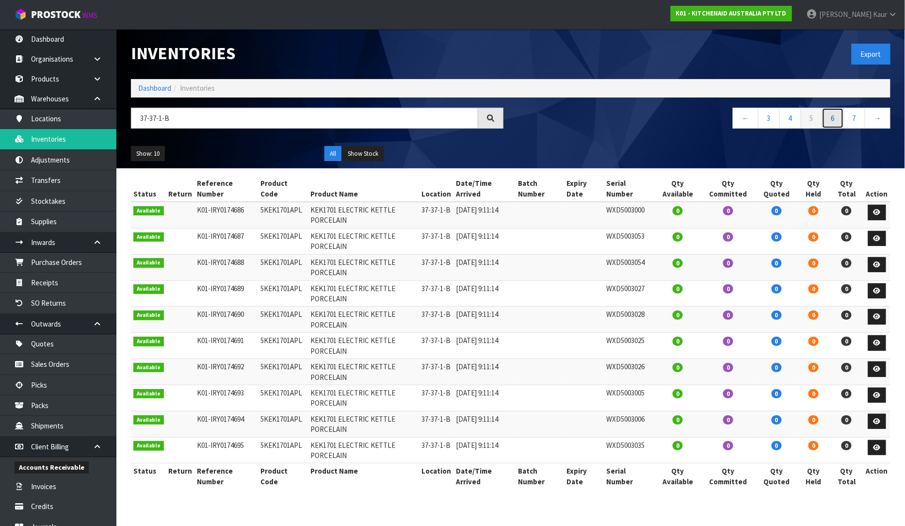
click at [841, 116] on link "6" at bounding box center [833, 118] width 22 height 21
click at [837, 113] on link "7" at bounding box center [833, 118] width 22 height 21
click at [856, 120] on link "9" at bounding box center [855, 118] width 22 height 21
click at [830, 122] on link "10" at bounding box center [828, 118] width 25 height 21
click at [856, 122] on link "12" at bounding box center [852, 118] width 25 height 21
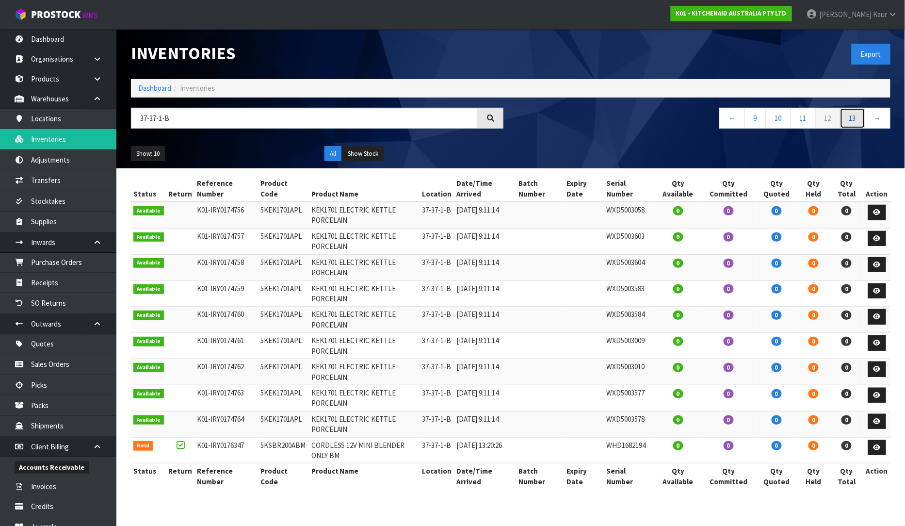
click at [850, 121] on link "13" at bounding box center [852, 118] width 25 height 21
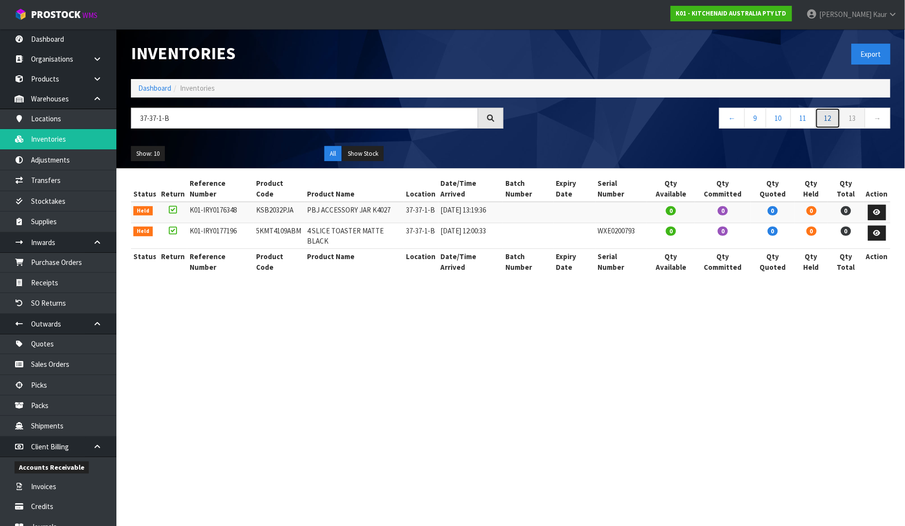
click at [821, 118] on link "12" at bounding box center [828, 118] width 25 height 21
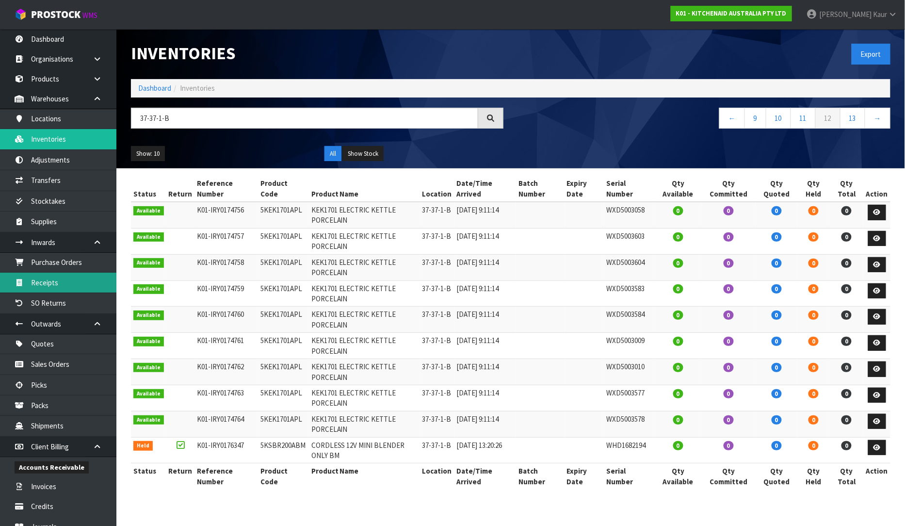
click at [75, 275] on link "Receipts" at bounding box center [58, 283] width 116 height 20
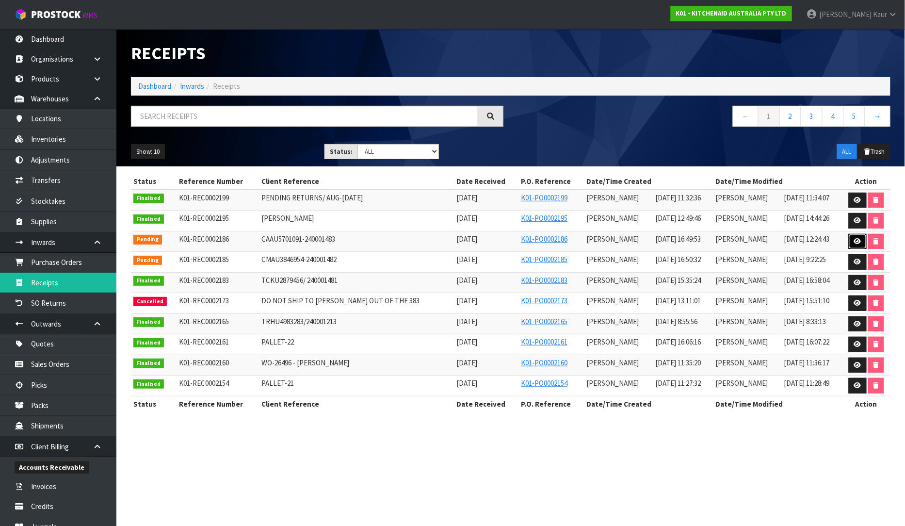
click at [860, 238] on icon at bounding box center [857, 241] width 7 height 6
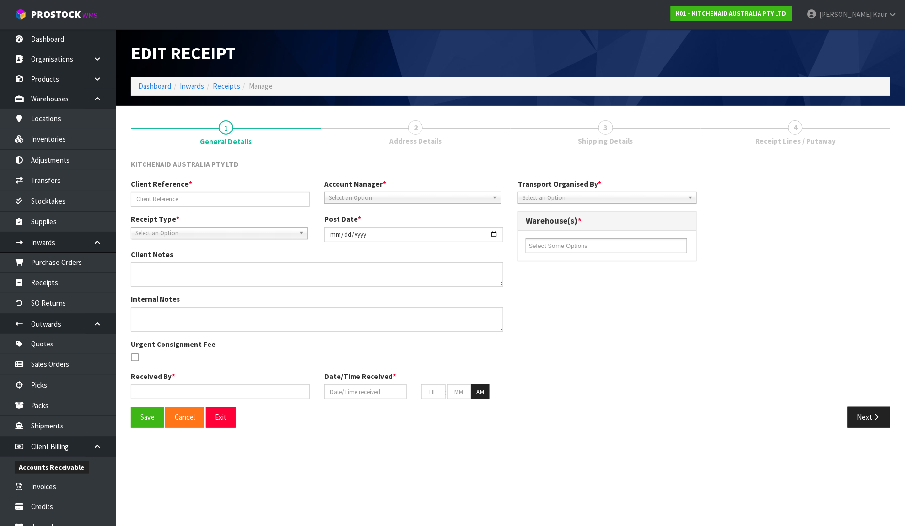
type input "CAAU5701091-240001483"
type input "[DATE]"
type input "[PERSON_NAME]"
type input "[DATE]"
type input "04"
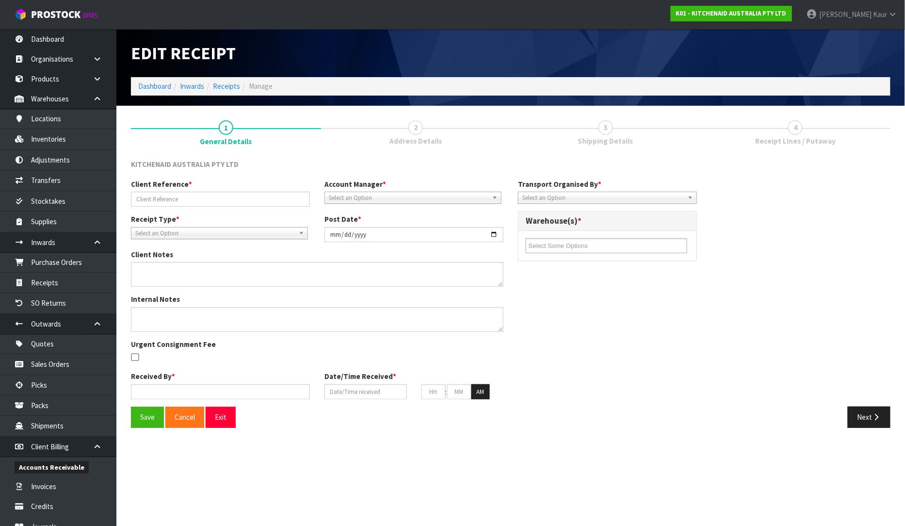
type input "49"
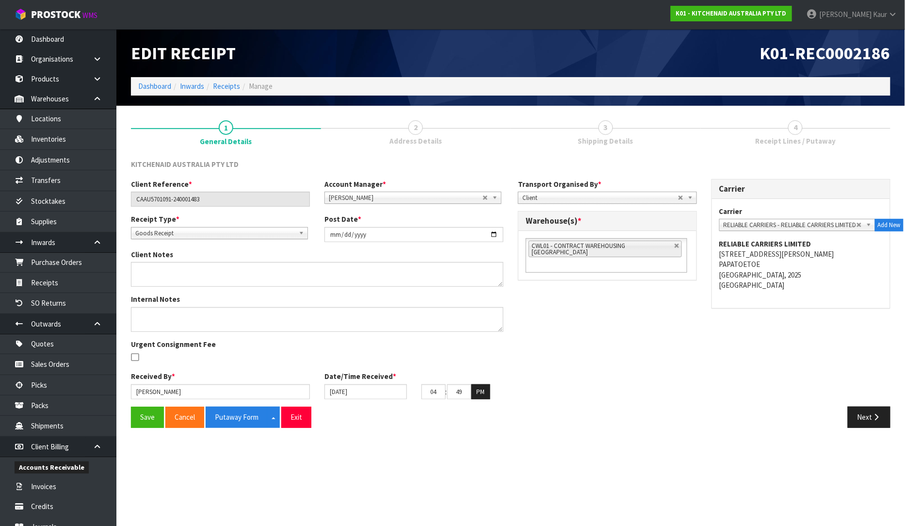
click at [597, 143] on span "Shipping Details" at bounding box center [605, 141] width 55 height 10
click at [860, 436] on section "1 General Details 2 Address Details 3 Shipping Details 4 Receipt Lines / Putawa…" at bounding box center [510, 274] width 789 height 337
click at [865, 420] on button "Next" at bounding box center [869, 417] width 43 height 21
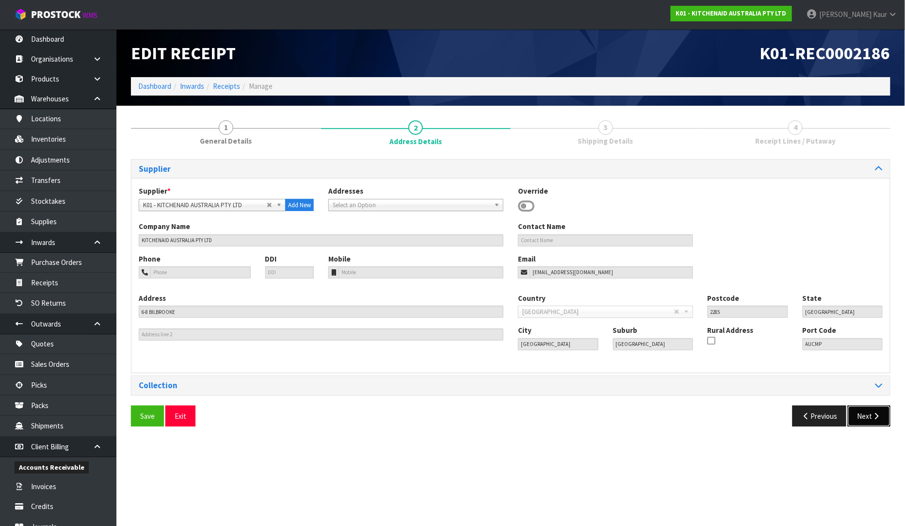
click at [869, 418] on button "Next" at bounding box center [869, 416] width 43 height 21
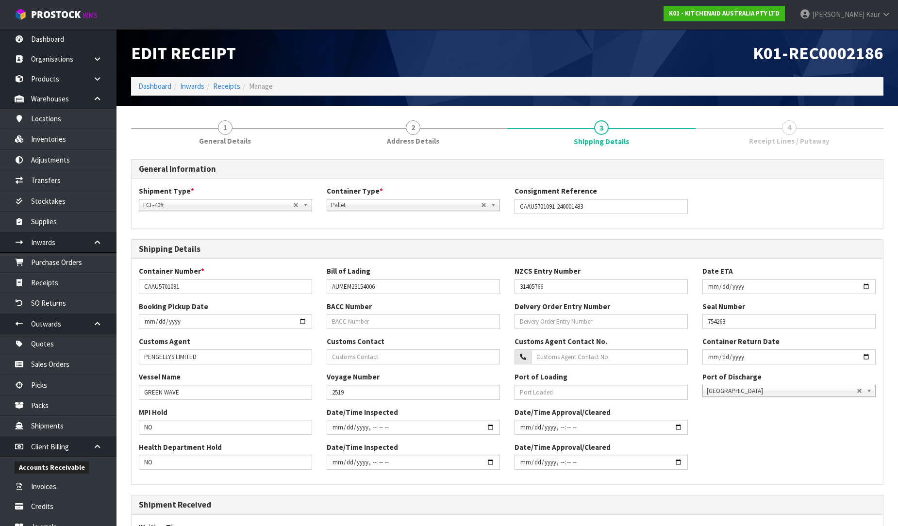
scroll to position [151, 0]
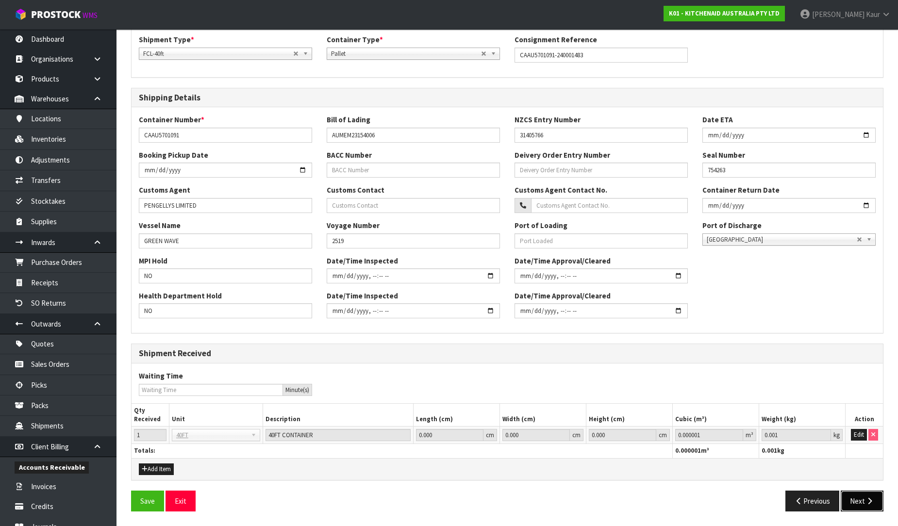
drag, startPoint x: 872, startPoint y: 497, endPoint x: 903, endPoint y: 393, distance: 108.8
click at [872, 498] on icon "button" at bounding box center [869, 500] width 9 height 7
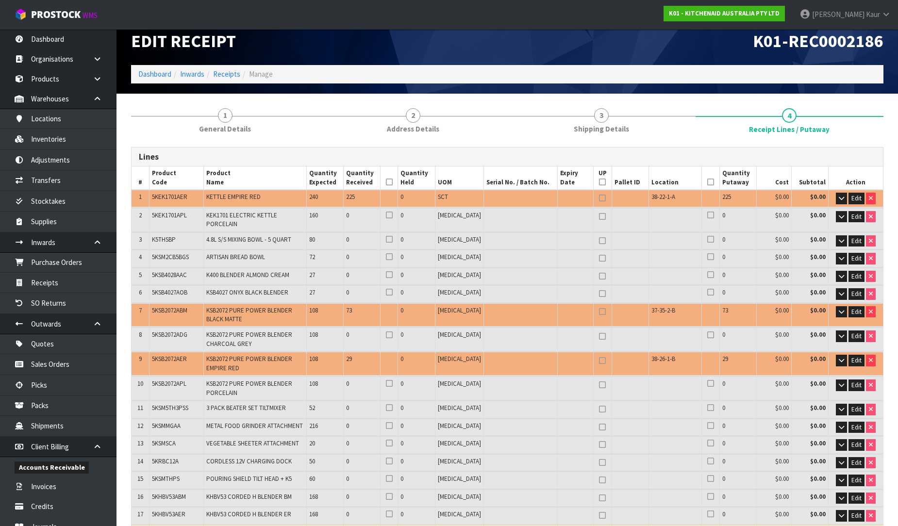
scroll to position [0, 0]
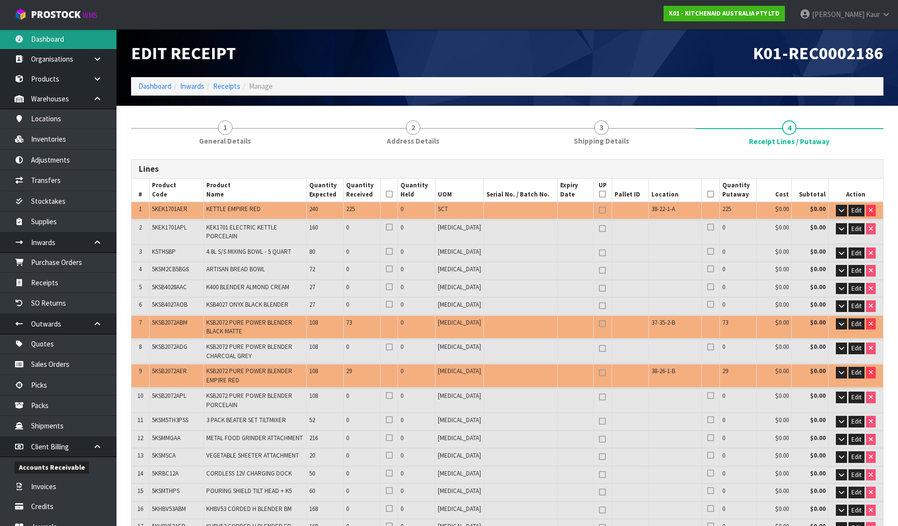
click at [65, 36] on link "Dashboard" at bounding box center [58, 39] width 116 height 20
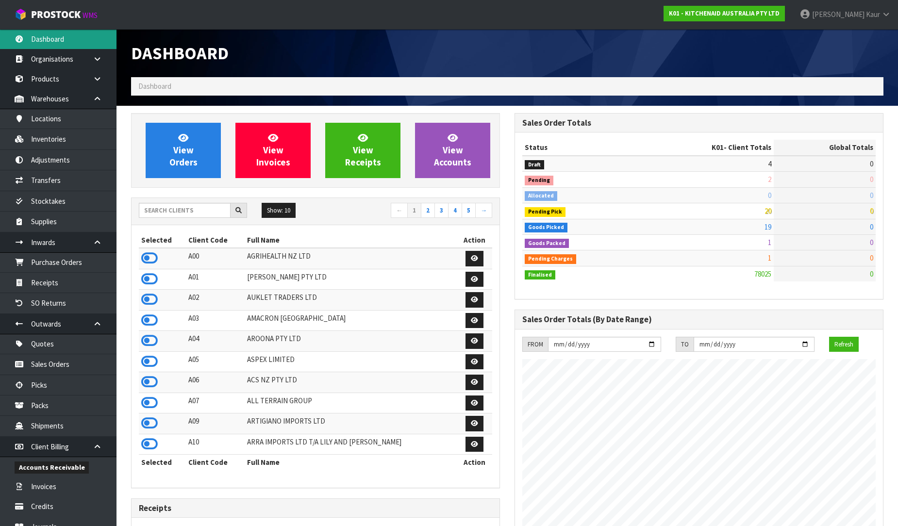
scroll to position [735, 383]
click at [159, 204] on input "text" at bounding box center [185, 210] width 92 height 15
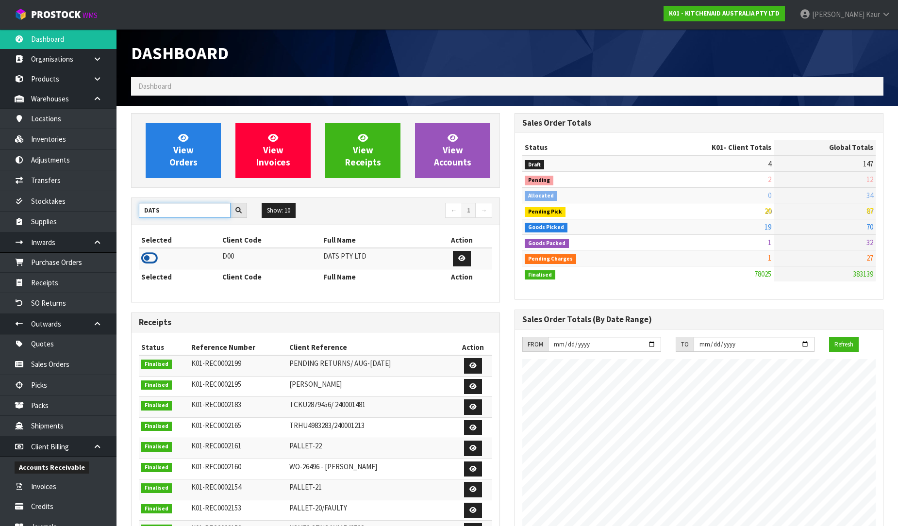
type input "DATS"
click at [143, 261] on icon at bounding box center [149, 258] width 16 height 15
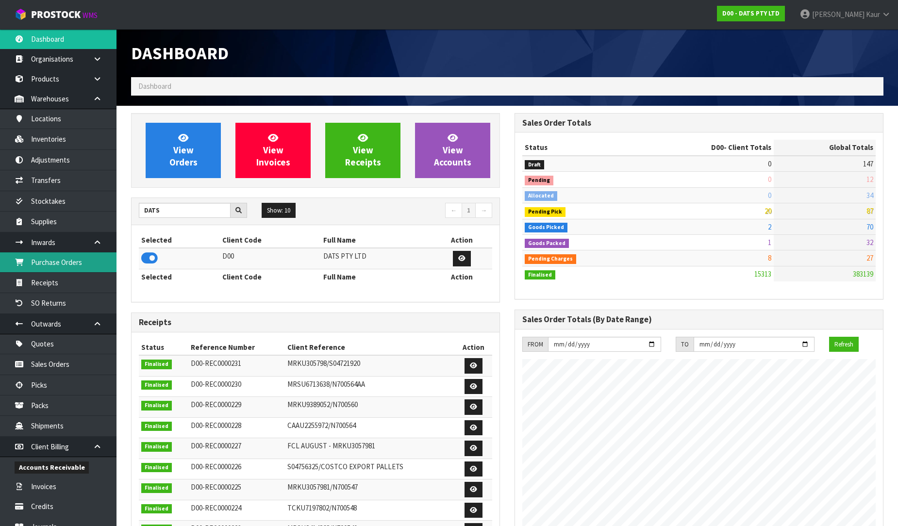
click at [89, 265] on link "Purchase Orders" at bounding box center [58, 262] width 116 height 20
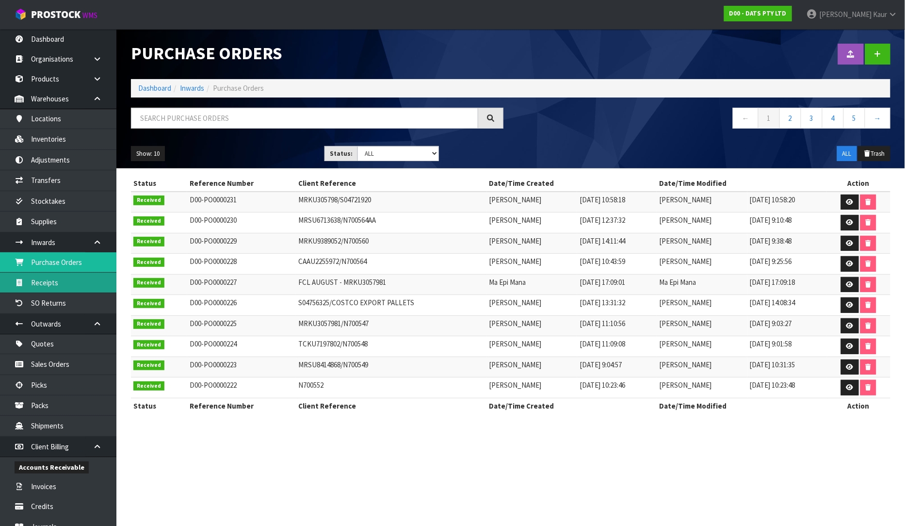
click at [54, 285] on link "Receipts" at bounding box center [58, 283] width 116 height 20
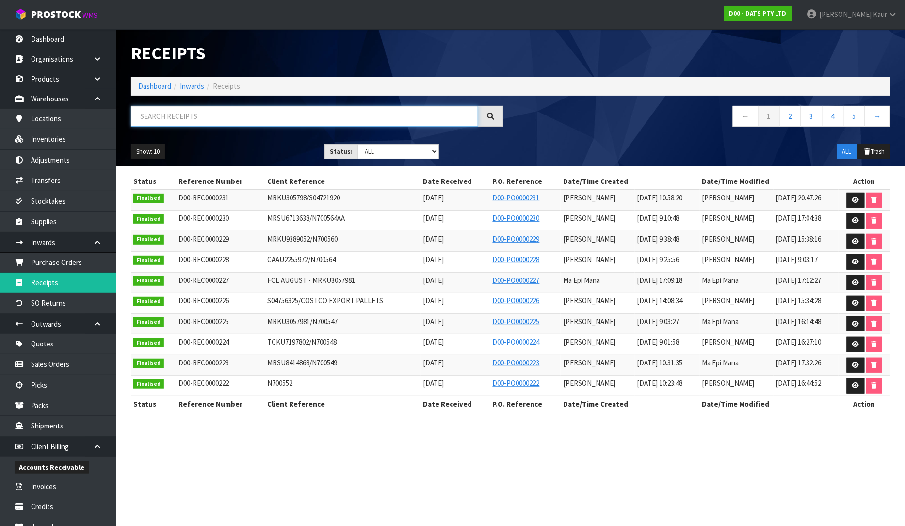
click at [231, 115] on input "text" at bounding box center [304, 116] width 347 height 21
paste input "MRKU3057981"
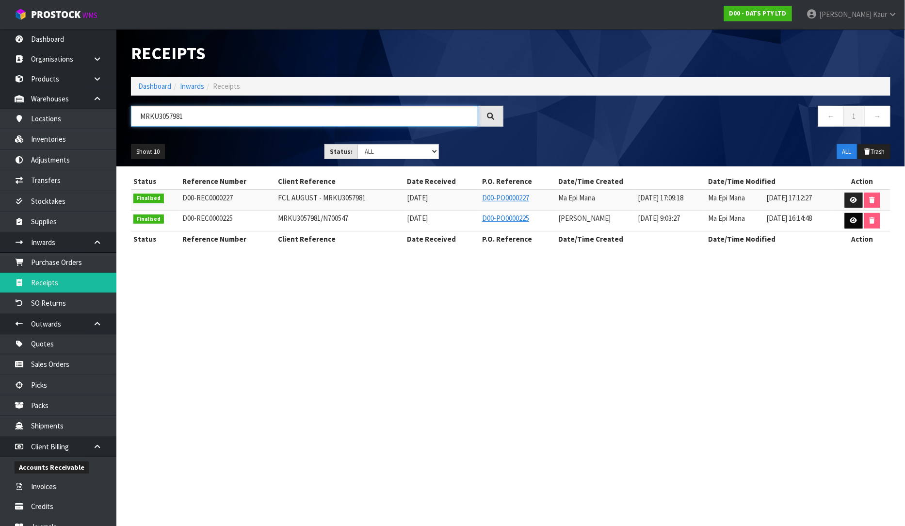
type input "MRKU3057981"
click at [860, 219] on link at bounding box center [854, 221] width 18 height 16
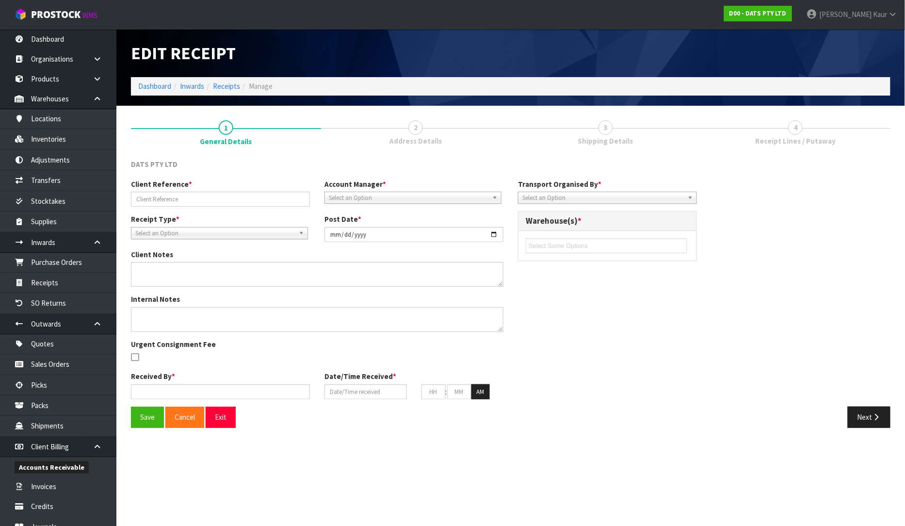
type input "MRKU3057981/N700547"
type input "[DATE]"
type textarea "VARIANCES FOUND 64854 EXPECTED - 0 RECEIVED - 200 64856 EXPECTED - 498 RECEIVED…"
type textarea "VARIANCES CHECKED BY [PERSON_NAME] + [PERSON_NAME] + [PERSON_NAME] ALSO NOTE 2 …"
type input "[PERSON_NAME]"
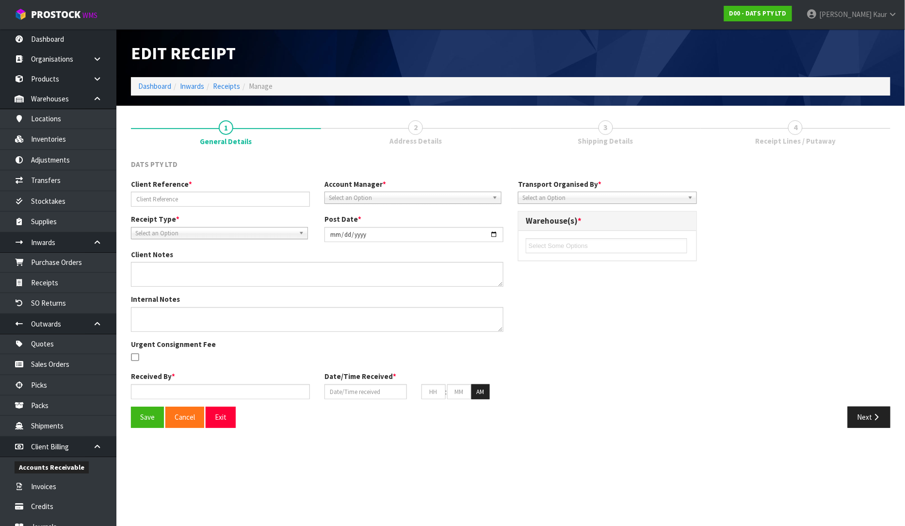
type input "[DATE]"
type input "09"
type input "03"
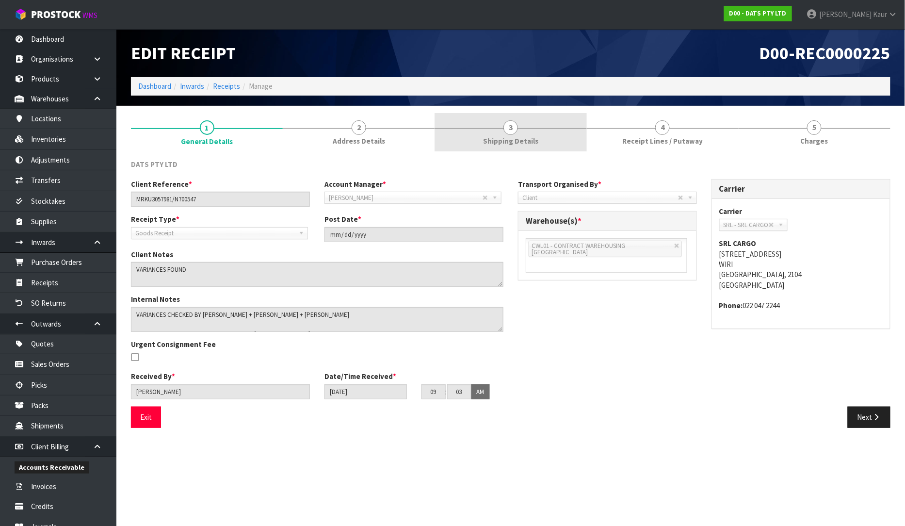
click at [504, 130] on link "3 Shipping Details" at bounding box center [511, 132] width 152 height 38
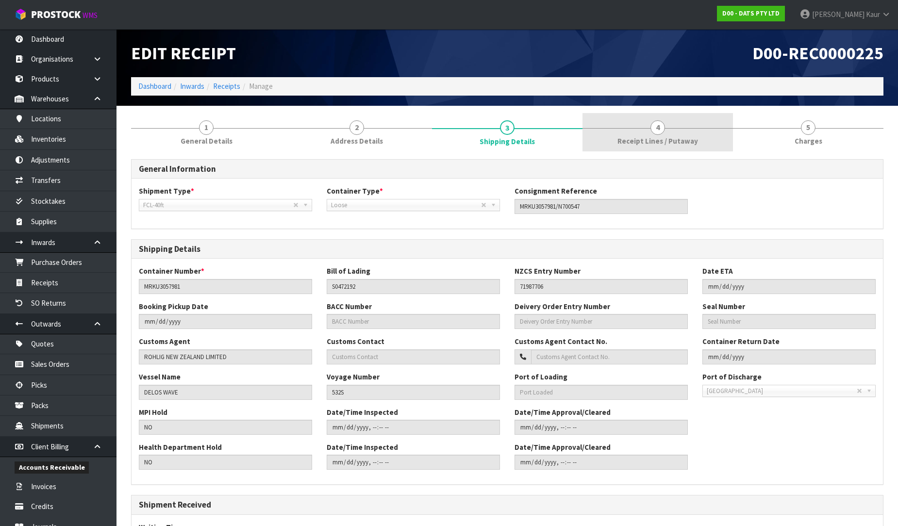
click at [633, 129] on link "4 Receipt Lines / Putaway" at bounding box center [657, 132] width 150 height 38
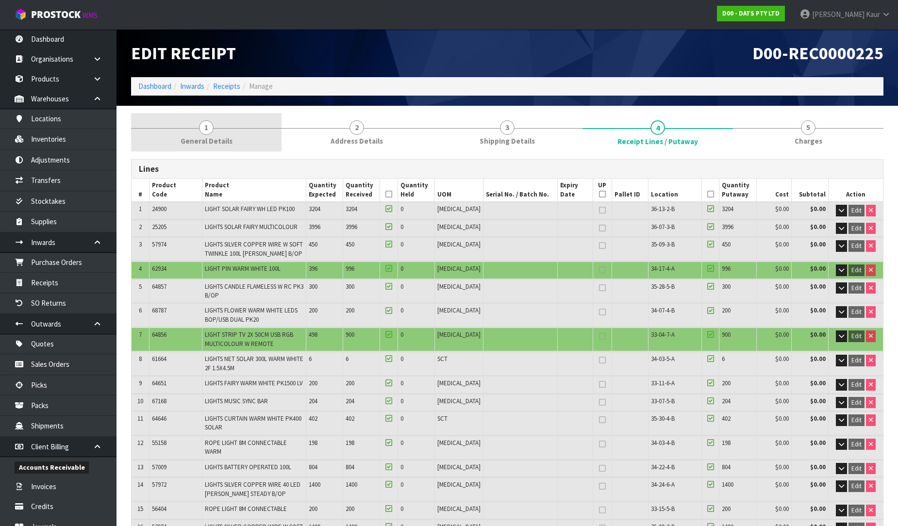
click at [208, 130] on span "1" at bounding box center [206, 127] width 15 height 15
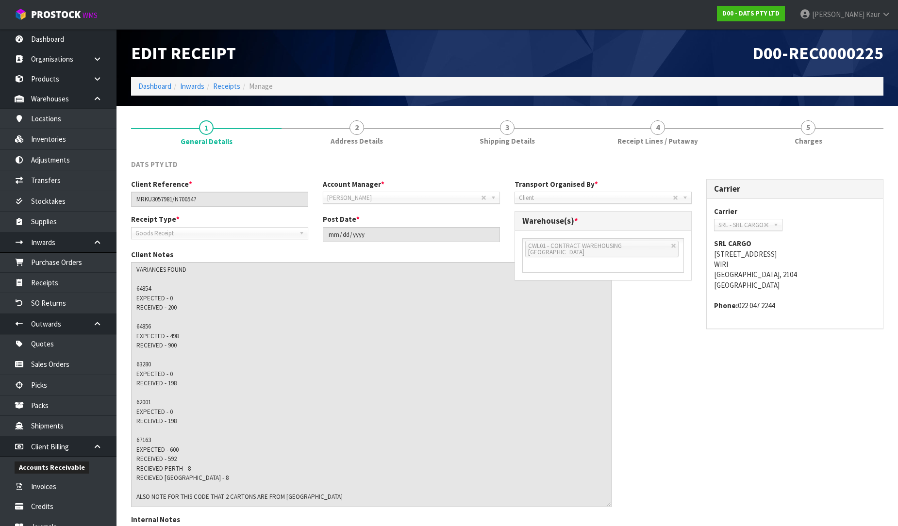
drag, startPoint x: 499, startPoint y: 278, endPoint x: 607, endPoint y: 498, distance: 245.2
click at [607, 498] on textarea at bounding box center [371, 384] width 480 height 245
click at [816, 131] on link "5 [GEOGRAPHIC_DATA]" at bounding box center [808, 132] width 150 height 38
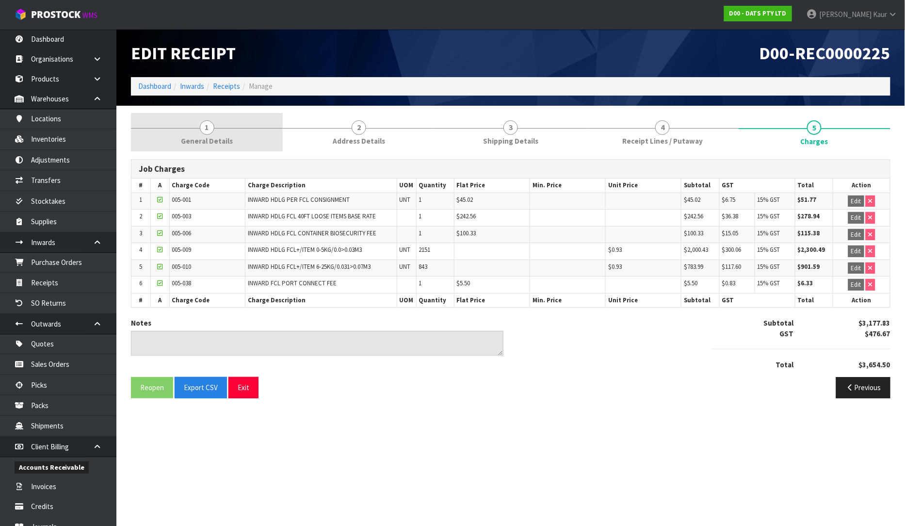
click at [204, 148] on link "1 General Details" at bounding box center [207, 132] width 152 height 38
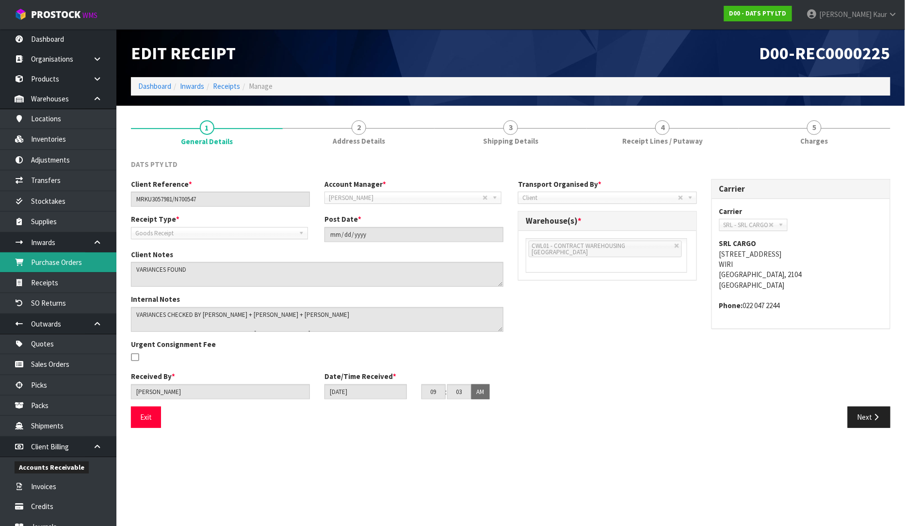
click at [70, 268] on link "Purchase Orders" at bounding box center [58, 262] width 116 height 20
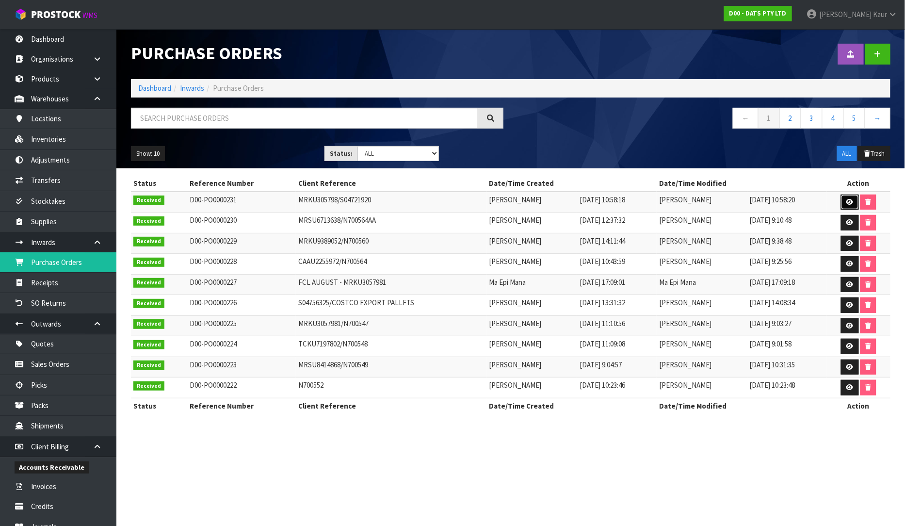
click at [854, 201] on icon at bounding box center [850, 202] width 7 height 6
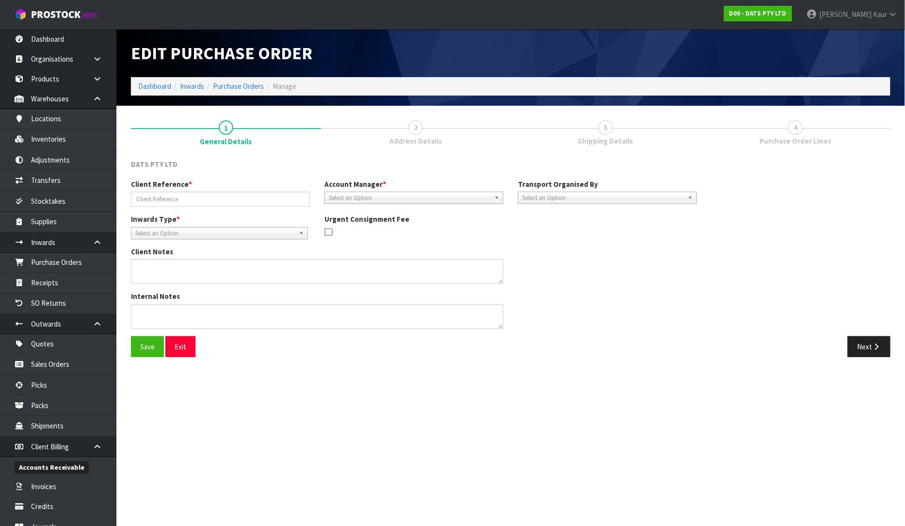
type input "MRKU305798/S04721920"
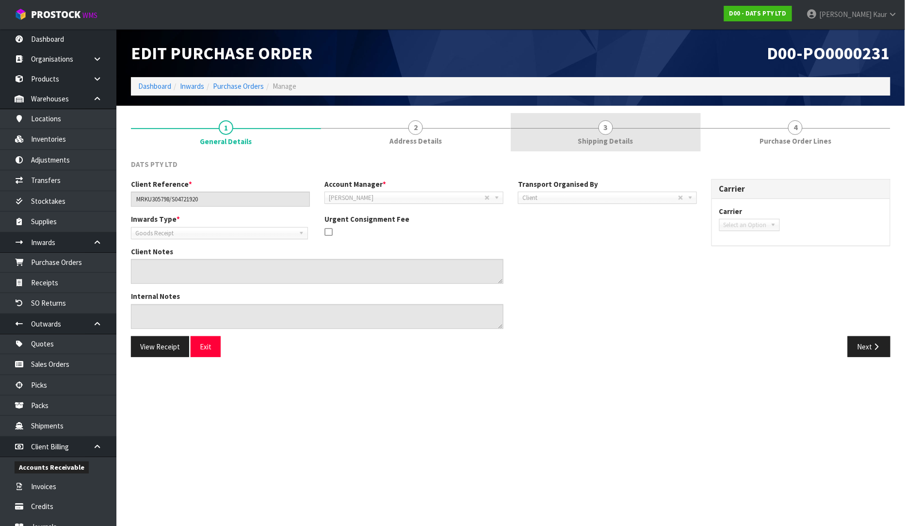
click at [611, 132] on span "3" at bounding box center [606, 127] width 15 height 15
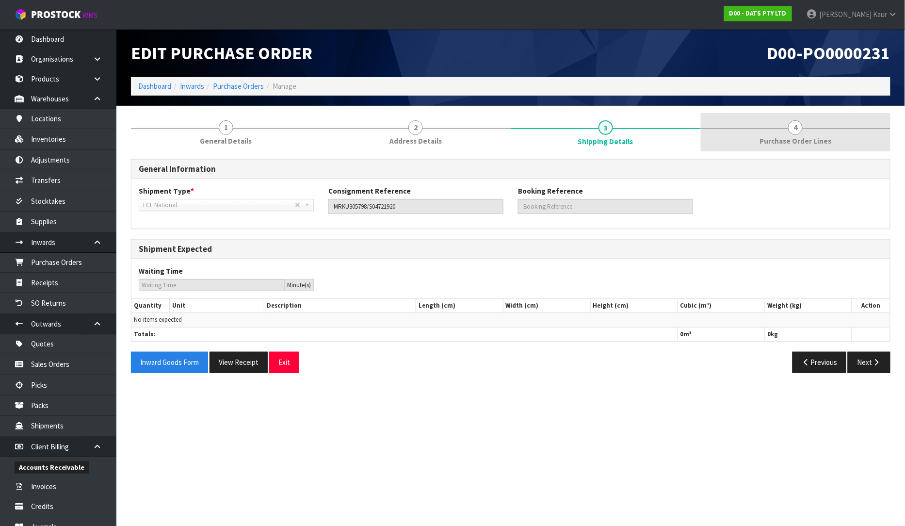
click at [732, 139] on link "4 Purchase Order Lines" at bounding box center [796, 132] width 190 height 38
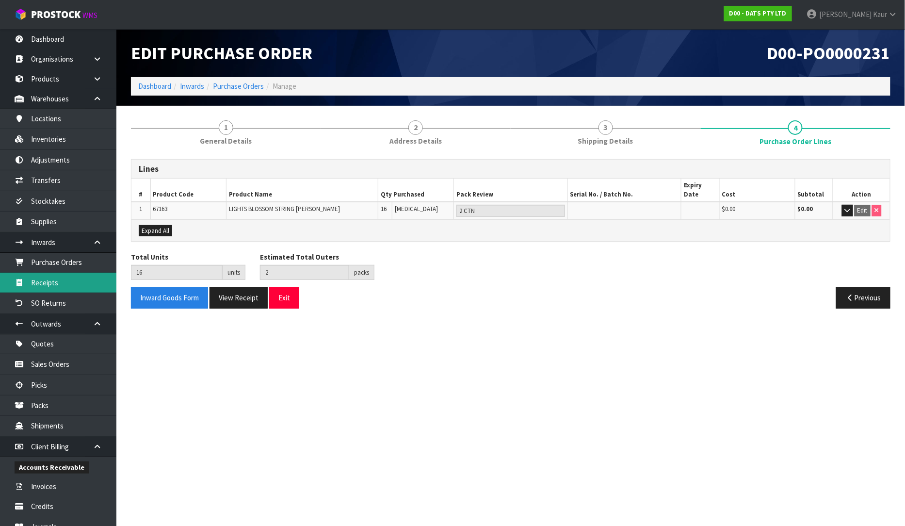
click at [64, 280] on link "Receipts" at bounding box center [58, 283] width 116 height 20
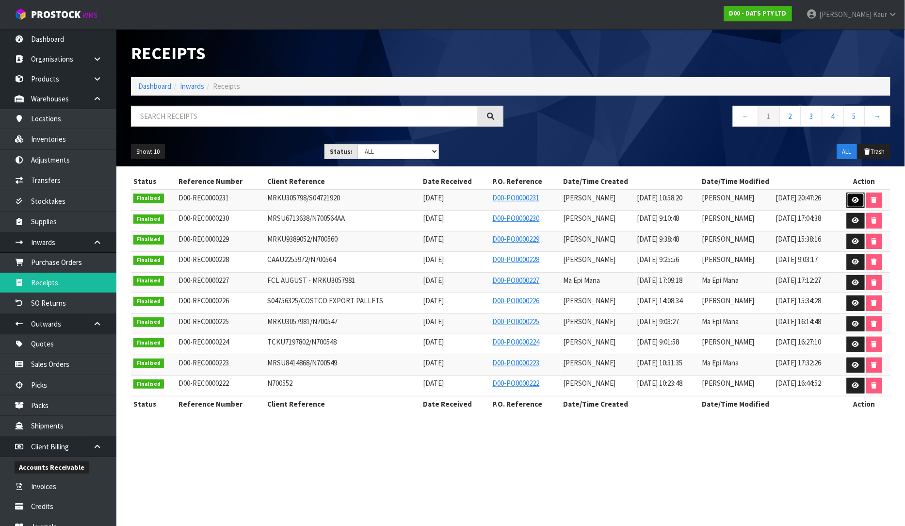
click at [855, 200] on icon at bounding box center [856, 200] width 7 height 6
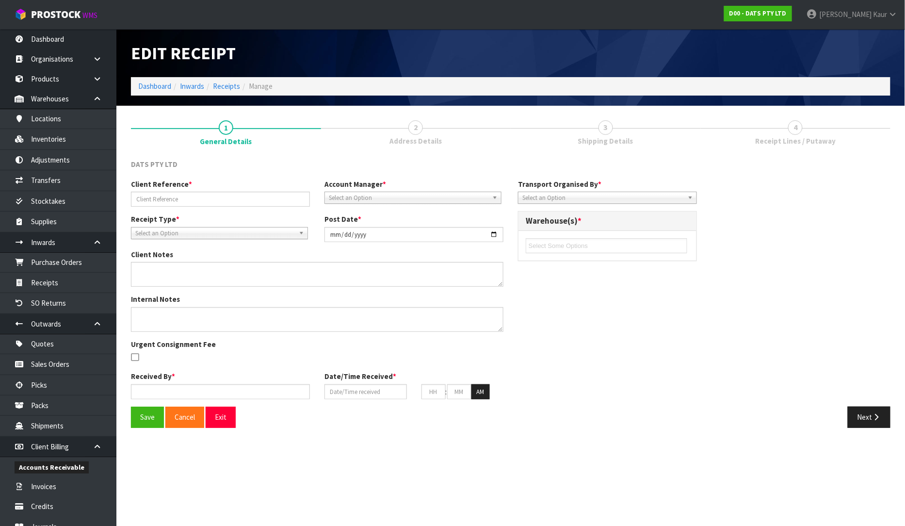
type input "MRKU305798/S04721920"
type input "[DATE]"
type textarea "MRKU3057981 -D00-REC0000225"
type input "[PERSON_NAME]"
type input "[DATE]"
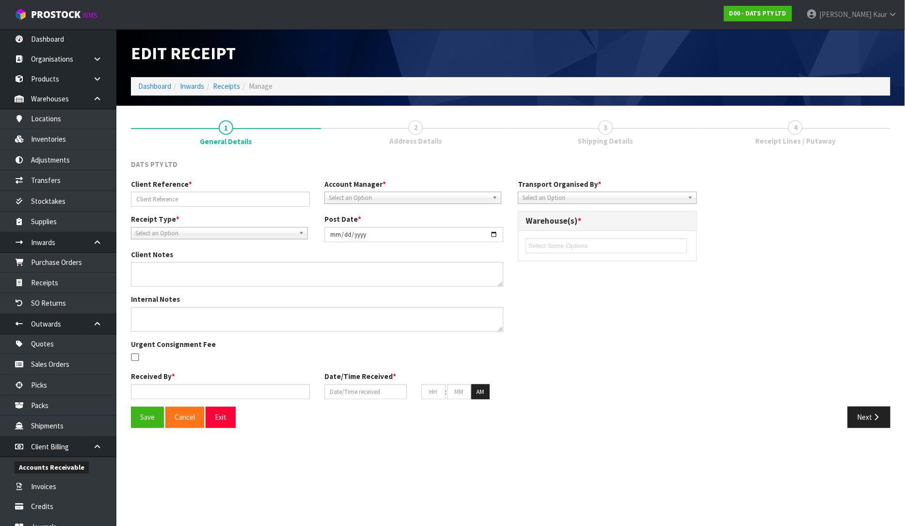
type input "10"
type input "58"
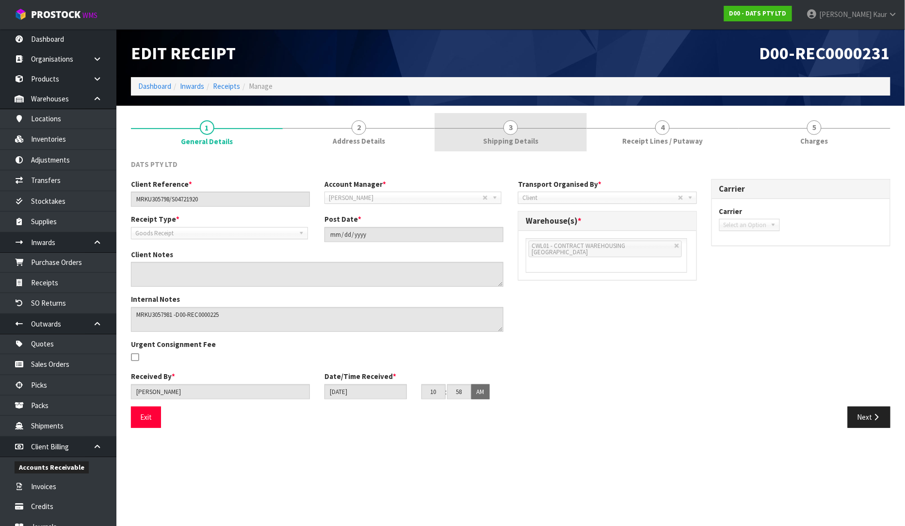
click at [483, 141] on link "3 Shipping Details" at bounding box center [511, 132] width 152 height 38
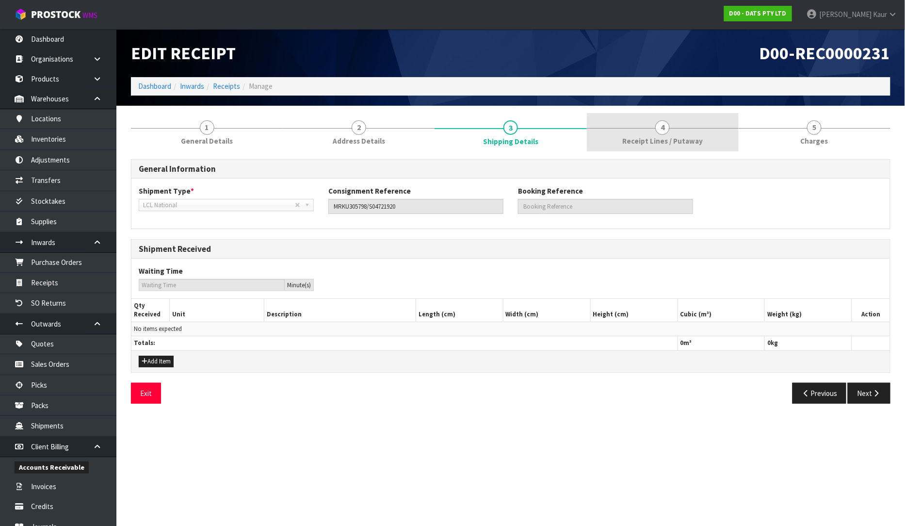
click at [699, 133] on link "4 Receipt Lines / Putaway" at bounding box center [663, 132] width 152 height 38
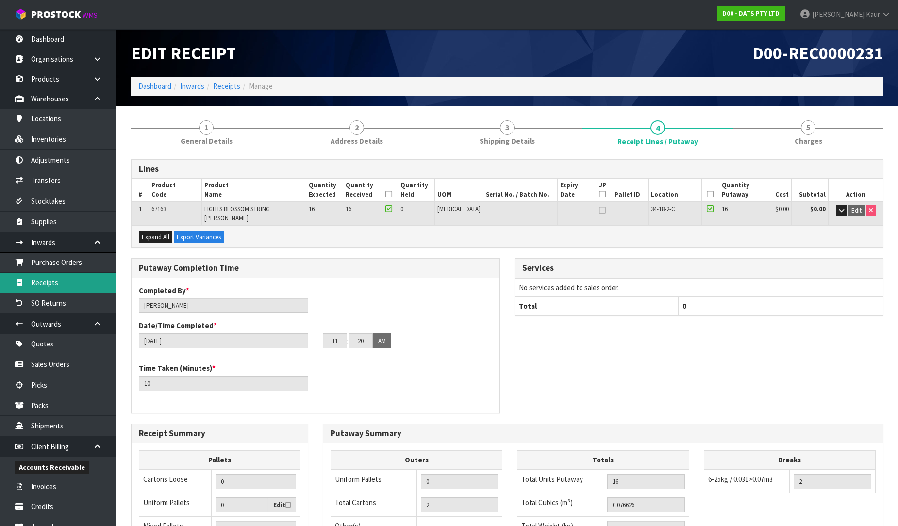
click at [64, 275] on link "Receipts" at bounding box center [58, 283] width 116 height 20
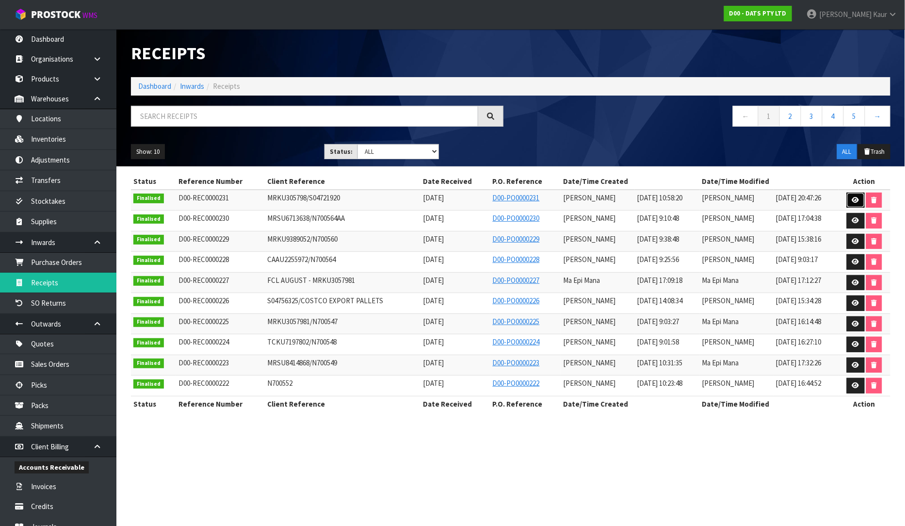
click at [855, 205] on link at bounding box center [856, 201] width 18 height 16
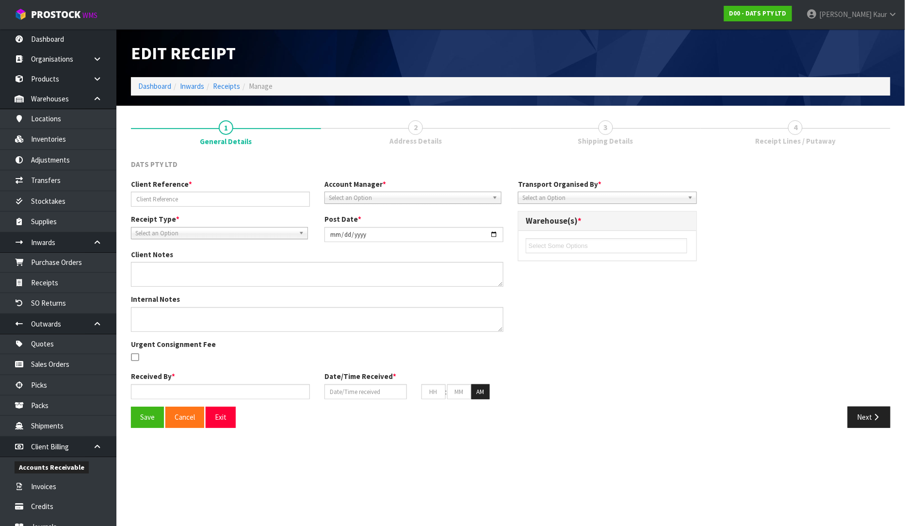
type input "MRKU305798/S04721920"
type input "[DATE]"
type textarea "MRKU3057981 -D00-REC0000225"
type input "[PERSON_NAME]"
type input "[DATE]"
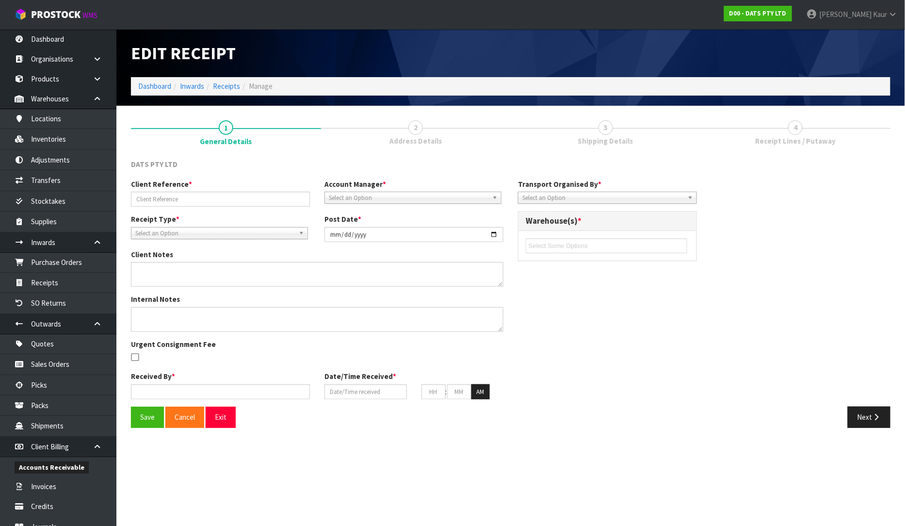
type input "10"
type input "58"
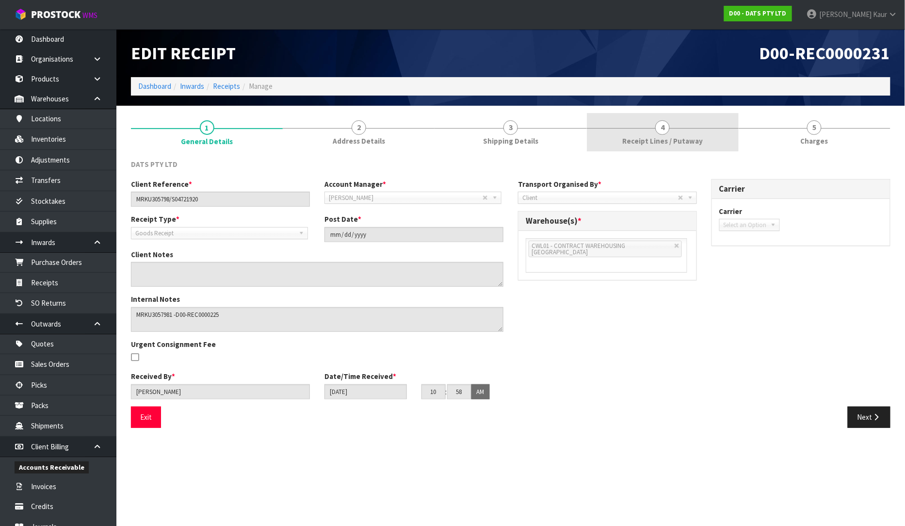
click at [652, 135] on link "4 Receipt Lines / Putaway" at bounding box center [663, 132] width 152 height 38
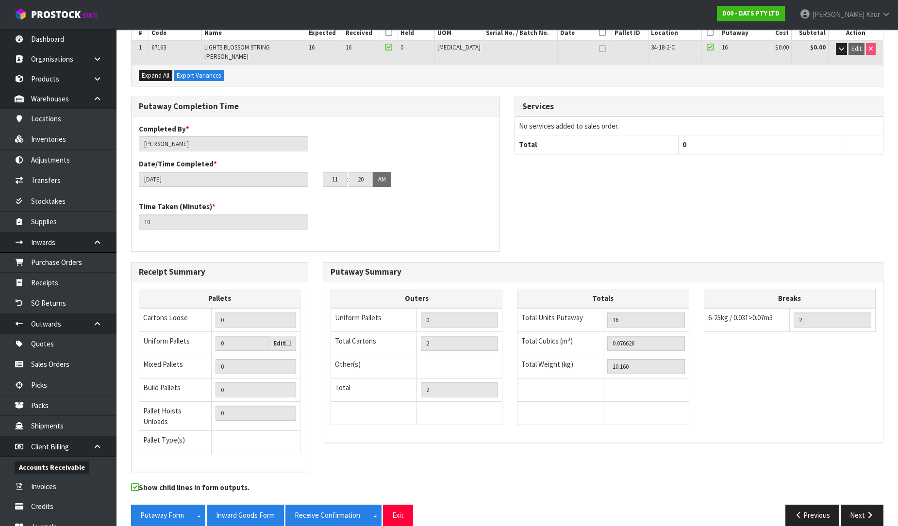
scroll to position [163, 0]
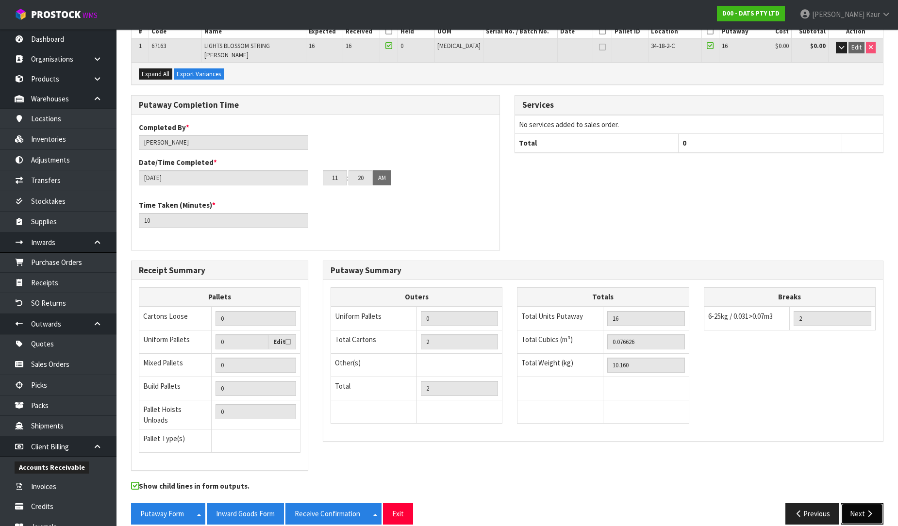
click at [865, 510] on icon "button" at bounding box center [869, 513] width 9 height 7
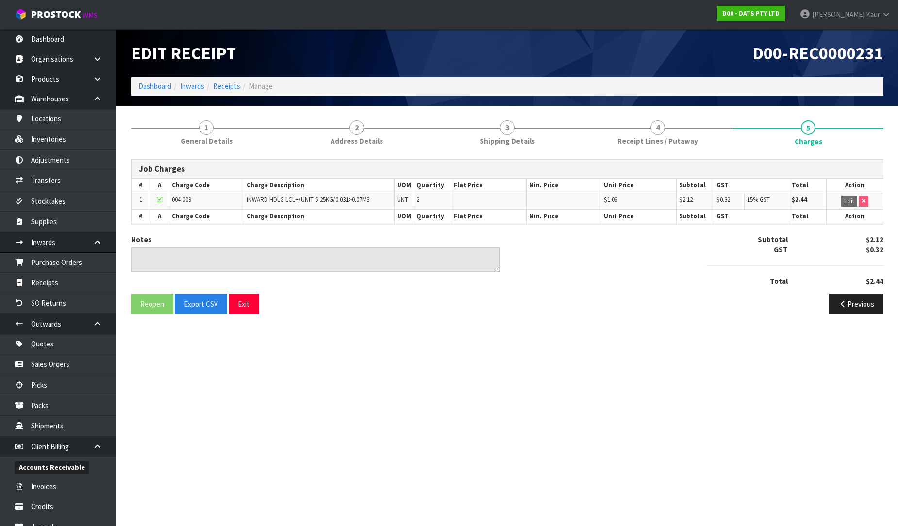
scroll to position [0, 0]
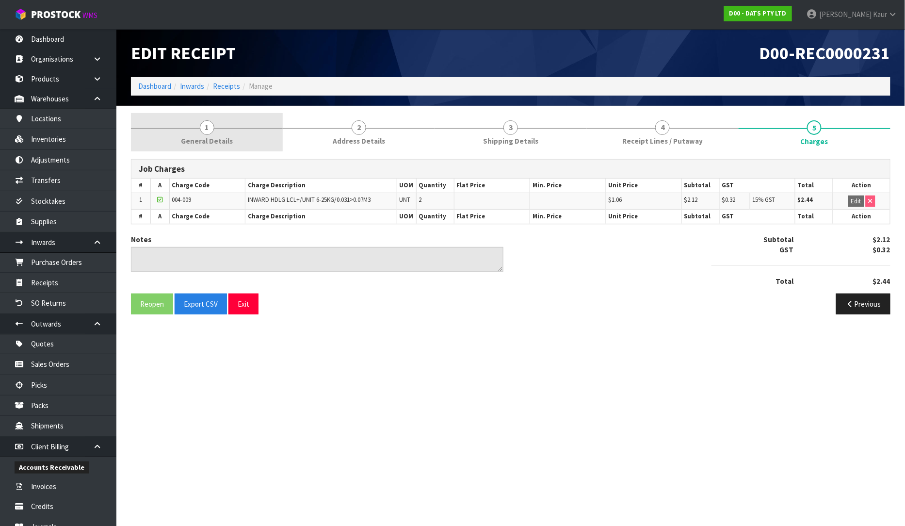
click at [180, 140] on link "1 General Details" at bounding box center [207, 132] width 152 height 38
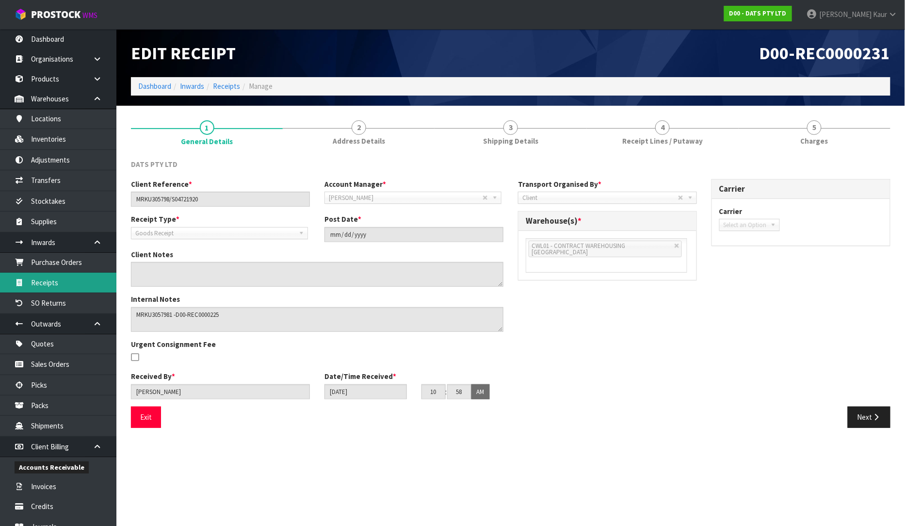
click at [55, 287] on link "Receipts" at bounding box center [58, 283] width 116 height 20
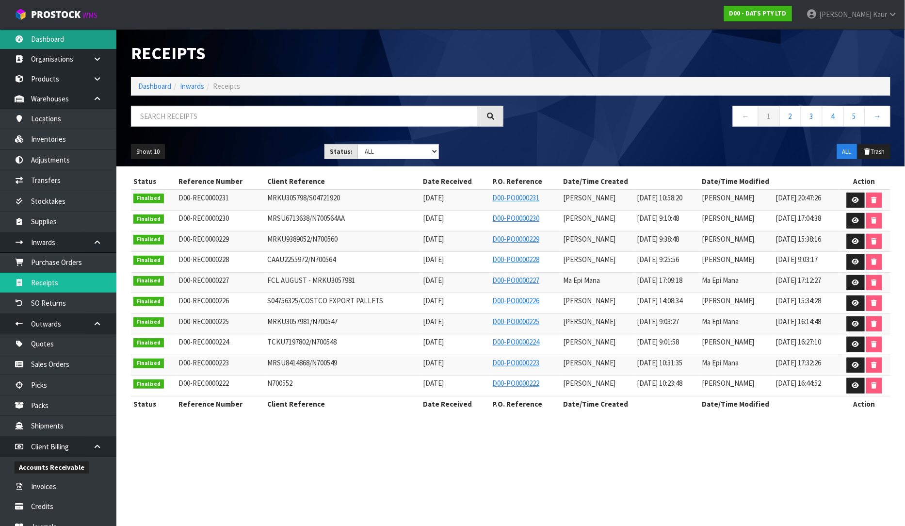
click at [65, 44] on link "Dashboard" at bounding box center [58, 39] width 116 height 20
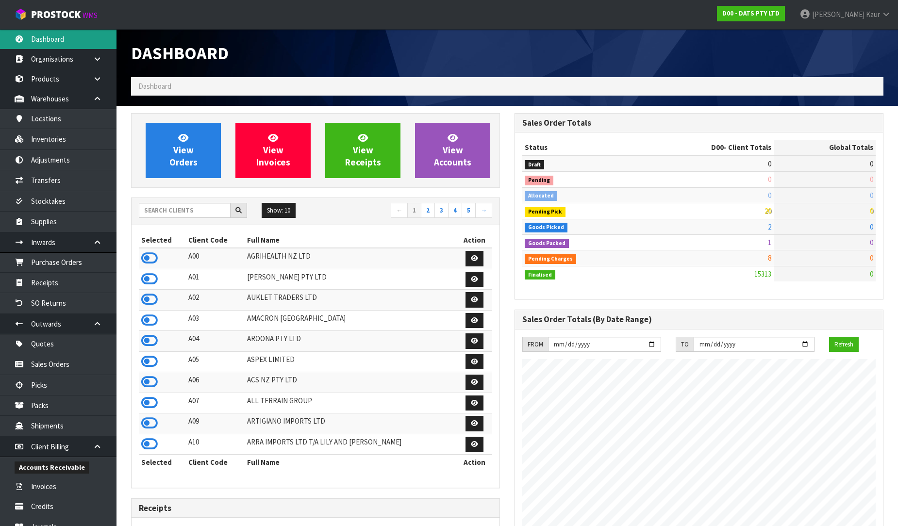
scroll to position [735, 383]
click at [174, 220] on div "Show: 10 5 10 25 50 ← 1 2 3 4 5 →" at bounding box center [315, 211] width 368 height 17
click at [185, 202] on div "Show: 10 5 10 25 50 ← 1 2 3 4 5 →" at bounding box center [315, 211] width 368 height 27
click at [177, 215] on input "text" at bounding box center [185, 210] width 92 height 15
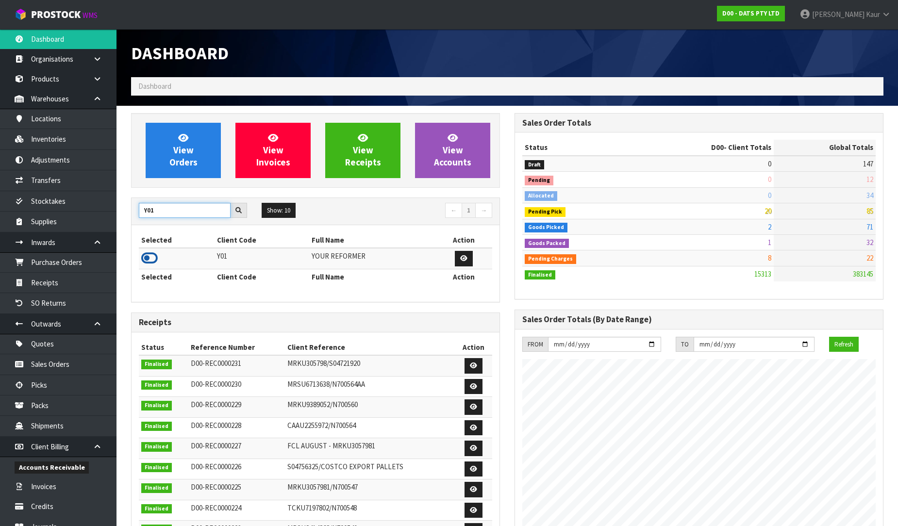
type input "Y01"
click at [148, 258] on icon at bounding box center [149, 258] width 16 height 15
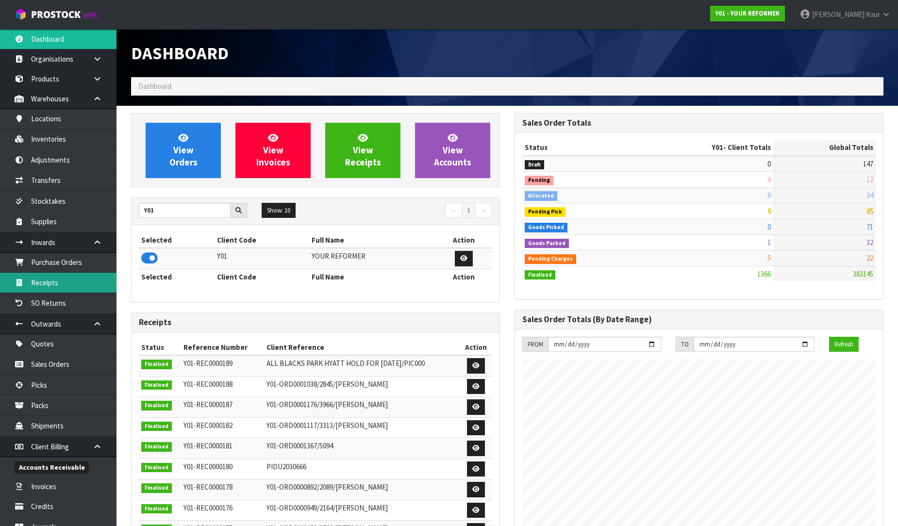
scroll to position [641, 383]
click at [85, 274] on link "Receipts" at bounding box center [58, 283] width 116 height 20
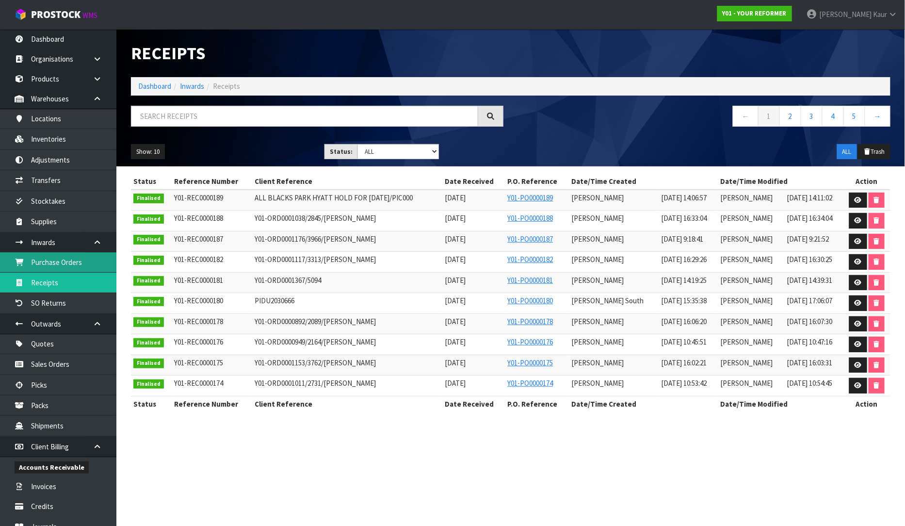
click at [84, 268] on link "Purchase Orders" at bounding box center [58, 262] width 116 height 20
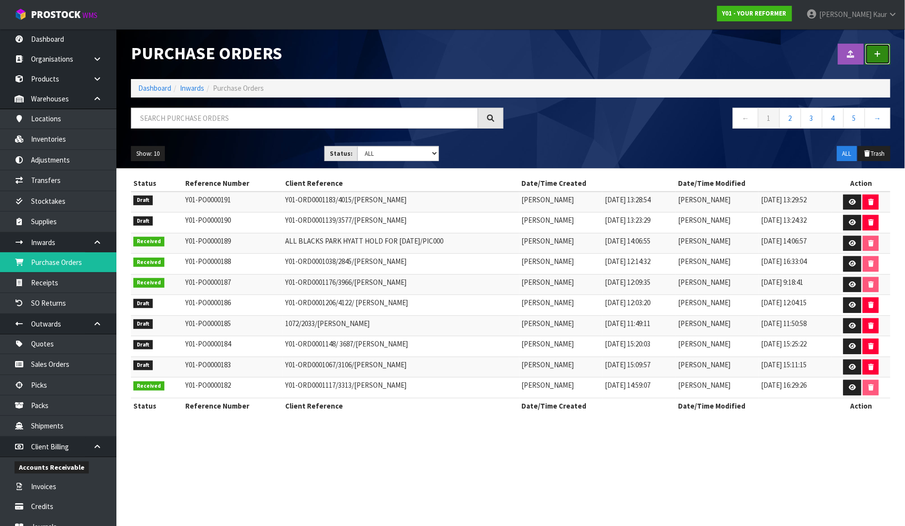
click at [875, 52] on link at bounding box center [878, 54] width 25 height 21
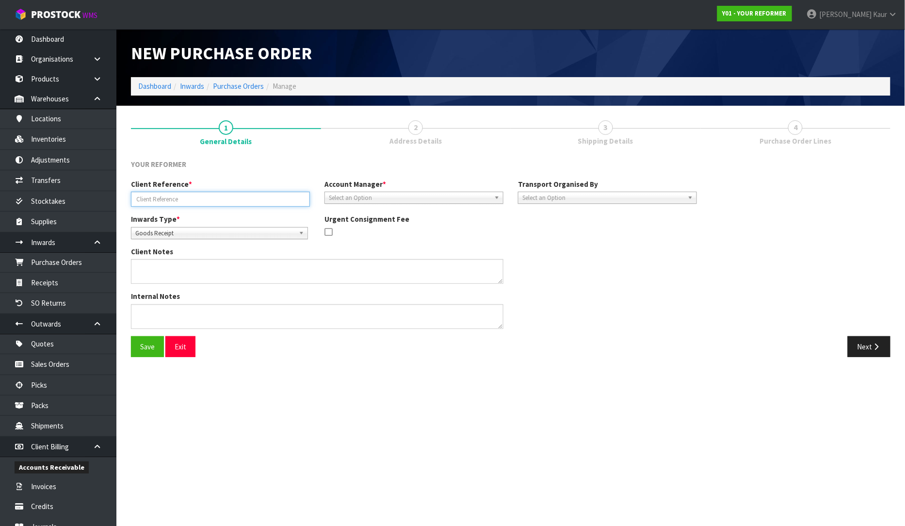
click at [158, 202] on input "text" at bounding box center [220, 199] width 179 height 15
paste input "PIDU4323909"
type input "PIDU4323909"
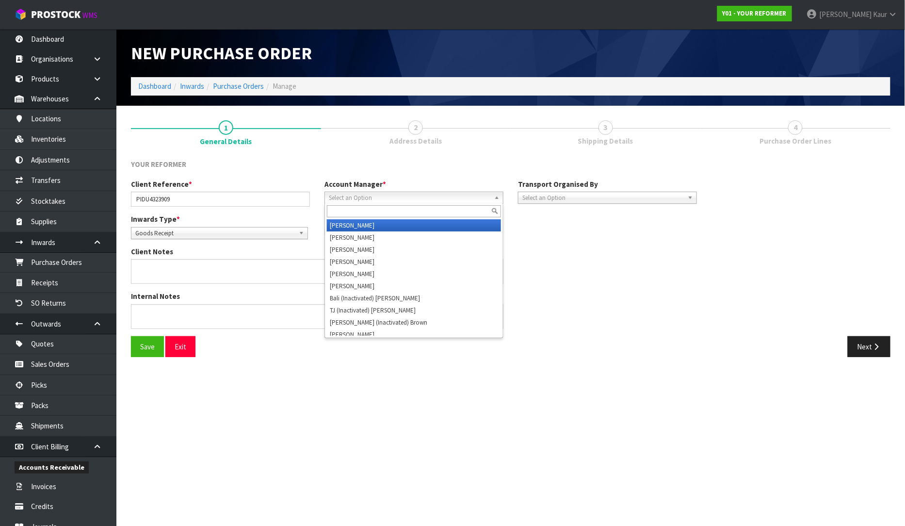
click at [335, 197] on span "Select an Option" at bounding box center [410, 198] width 162 height 12
type input "D"
click at [343, 224] on li "D [PERSON_NAME]" at bounding box center [414, 225] width 174 height 12
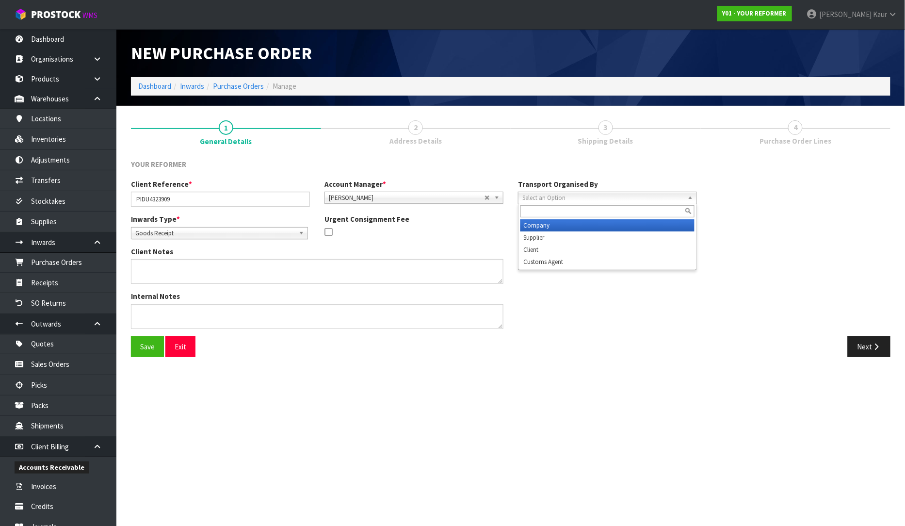
click at [530, 194] on span "Select an Option" at bounding box center [604, 198] width 162 height 12
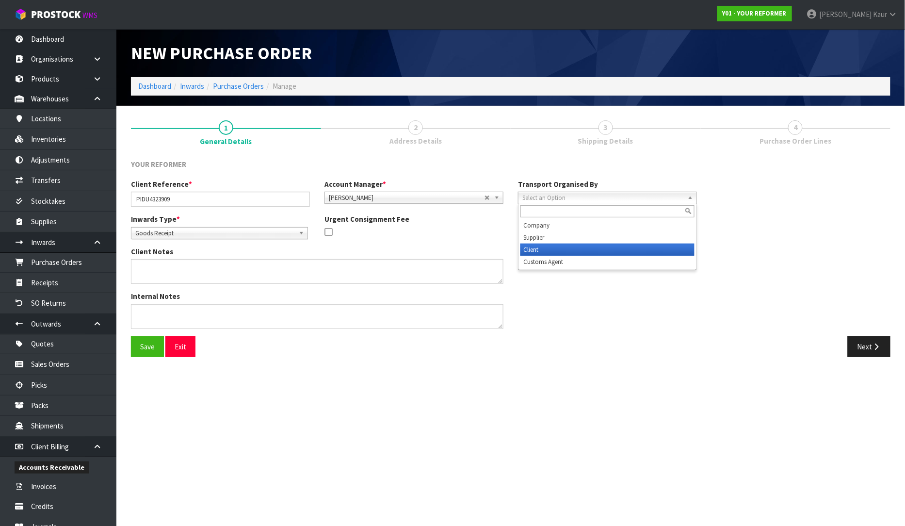
click at [546, 247] on li "Client" at bounding box center [608, 250] width 174 height 12
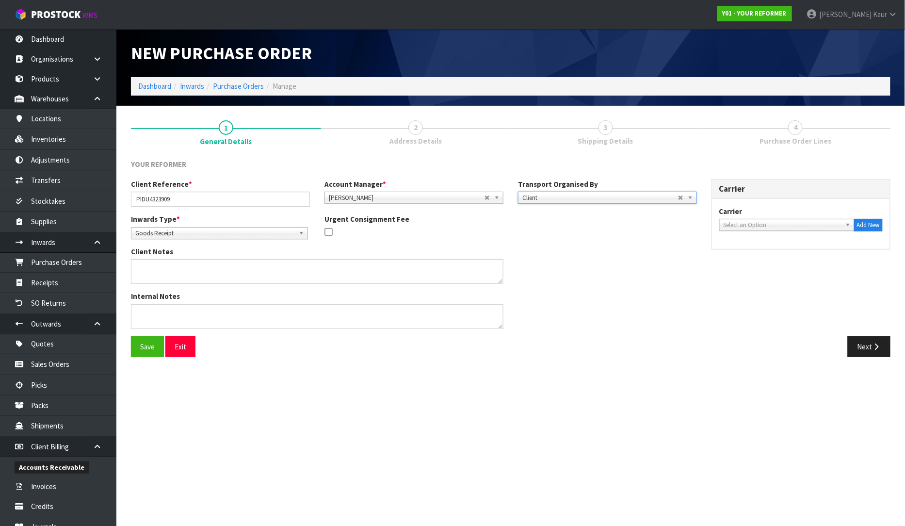
click at [743, 226] on span "Select an Option" at bounding box center [783, 225] width 118 height 12
type input "LINDEX"
click at [754, 260] on li "LINDEX LOGISTICS PTY LTD - LINDEX LOGISTICS PTY LTD" at bounding box center [787, 255] width 131 height 19
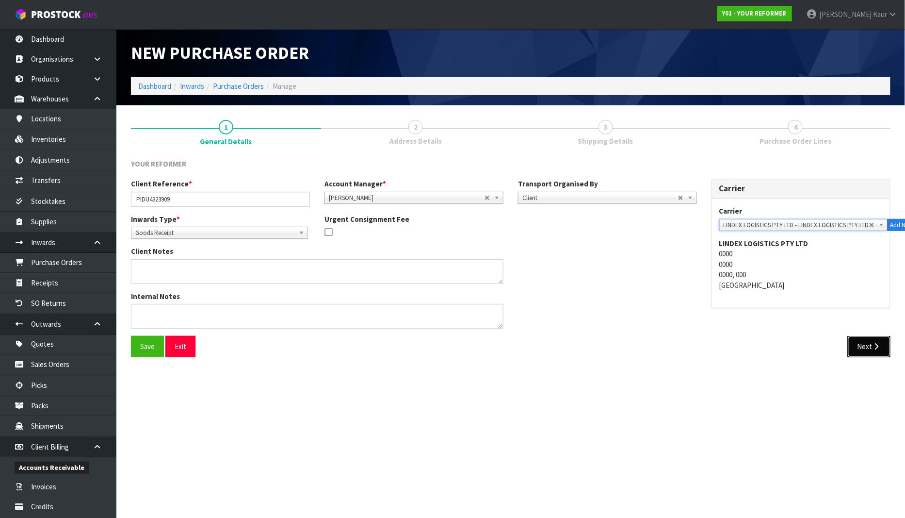
click at [868, 352] on button "Next" at bounding box center [869, 346] width 43 height 21
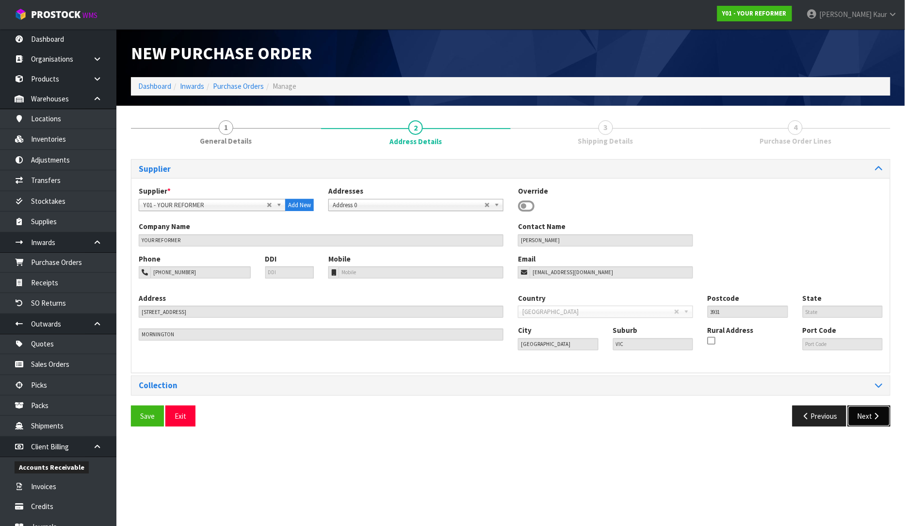
click at [871, 411] on button "Next" at bounding box center [869, 416] width 43 height 21
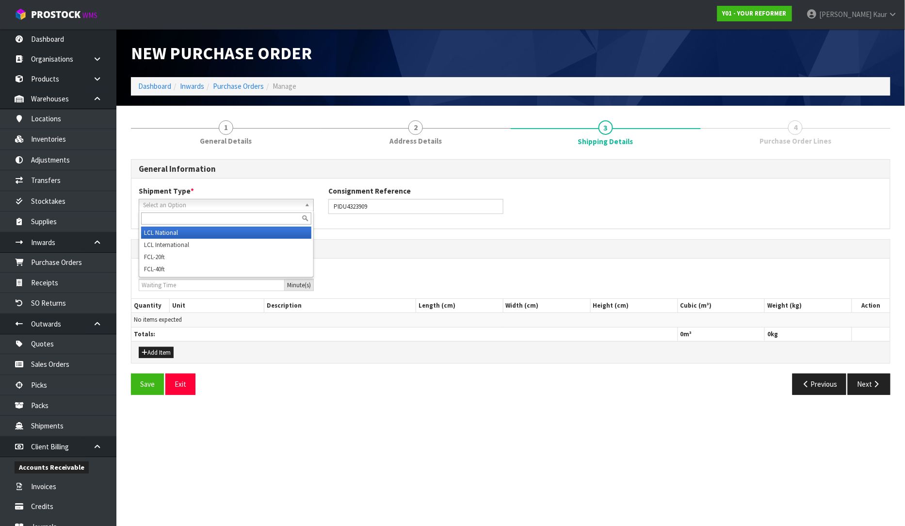
click at [227, 200] on span "Select an Option" at bounding box center [222, 205] width 158 height 12
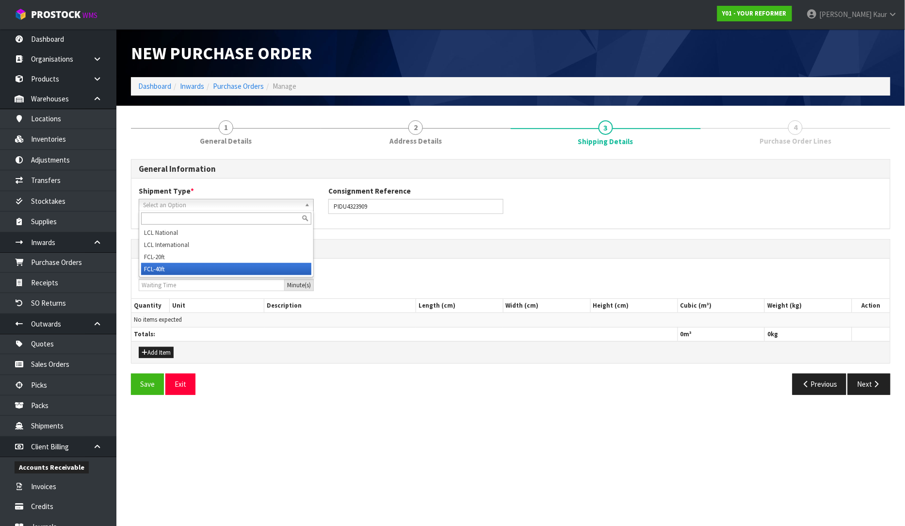
click at [182, 268] on li "FCL-40ft" at bounding box center [226, 269] width 170 height 12
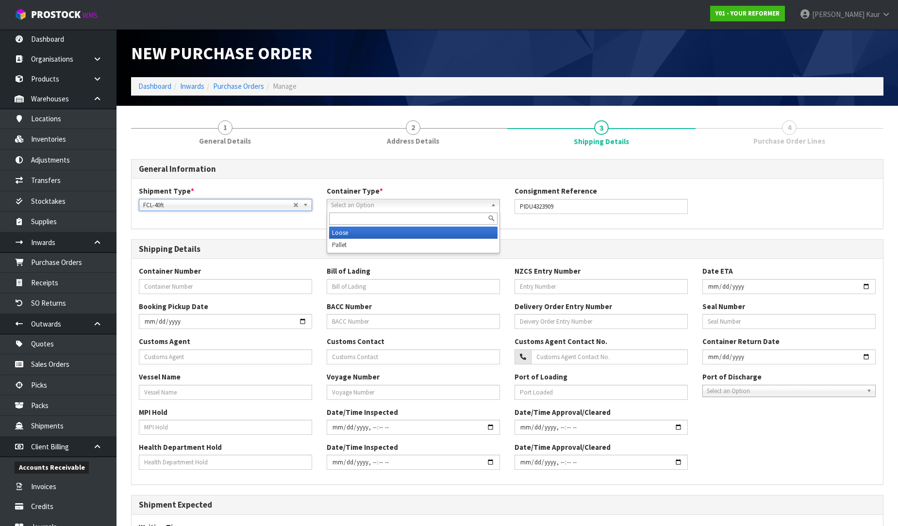
drag, startPoint x: 424, startPoint y: 202, endPoint x: 419, endPoint y: 206, distance: 5.8
click at [424, 203] on span "Select an Option" at bounding box center [409, 205] width 156 height 12
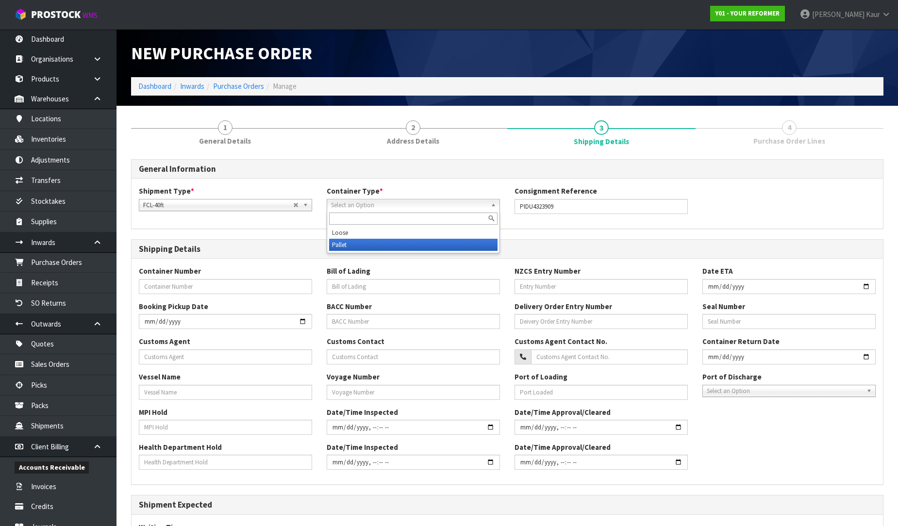
click at [394, 246] on li "Pallet" at bounding box center [413, 245] width 168 height 12
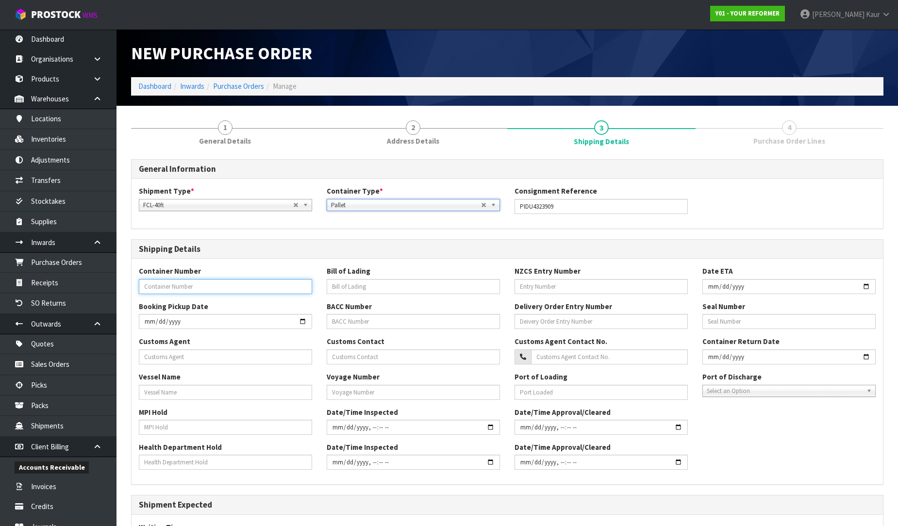
click at [231, 288] on input "text" at bounding box center [225, 286] width 173 height 15
paste input "PIDU4323909"
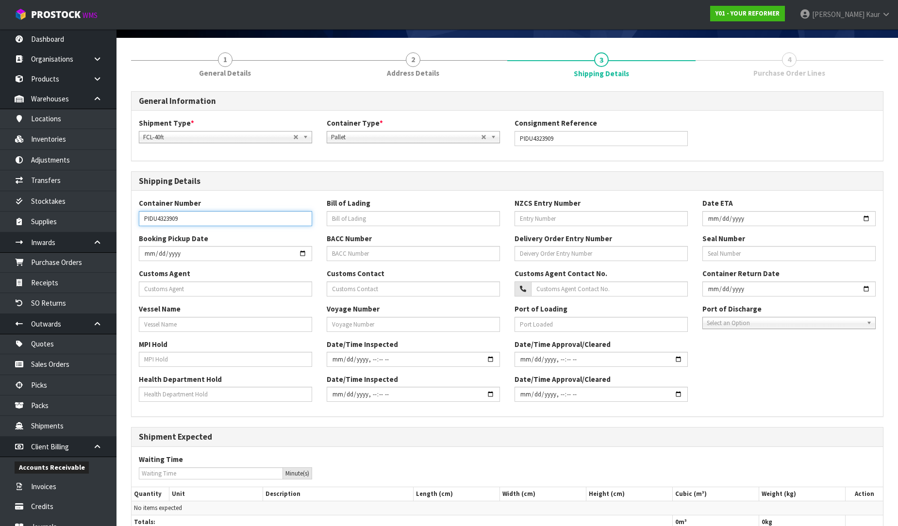
scroll to position [139, 0]
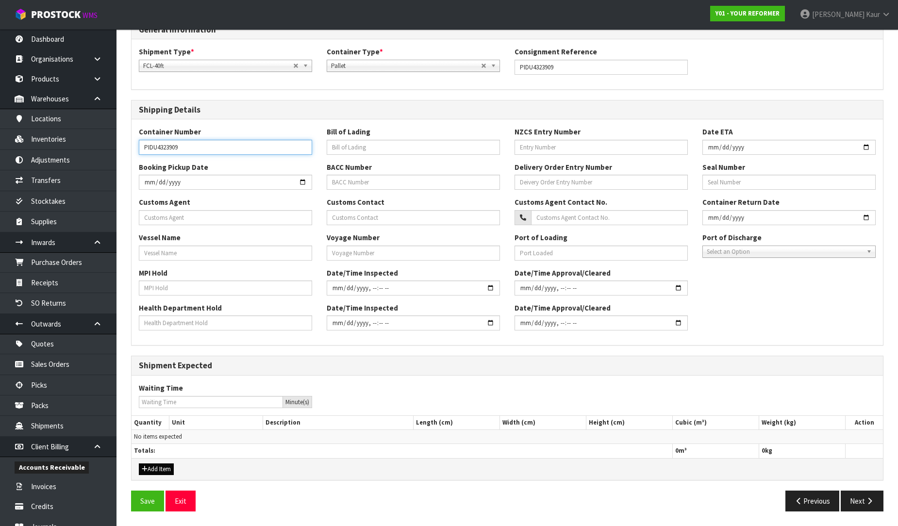
type input "PIDU4323909"
click at [163, 467] on button "Add Item" at bounding box center [156, 469] width 35 height 12
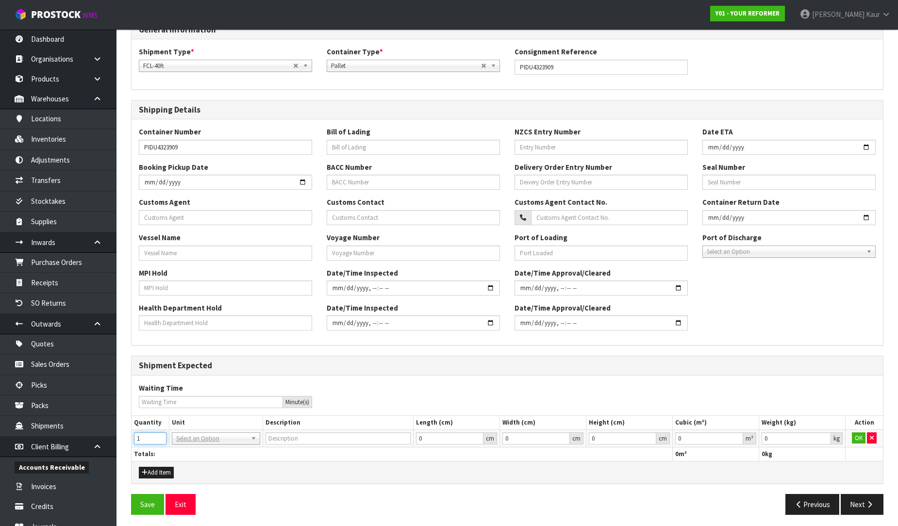
type input "1"
click at [159, 436] on input "1" at bounding box center [150, 438] width 33 height 12
type input "40FT CONTAINER"
type input "0.000001"
click at [736, 435] on input "0.000001" at bounding box center [709, 438] width 68 height 12
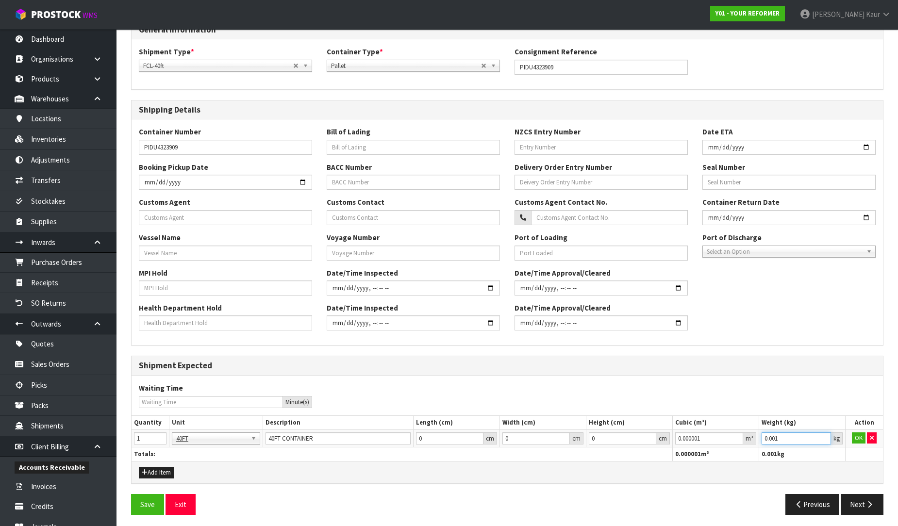
type input "0.001"
click at [823, 437] on input "0.001" at bounding box center [795, 438] width 69 height 12
click at [855, 437] on button "OK" at bounding box center [859, 438] width 14 height 12
click at [865, 504] on icon "button" at bounding box center [869, 504] width 9 height 7
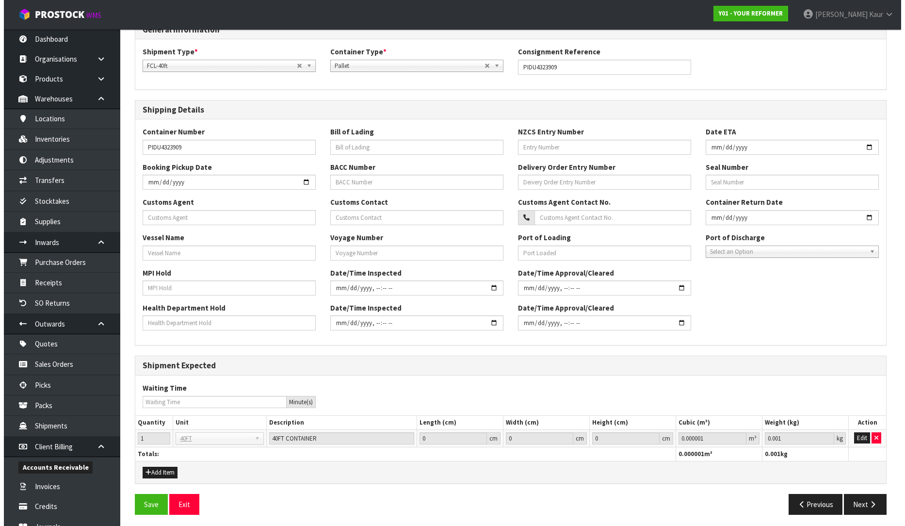
scroll to position [0, 0]
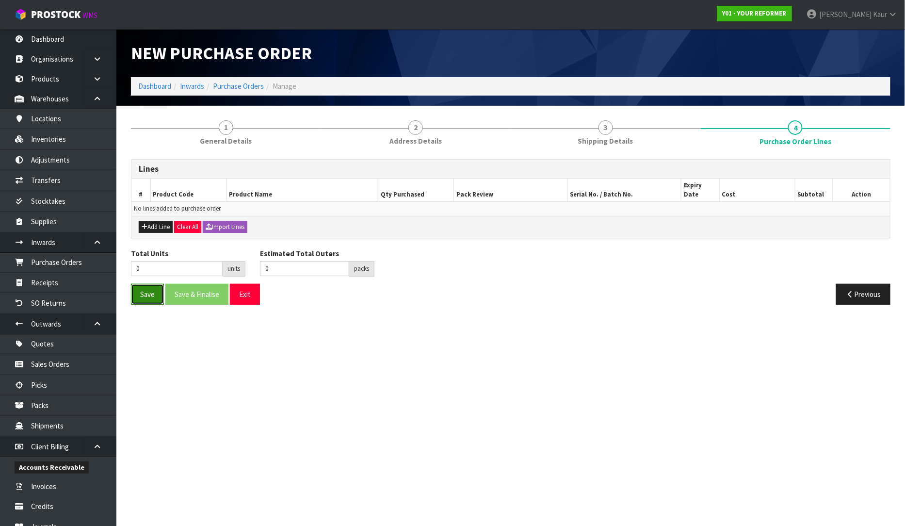
click at [149, 284] on button "Save" at bounding box center [147, 294] width 33 height 21
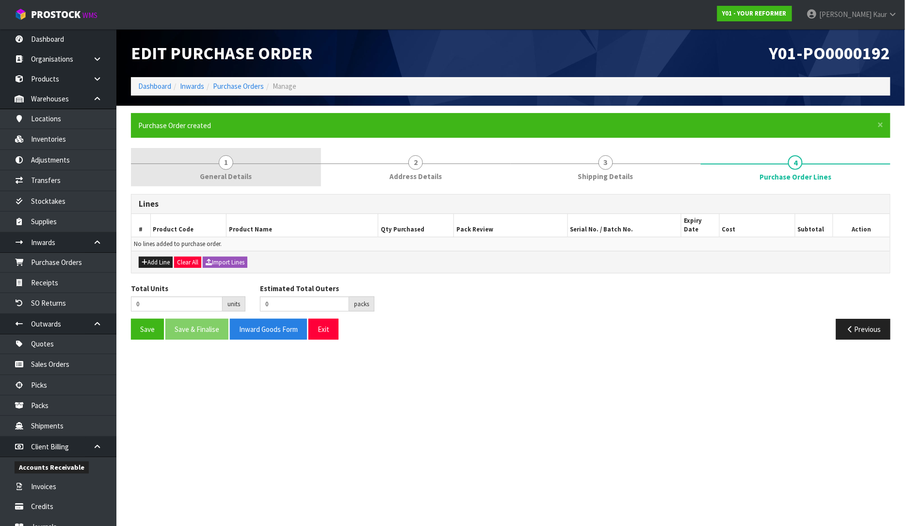
click at [238, 173] on span "General Details" at bounding box center [226, 176] width 52 height 10
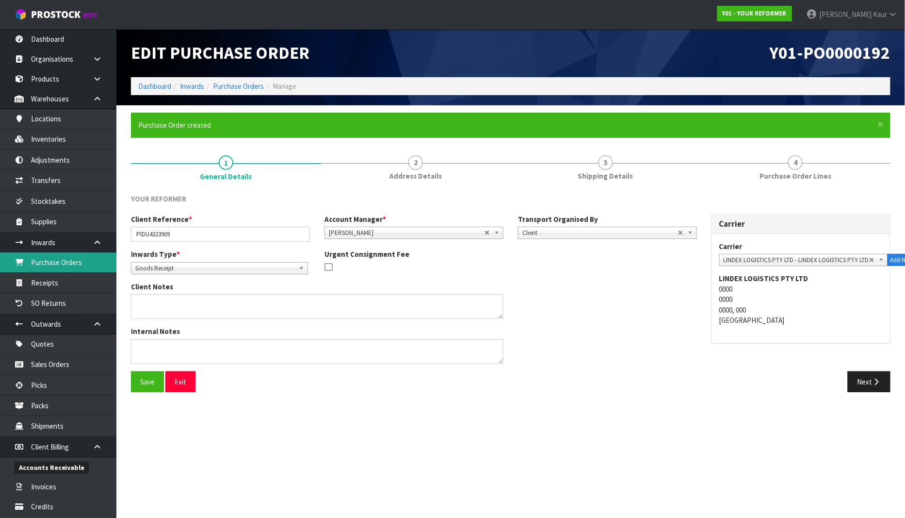
click at [66, 263] on link "Purchase Orders" at bounding box center [58, 262] width 116 height 20
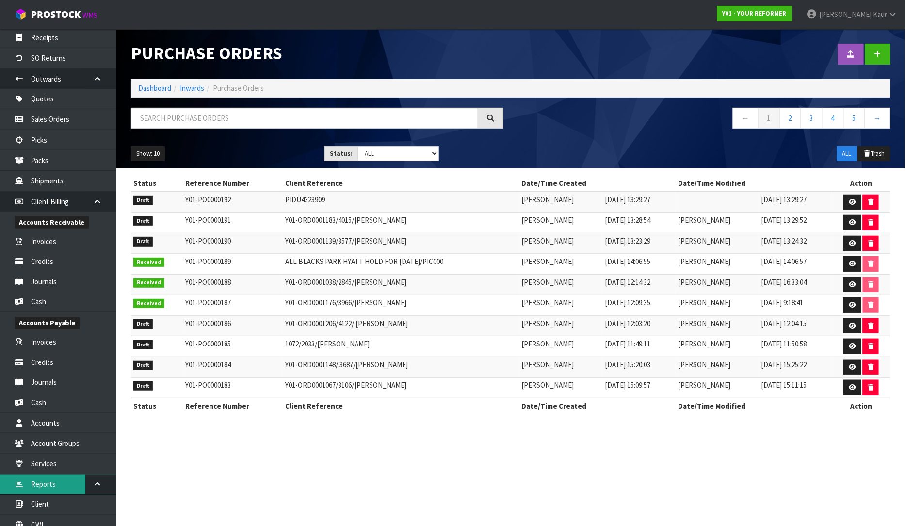
scroll to position [275, 0]
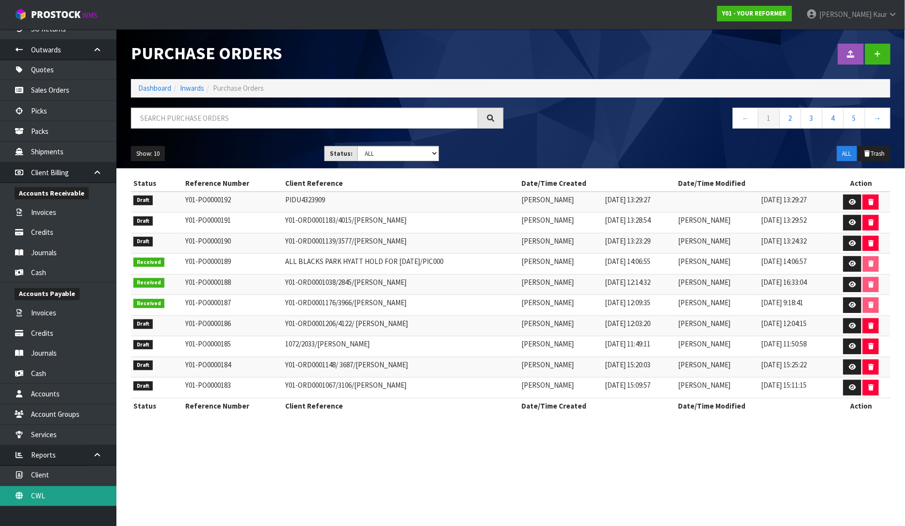
click at [65, 493] on link "CWL" at bounding box center [58, 496] width 116 height 20
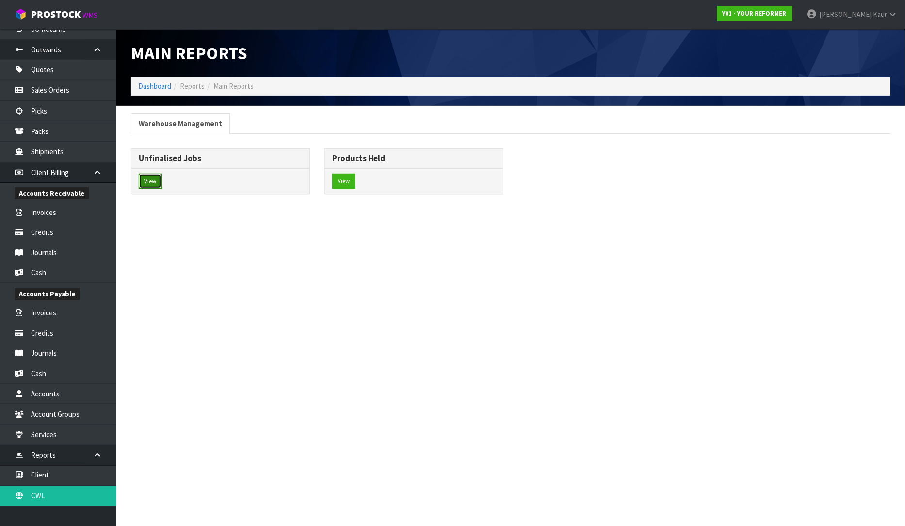
click at [151, 177] on button "View" at bounding box center [150, 182] width 23 height 16
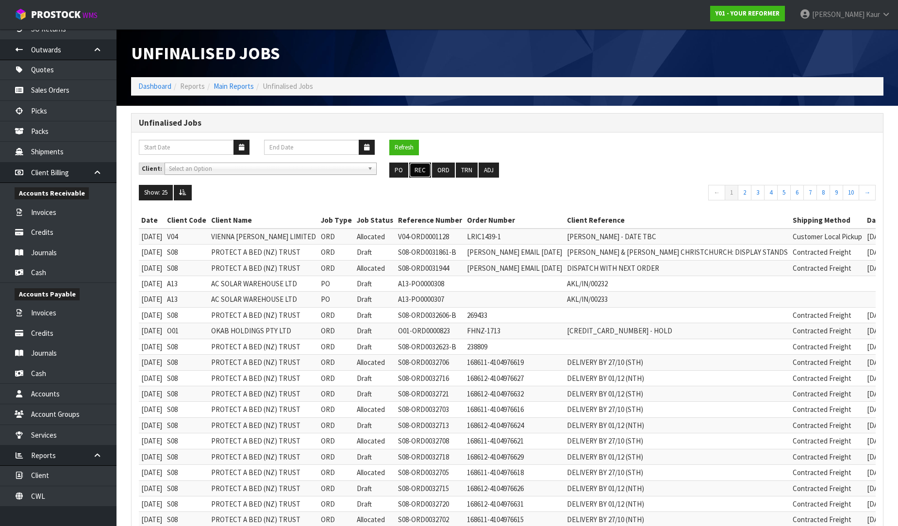
click at [420, 171] on button "REC" at bounding box center [420, 171] width 22 height 16
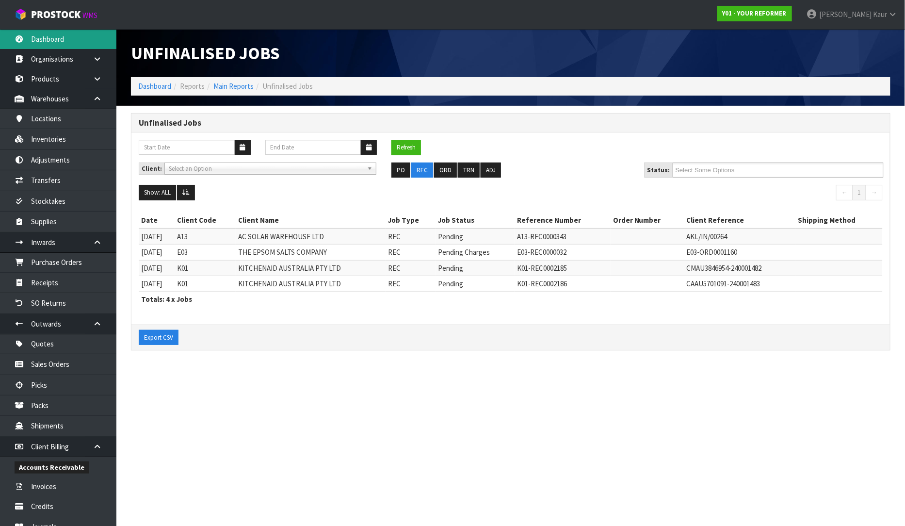
click at [54, 44] on link "Dashboard" at bounding box center [58, 39] width 116 height 20
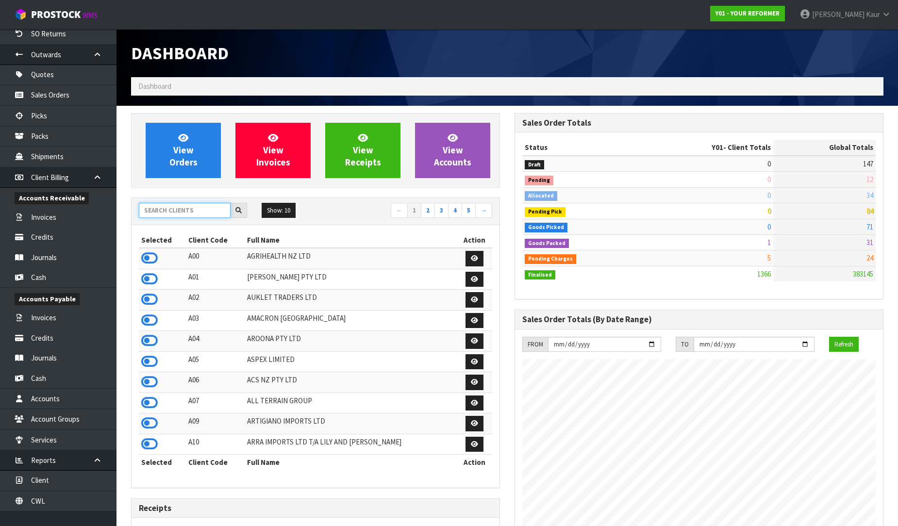
click at [169, 215] on input "text" at bounding box center [185, 210] width 92 height 15
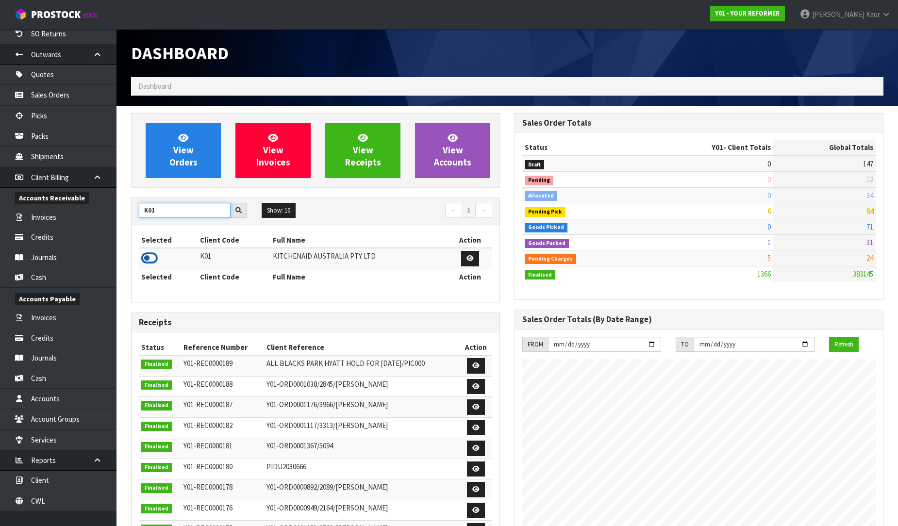
type input "K01"
click at [144, 260] on icon at bounding box center [149, 258] width 16 height 15
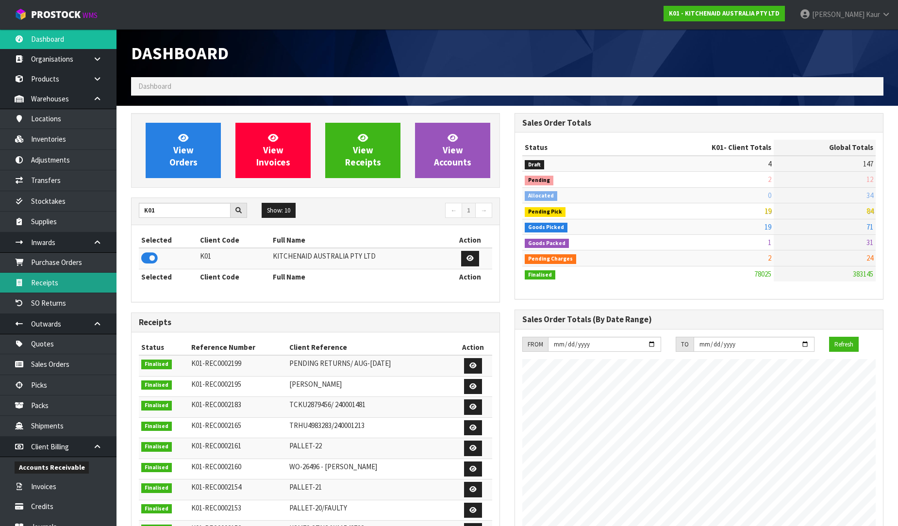
click at [56, 285] on link "Receipts" at bounding box center [58, 283] width 116 height 20
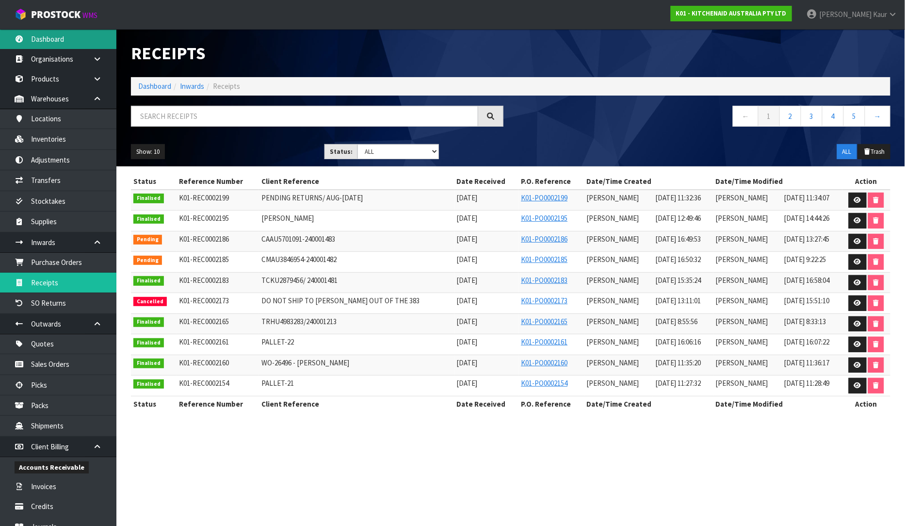
click at [40, 39] on link "Dashboard" at bounding box center [58, 39] width 116 height 20
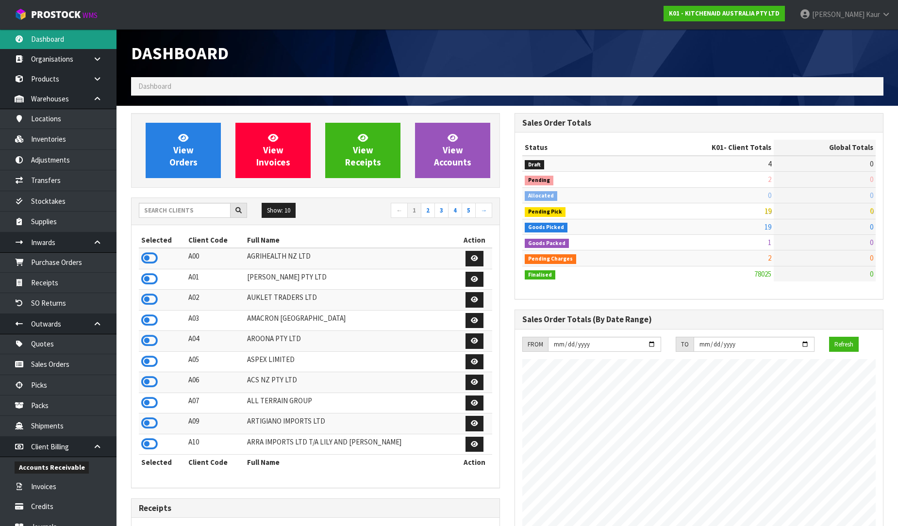
scroll to position [735, 383]
click at [154, 256] on icon at bounding box center [149, 258] width 16 height 15
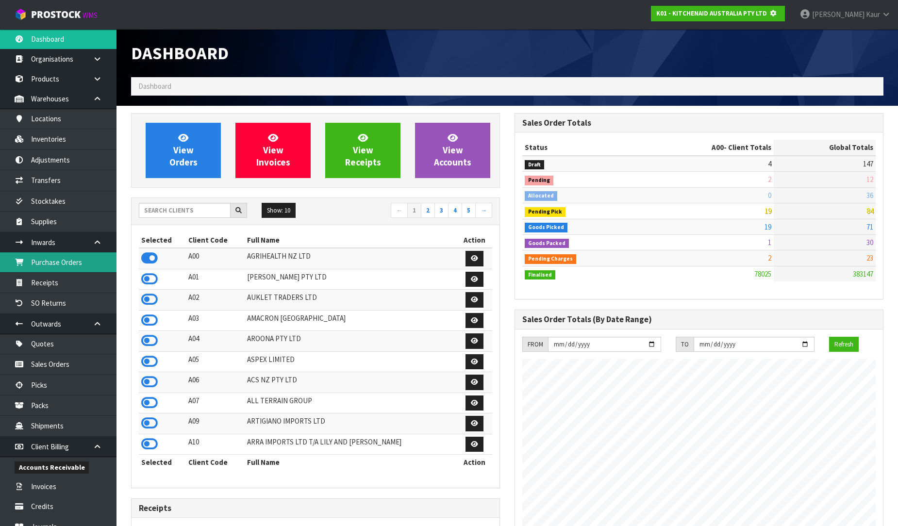
scroll to position [605, 383]
click at [75, 271] on link "Purchase Orders" at bounding box center [58, 262] width 116 height 20
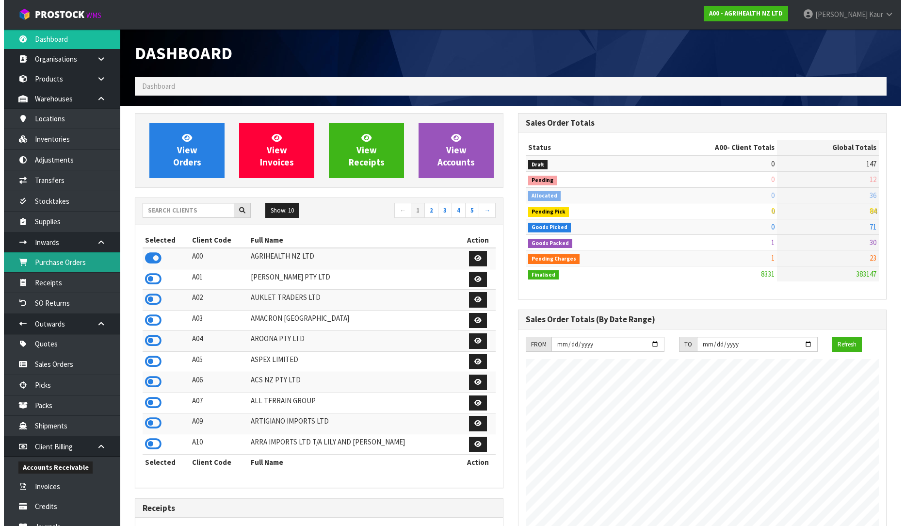
scroll to position [735, 383]
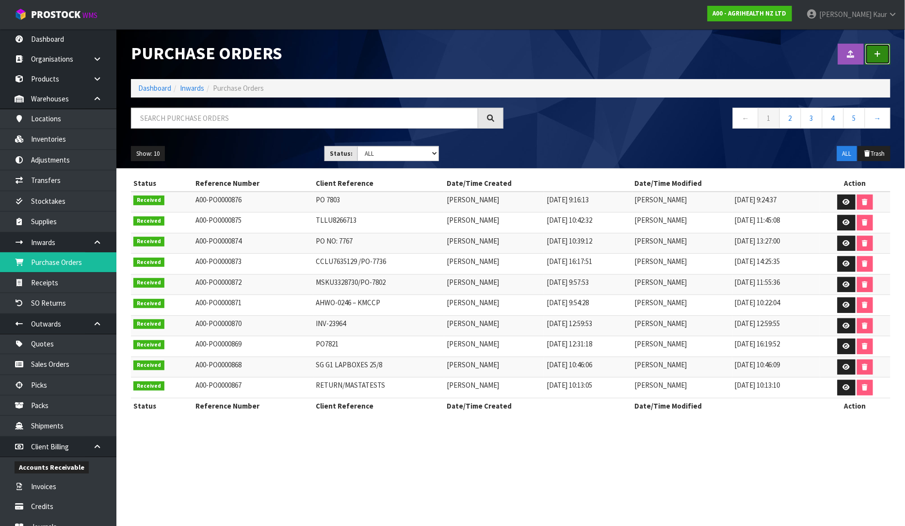
click at [882, 65] on link at bounding box center [878, 54] width 25 height 21
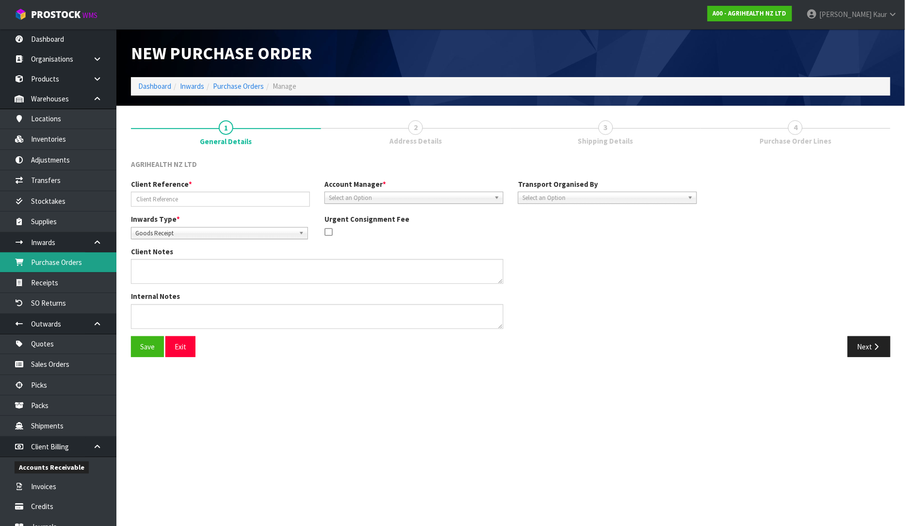
click at [79, 256] on link "Purchase Orders" at bounding box center [58, 262] width 116 height 20
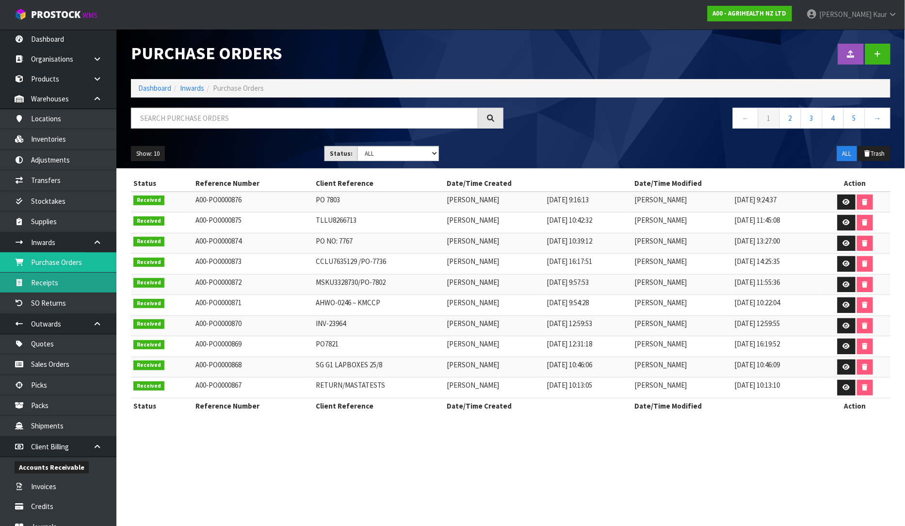
click at [85, 283] on link "Receipts" at bounding box center [58, 283] width 116 height 20
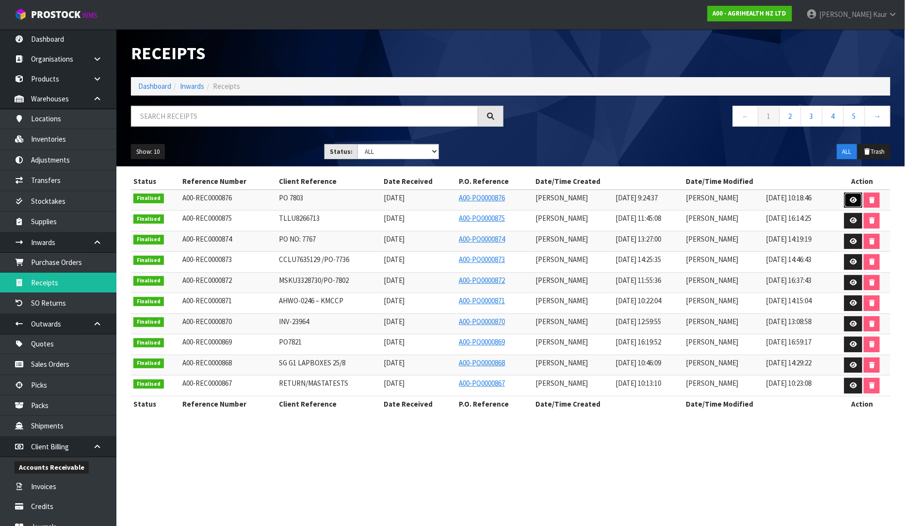
click at [853, 201] on icon at bounding box center [853, 200] width 7 height 6
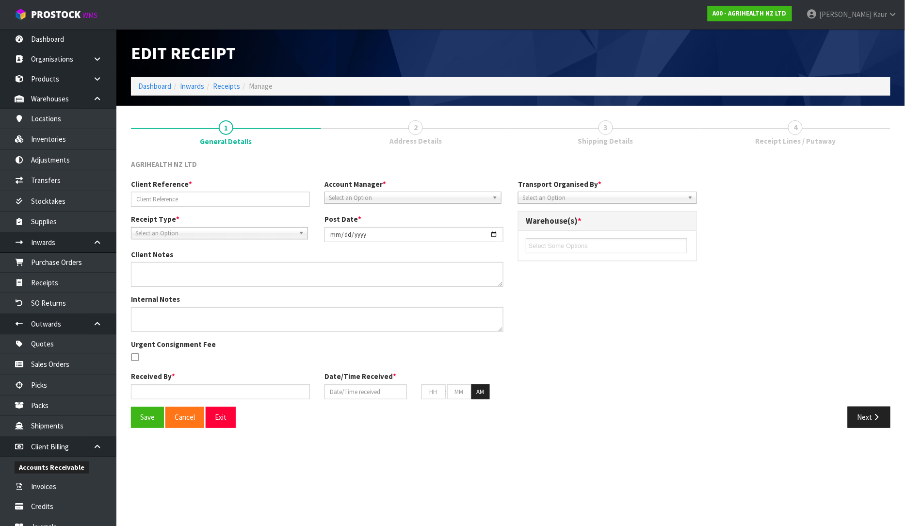
type input "PO 7803"
type input "[DATE]"
type input "[PERSON_NAME]"
type input "[DATE]"
type input "09"
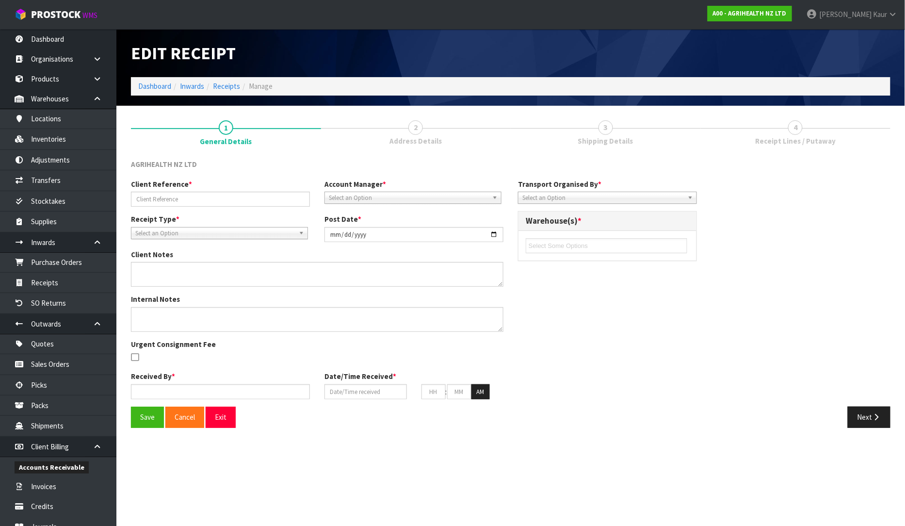
type input "24"
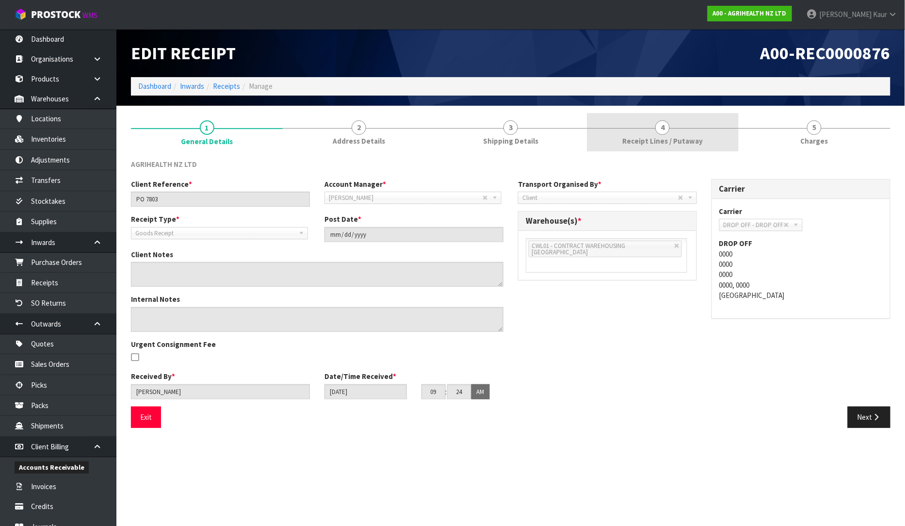
click at [637, 139] on span "Receipt Lines / Putaway" at bounding box center [663, 141] width 81 height 10
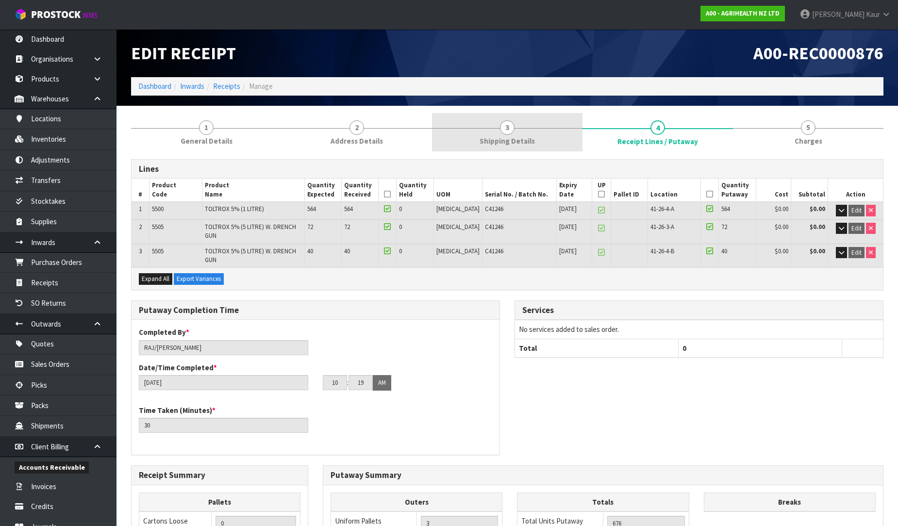
click at [526, 138] on span "Shipping Details" at bounding box center [506, 141] width 55 height 10
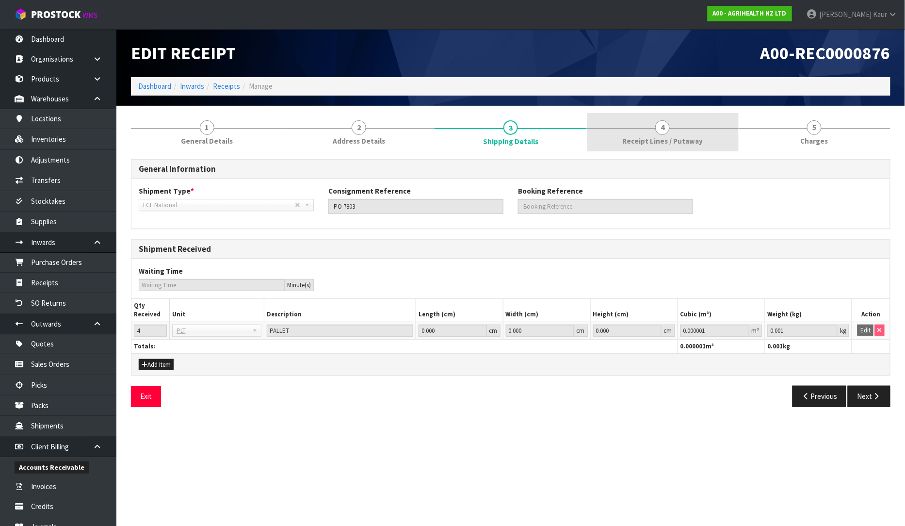
click at [636, 129] on link "4 Receipt Lines / Putaway" at bounding box center [663, 132] width 152 height 38
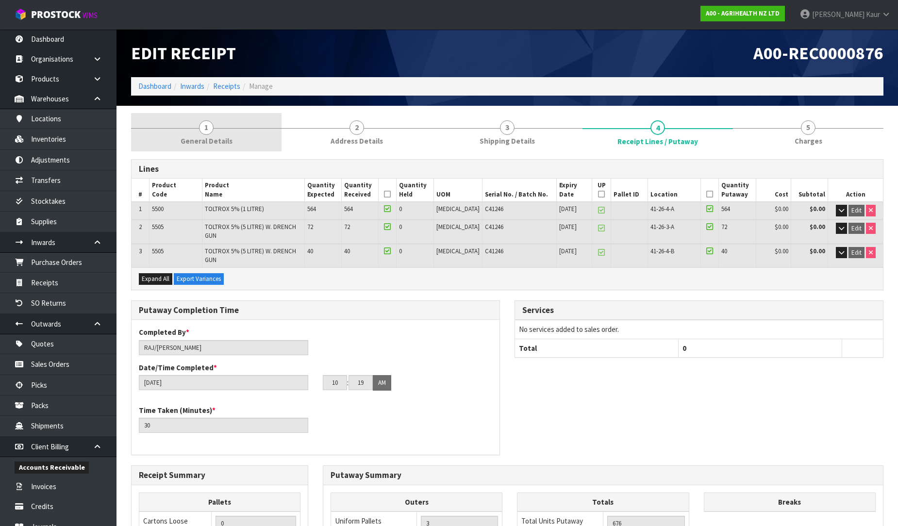
click at [222, 136] on span "General Details" at bounding box center [207, 141] width 52 height 10
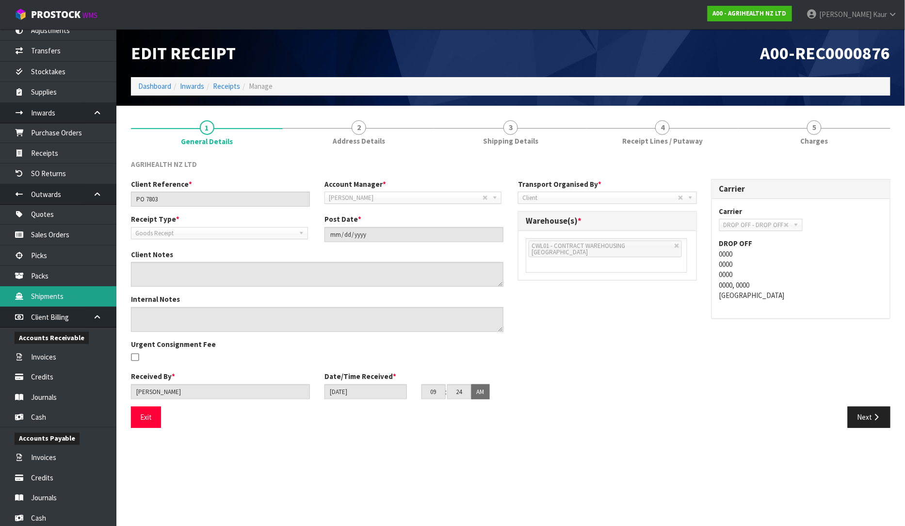
scroll to position [269, 0]
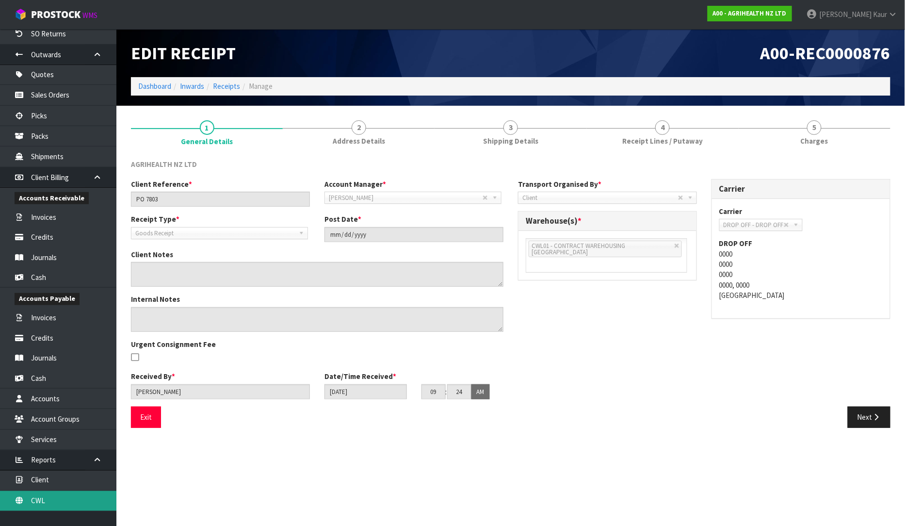
click at [52, 503] on link "CWL" at bounding box center [58, 501] width 116 height 20
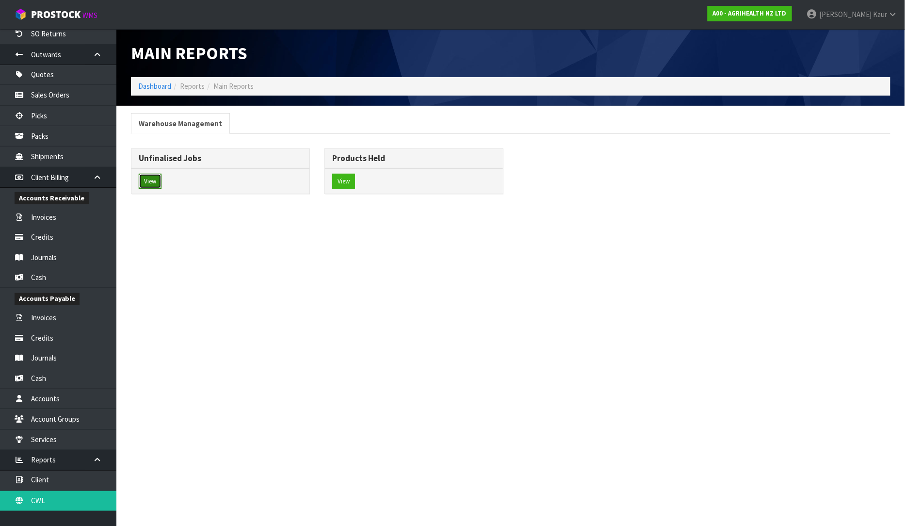
click at [152, 175] on button "View" at bounding box center [150, 182] width 23 height 16
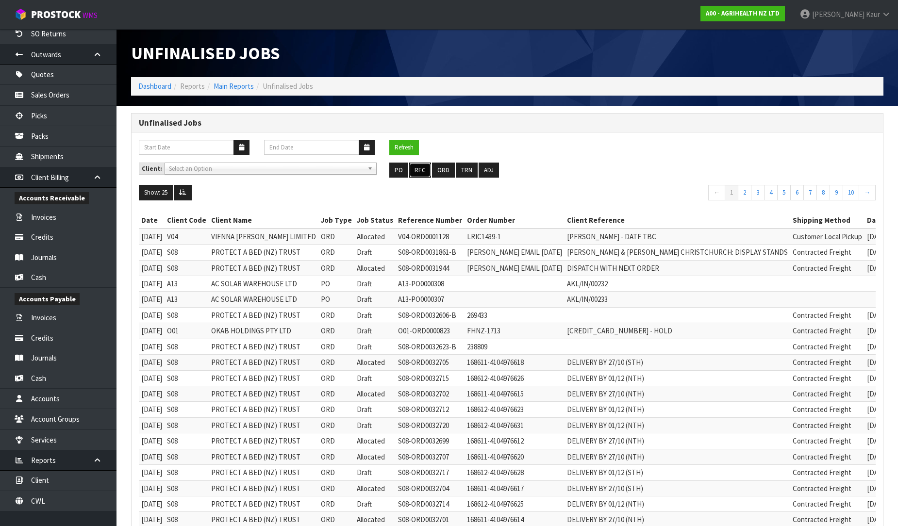
click at [416, 172] on button "REC" at bounding box center [420, 171] width 22 height 16
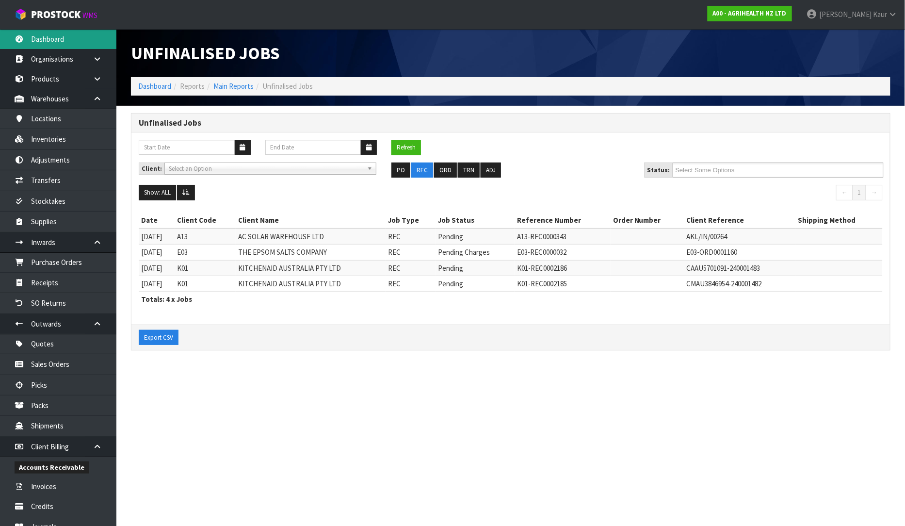
click at [59, 34] on link "Dashboard" at bounding box center [58, 39] width 116 height 20
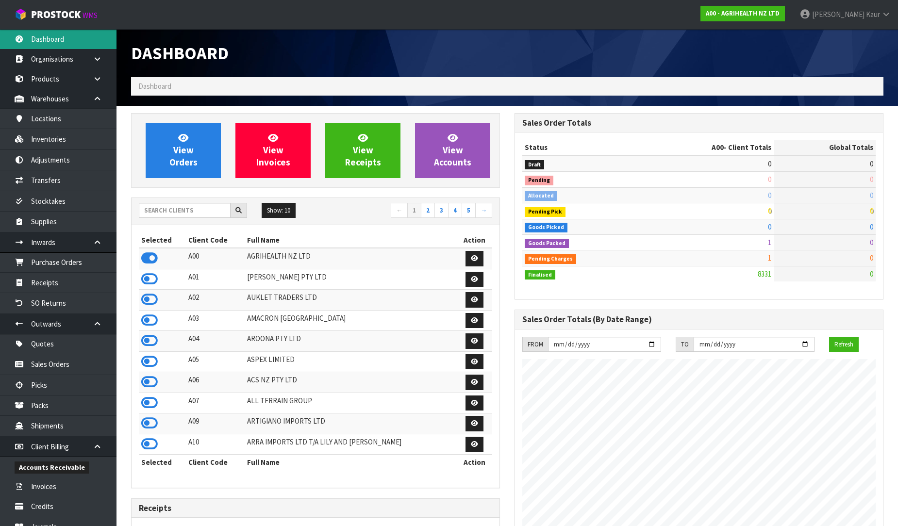
scroll to position [735, 383]
click at [164, 210] on input "text" at bounding box center [185, 210] width 92 height 15
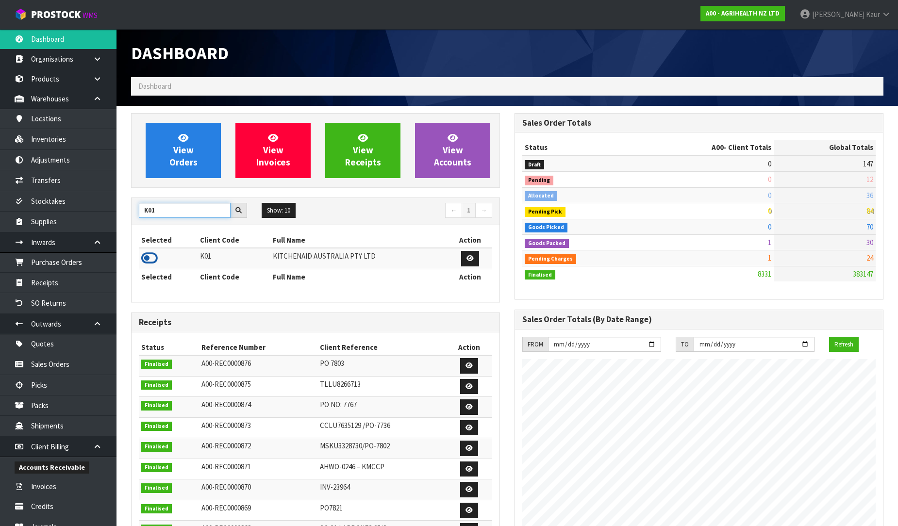
type input "K01"
click at [153, 259] on icon at bounding box center [149, 258] width 16 height 15
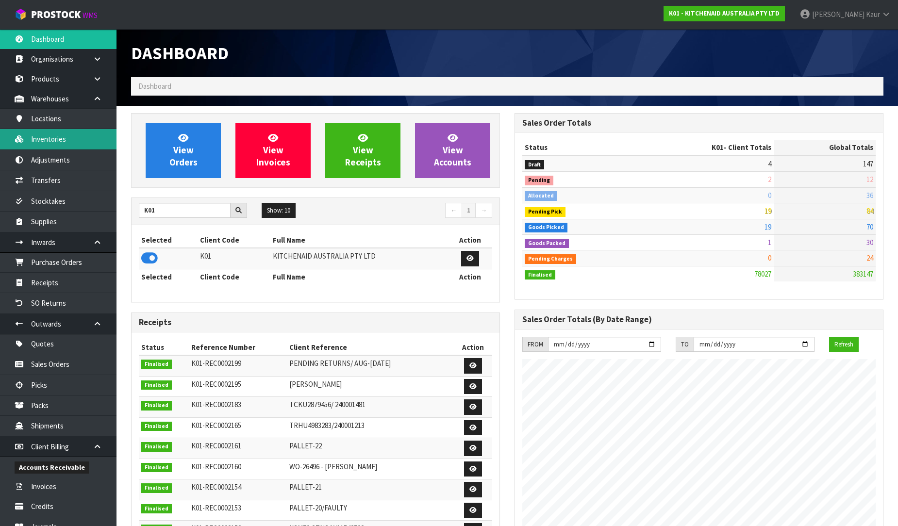
click at [76, 142] on link "Inventories" at bounding box center [58, 139] width 116 height 20
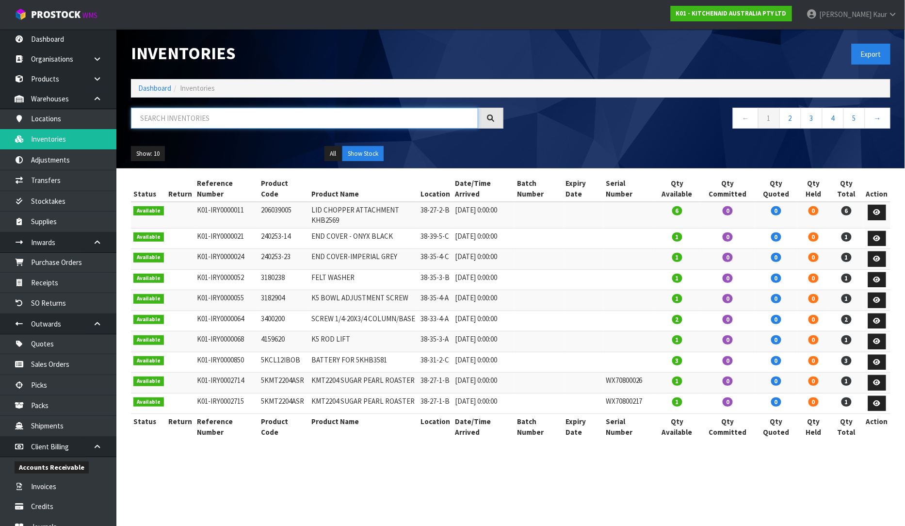
click at [167, 122] on input "text" at bounding box center [304, 118] width 347 height 21
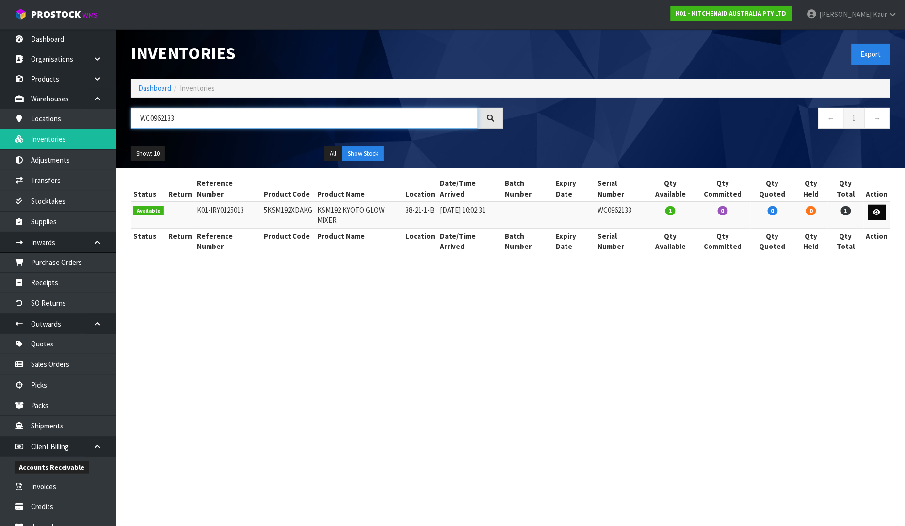
type input "WC0962133"
click at [875, 209] on icon at bounding box center [877, 212] width 7 height 6
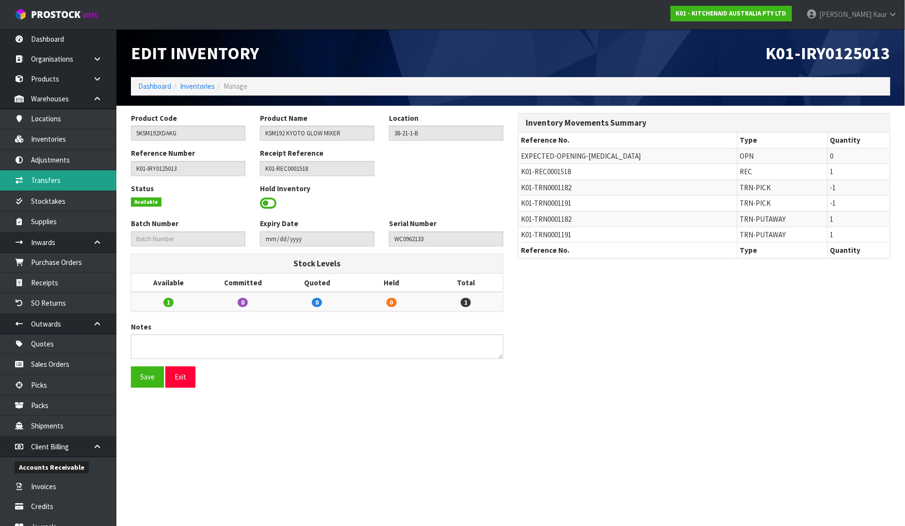
click at [54, 176] on link "Transfers" at bounding box center [58, 180] width 116 height 20
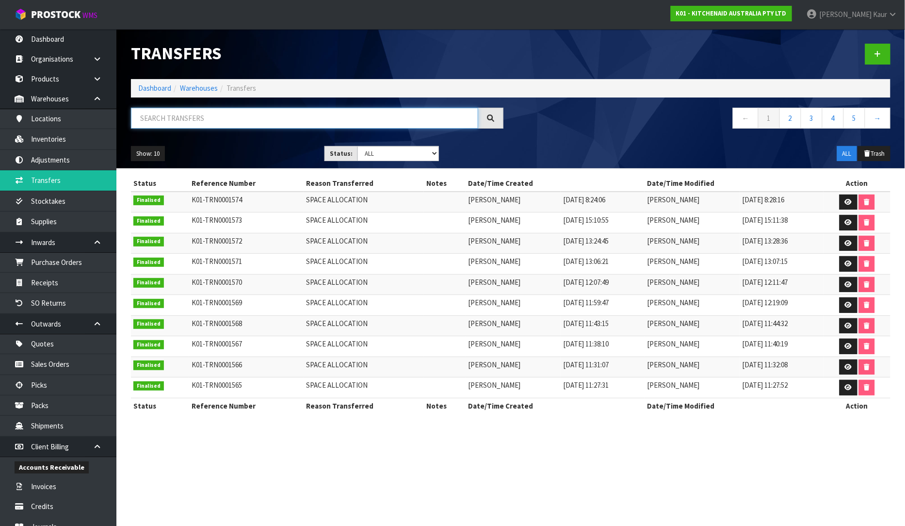
click at [173, 110] on input "text" at bounding box center [304, 118] width 347 height 21
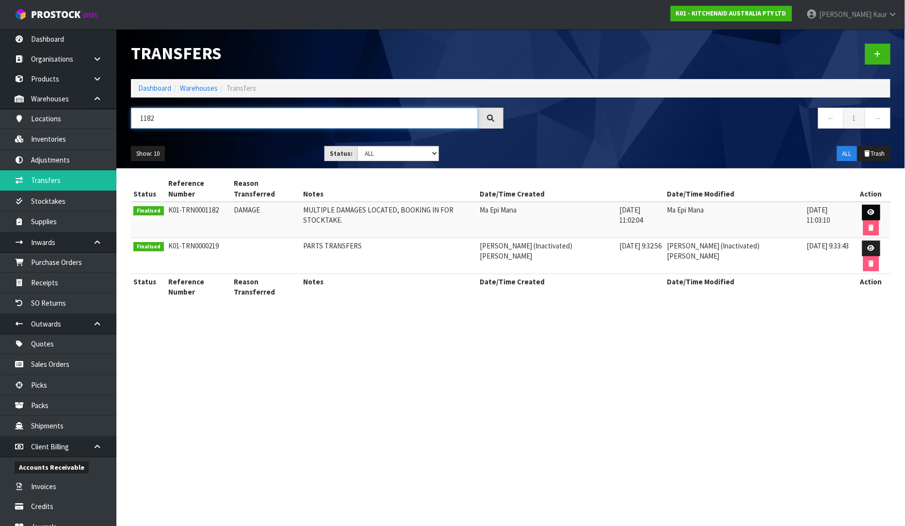
type input "1182"
click at [868, 209] on icon at bounding box center [871, 212] width 7 height 6
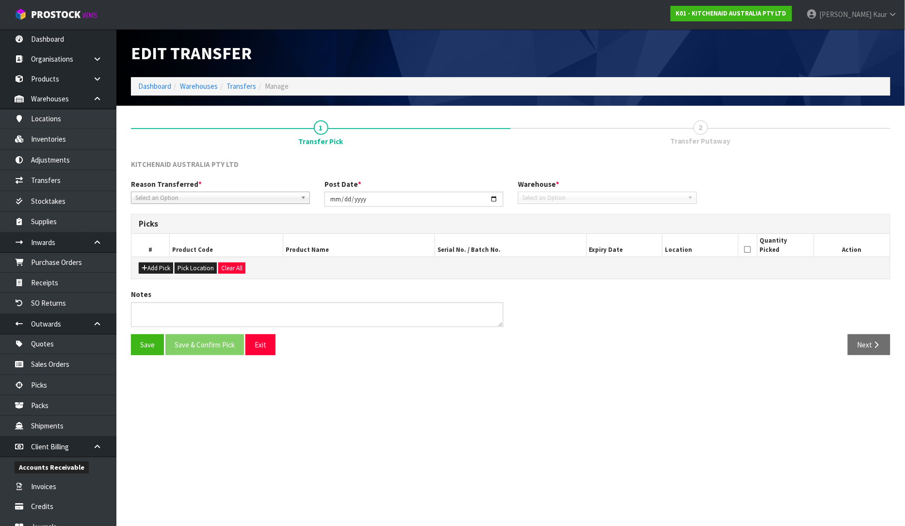
type input "[DATE]"
type textarea "MULTIPLE DAMAGES LOCATED, BOOKING IN FOR STOCKTAKE."
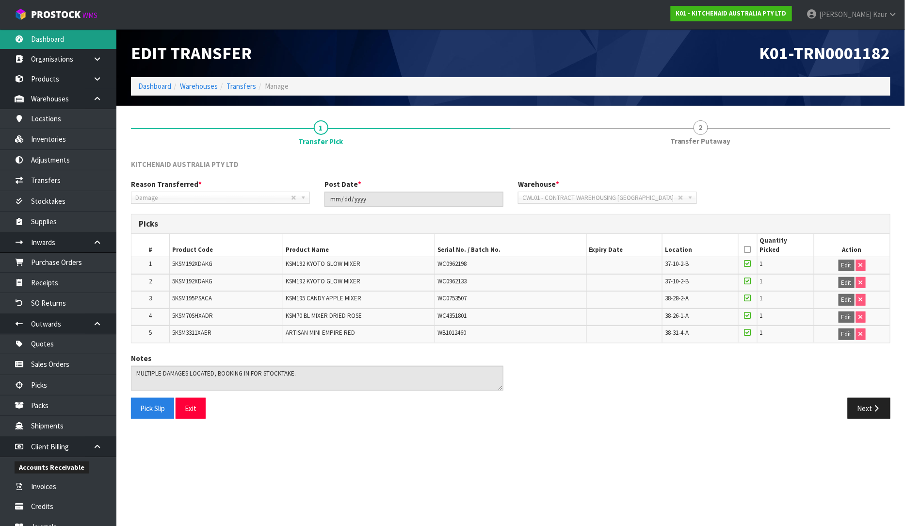
click at [33, 36] on link "Dashboard" at bounding box center [58, 39] width 116 height 20
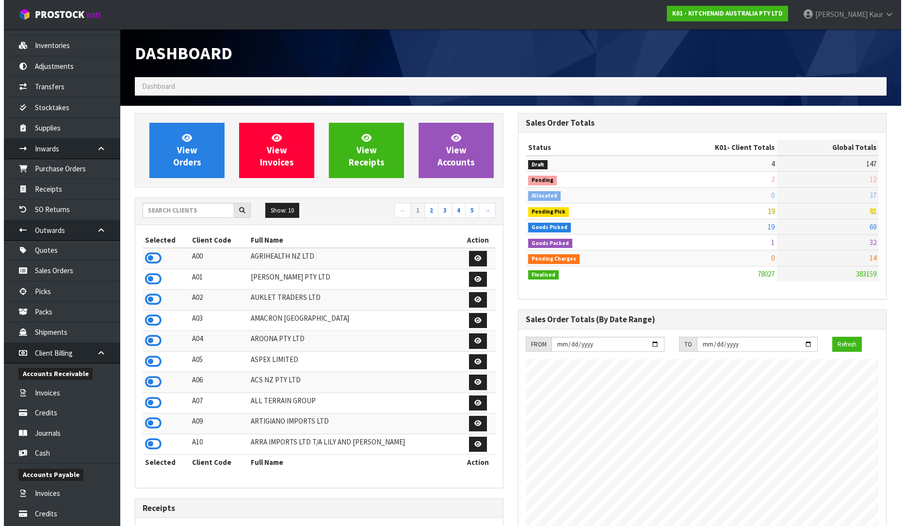
scroll to position [269, 0]
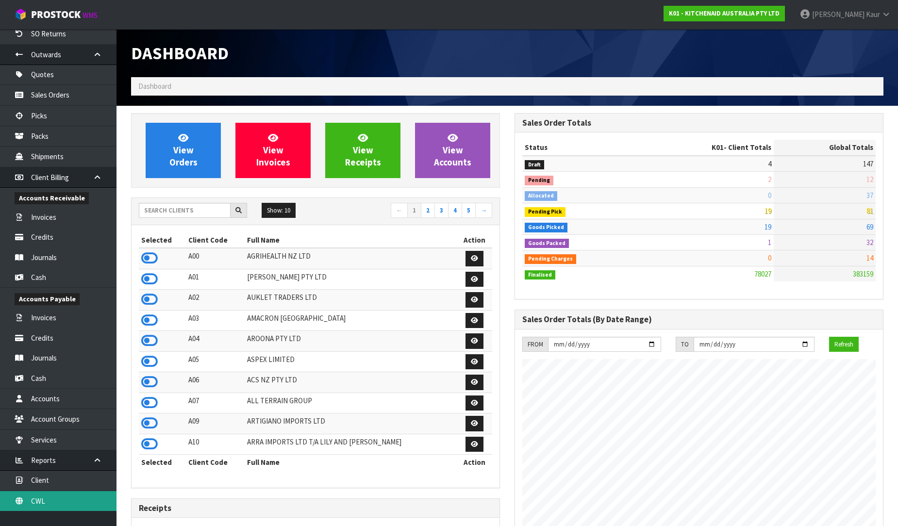
click at [50, 501] on link "CWL" at bounding box center [58, 501] width 116 height 20
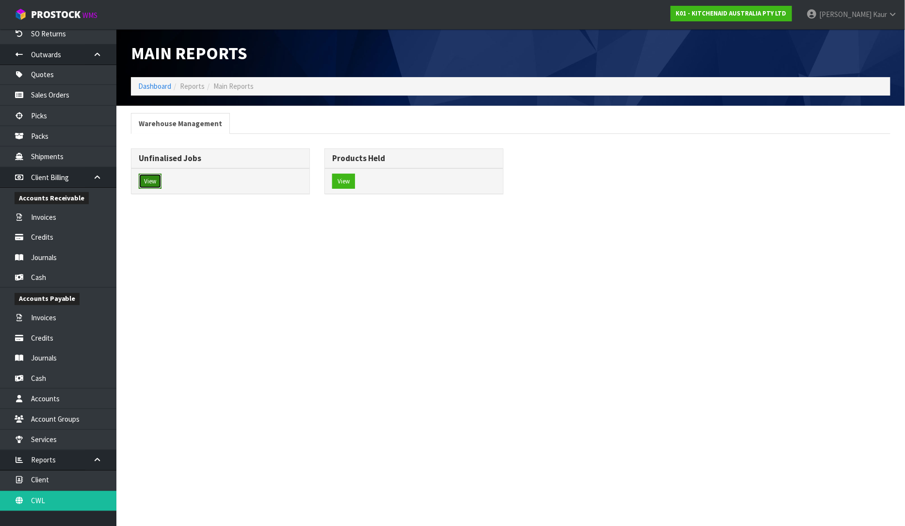
click at [149, 184] on button "View" at bounding box center [150, 182] width 23 height 16
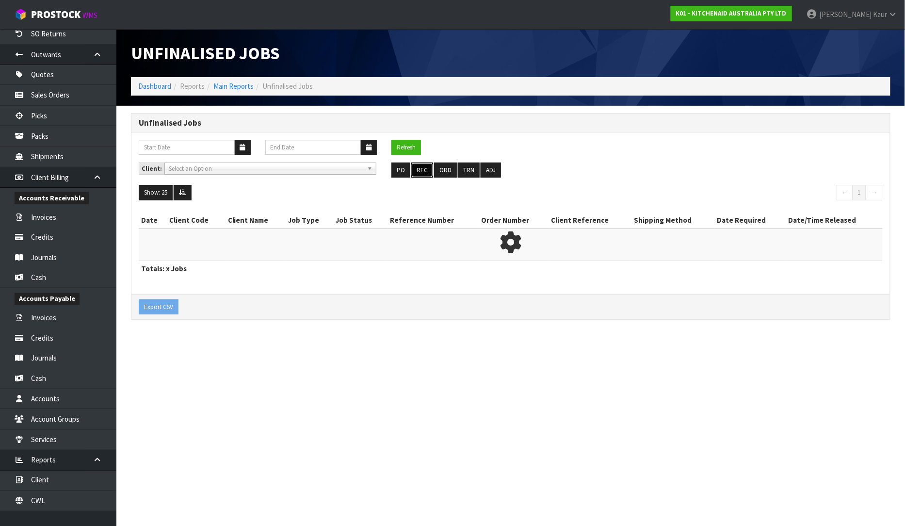
click at [420, 176] on button "REC" at bounding box center [422, 171] width 22 height 16
